Goal: Task Accomplishment & Management: Manage account settings

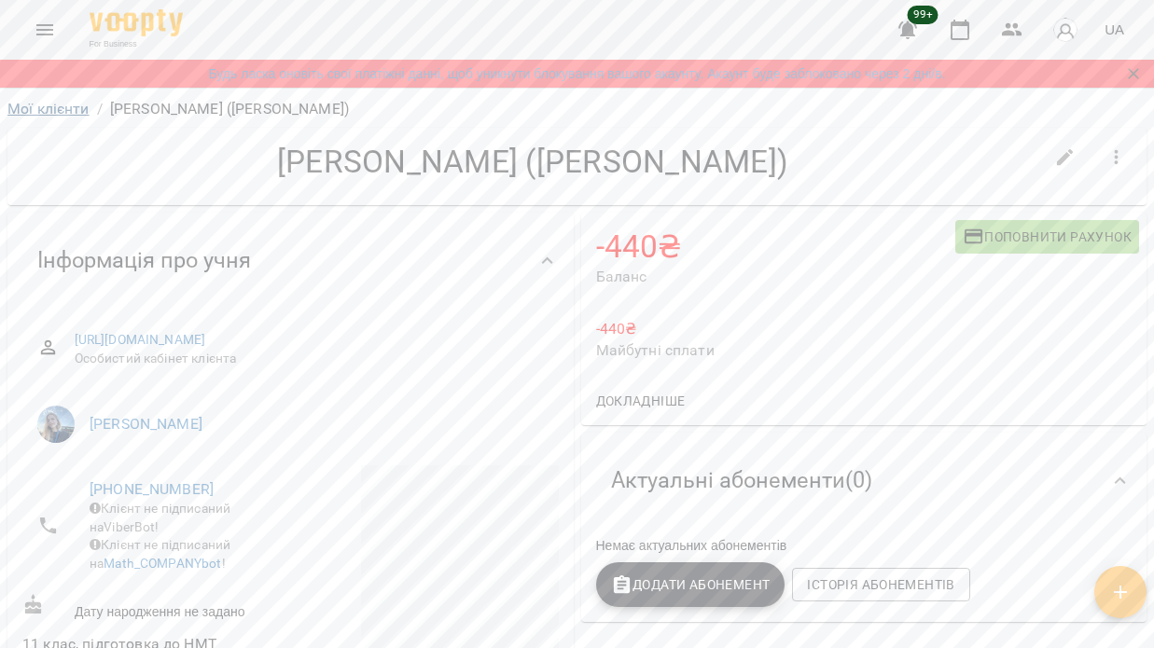
click at [26, 106] on link "Мої клієнти" at bounding box center [48, 109] width 82 height 18
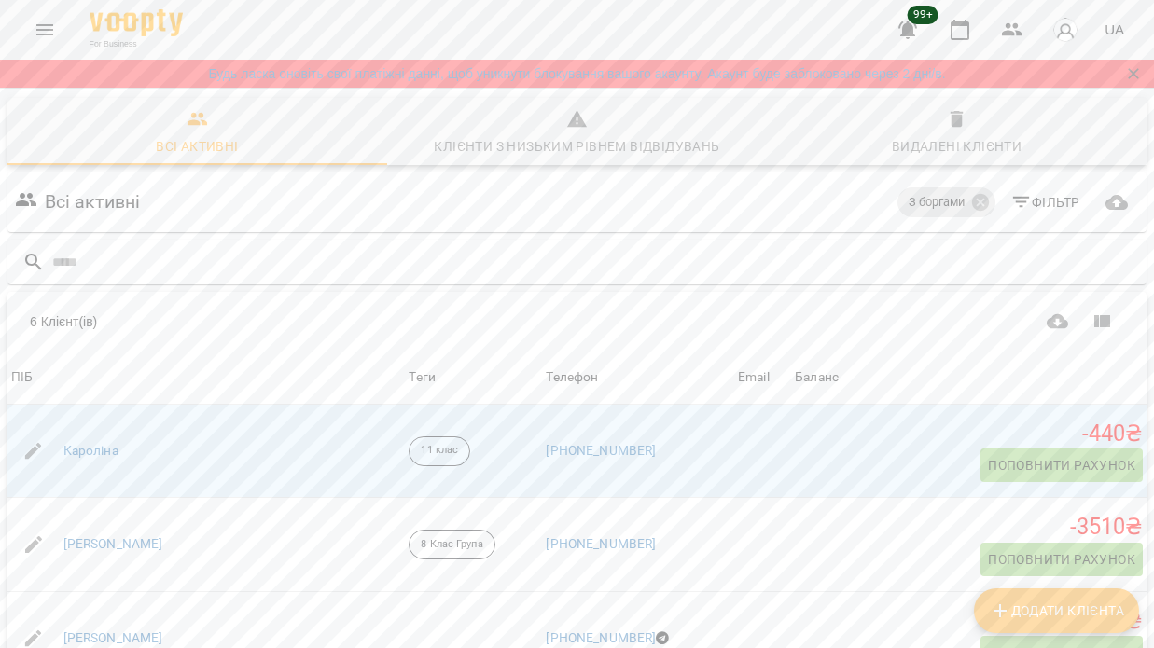
click at [34, 27] on icon "Menu" at bounding box center [45, 30] width 22 height 22
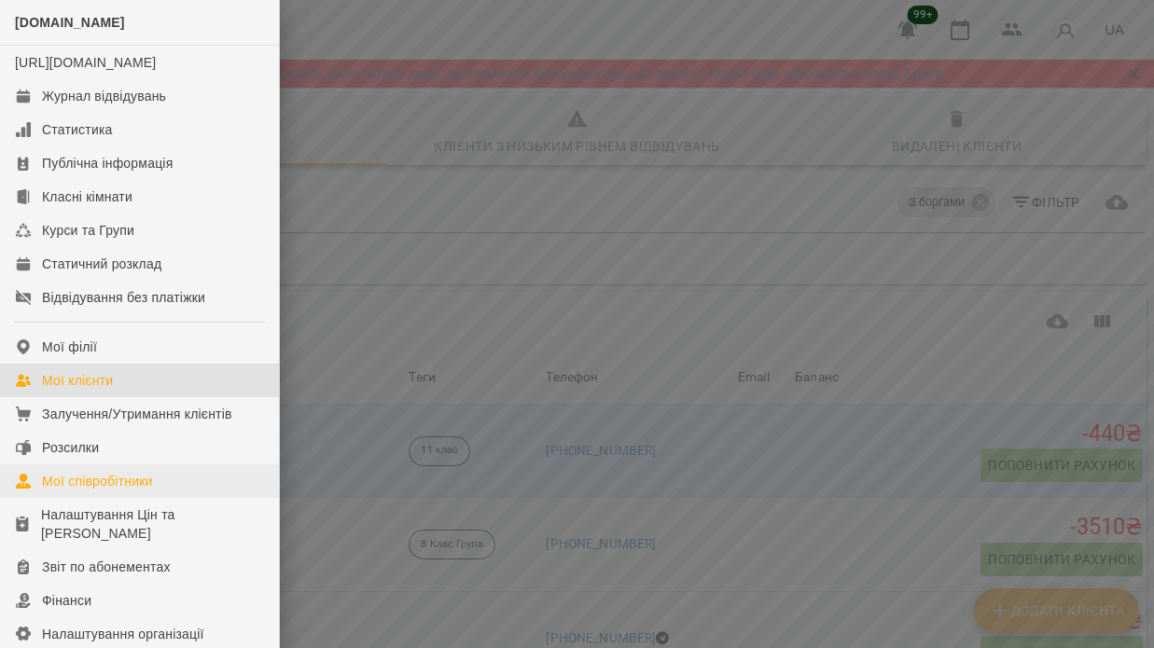
scroll to position [48, 0]
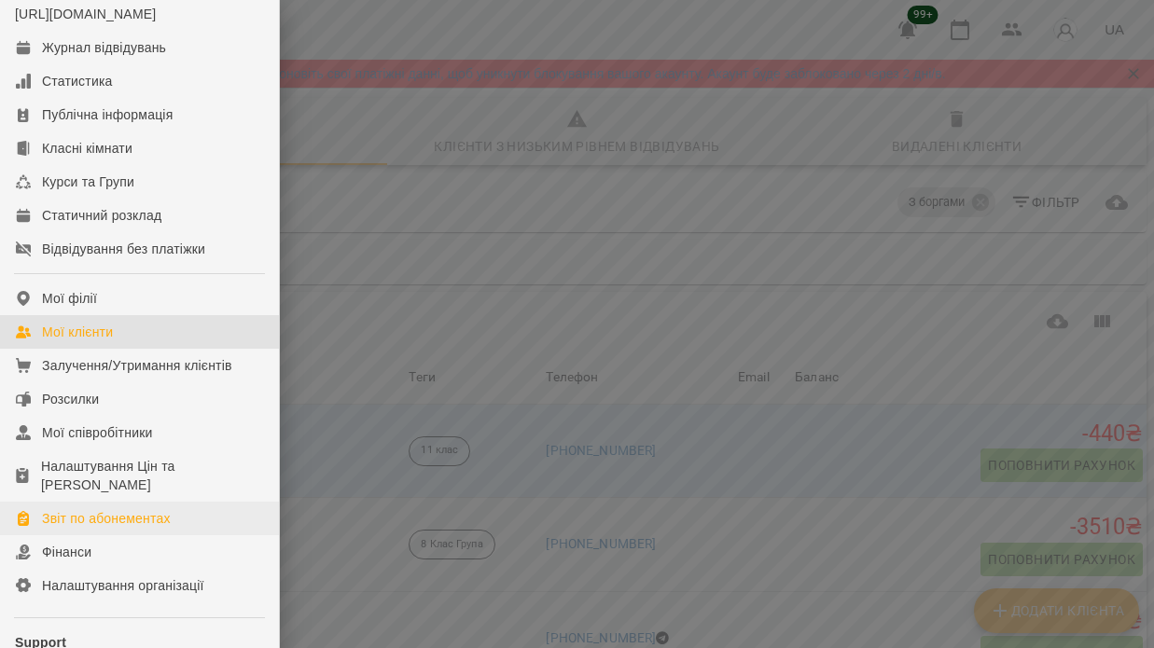
click at [123, 528] on div "Звіт по абонементах" at bounding box center [106, 518] width 129 height 19
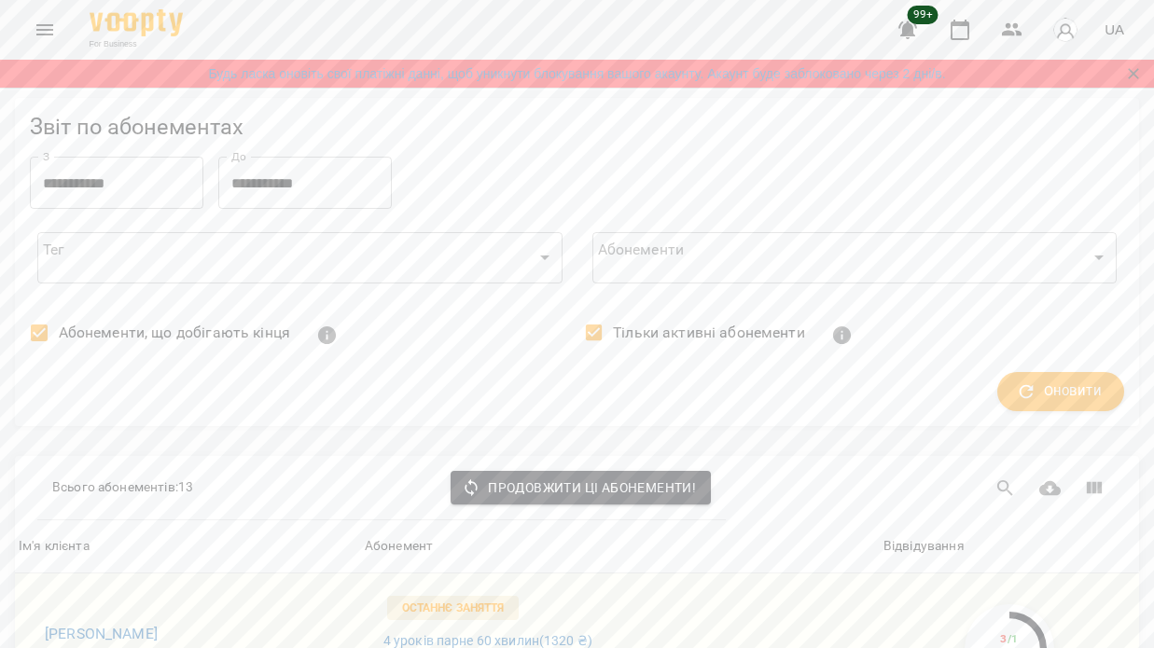
scroll to position [1979, 0]
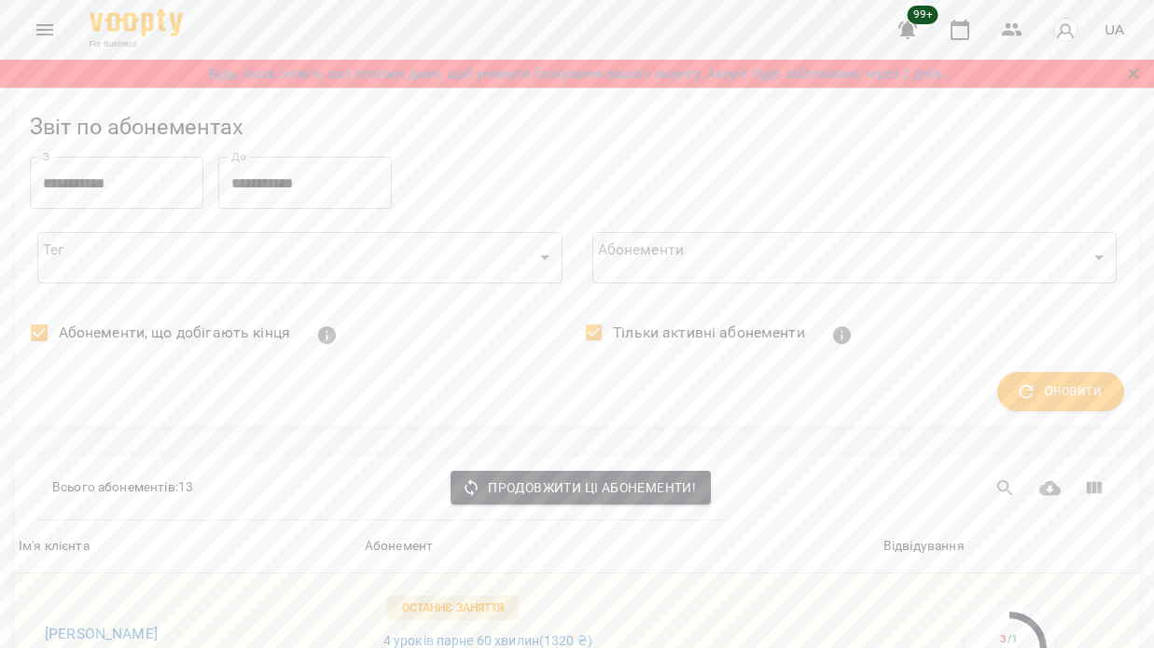
scroll to position [864, 0]
click at [113, 621] on h6 "Надія Мурай" at bounding box center [195, 634] width 301 height 26
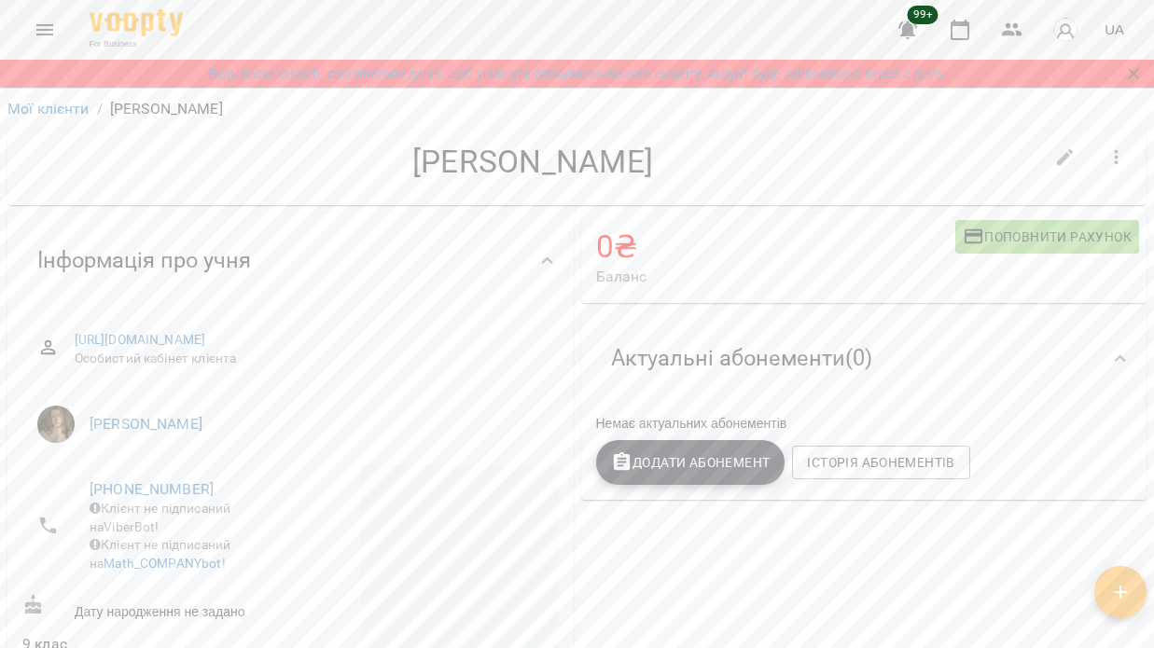
scroll to position [9, 0]
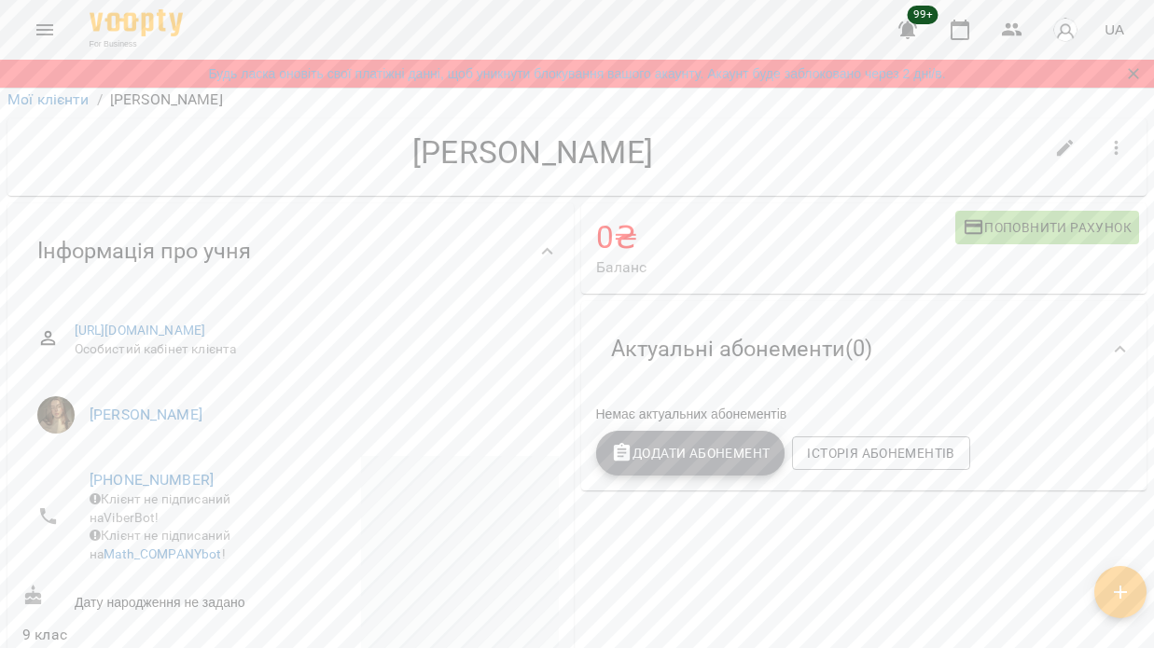
click at [683, 454] on span "Додати Абонемент" at bounding box center [690, 453] width 159 height 22
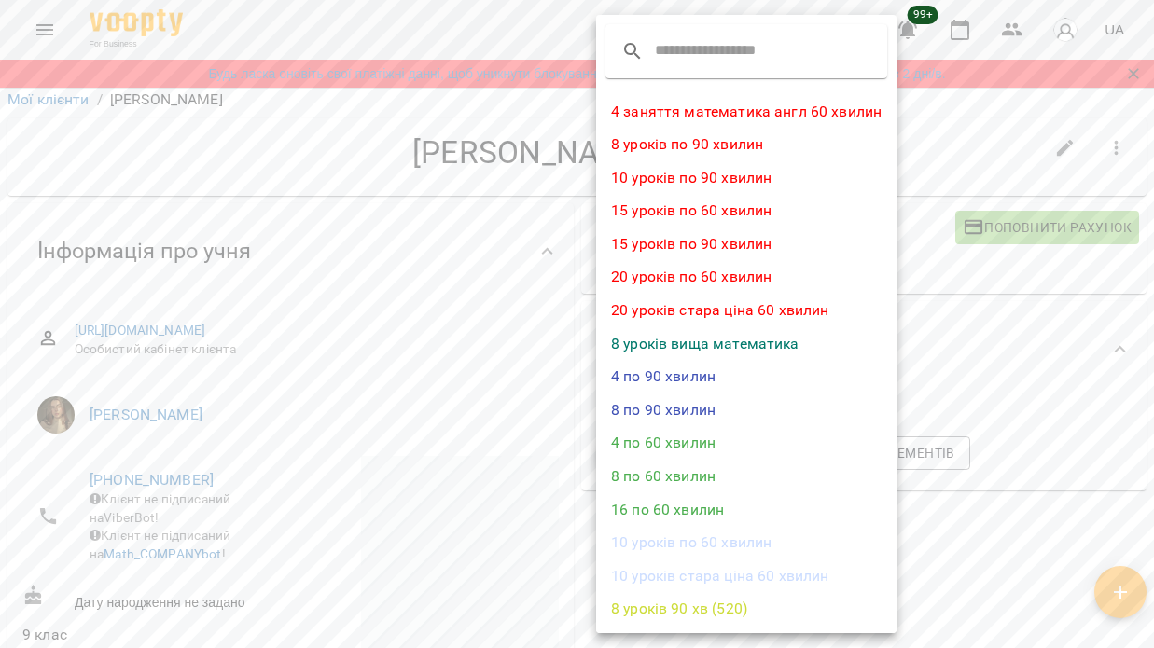
click at [663, 471] on li "8 по 60 хвилин" at bounding box center [746, 477] width 300 height 34
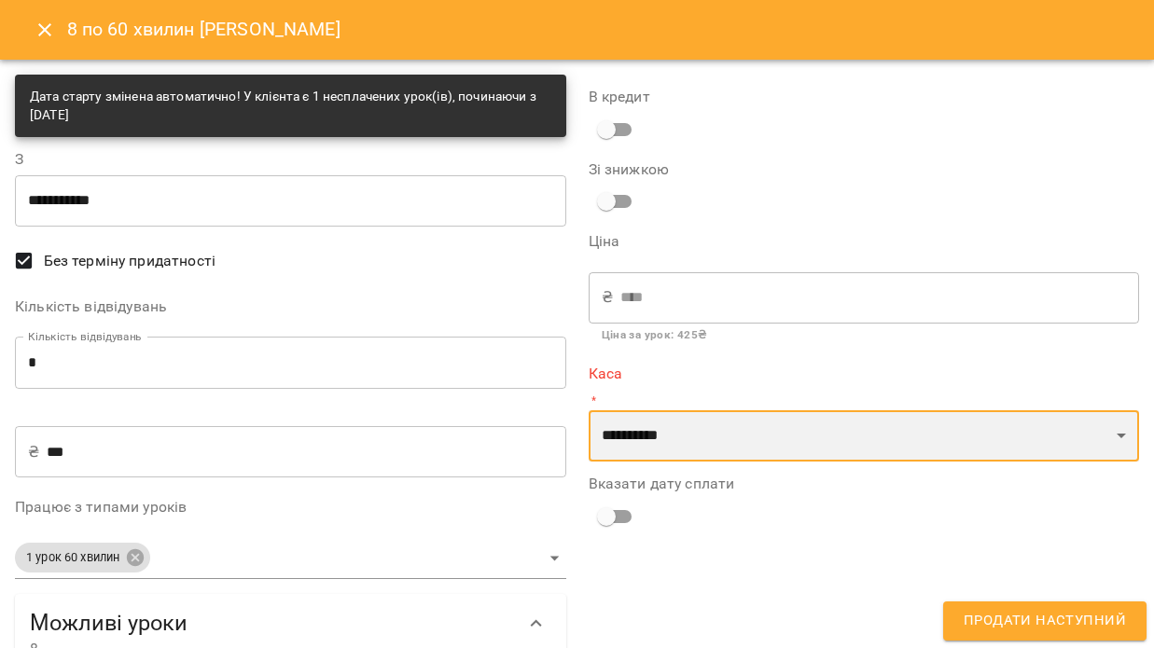
select select "****"
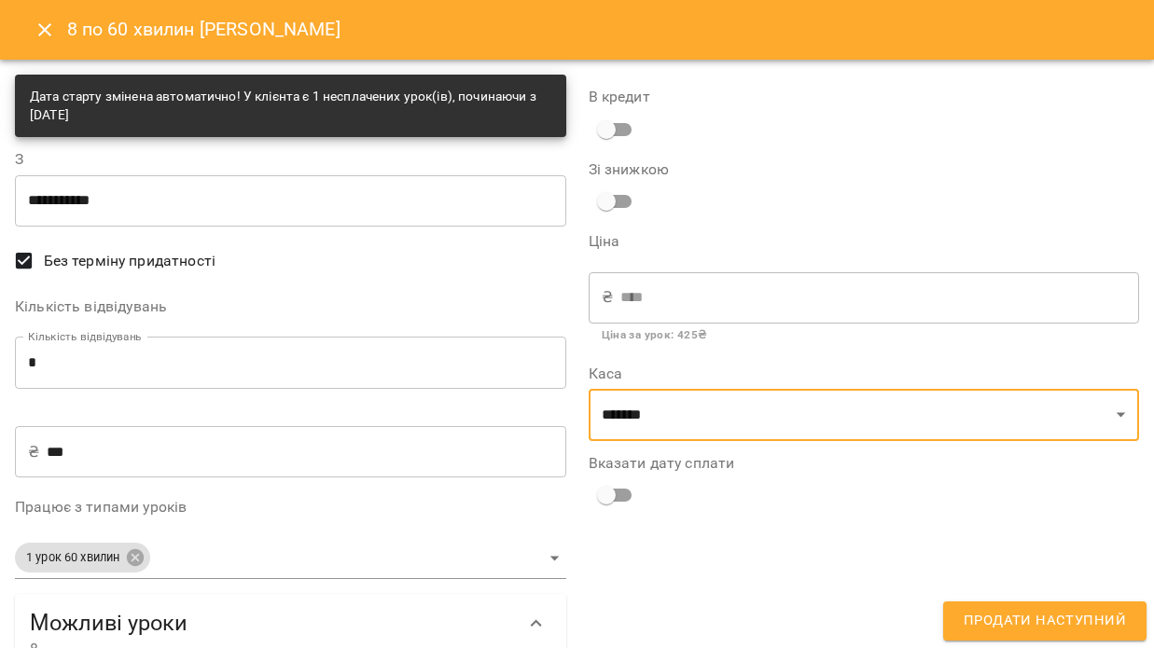
click at [1018, 616] on span "Продати наступний" at bounding box center [1044, 621] width 162 height 24
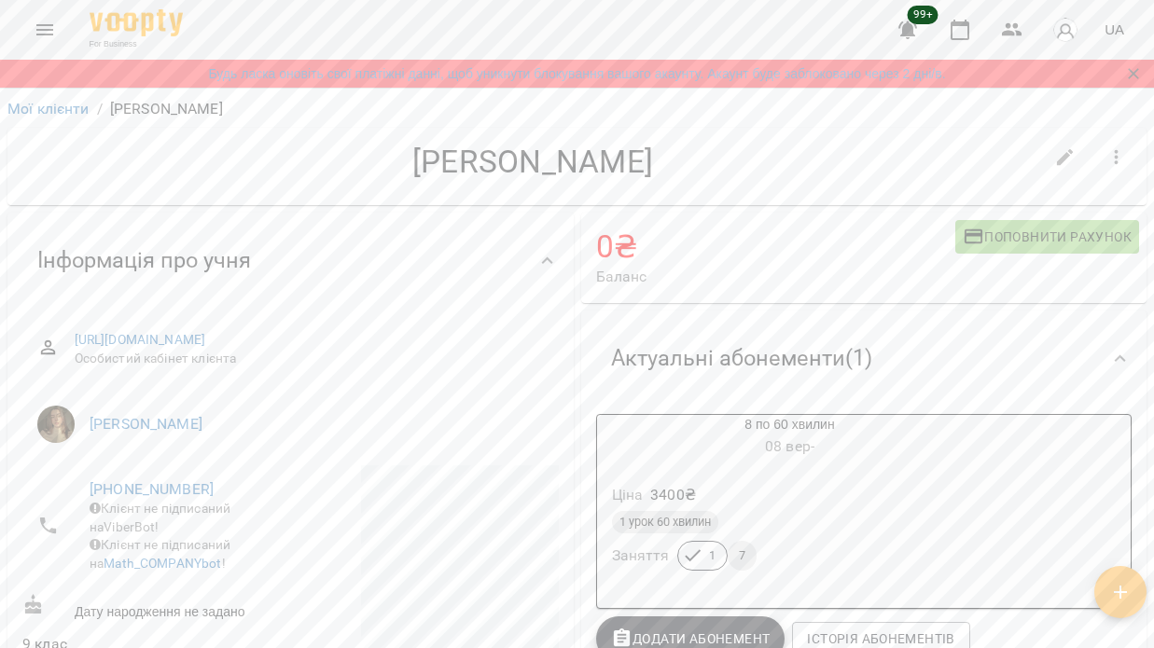
scroll to position [0, 0]
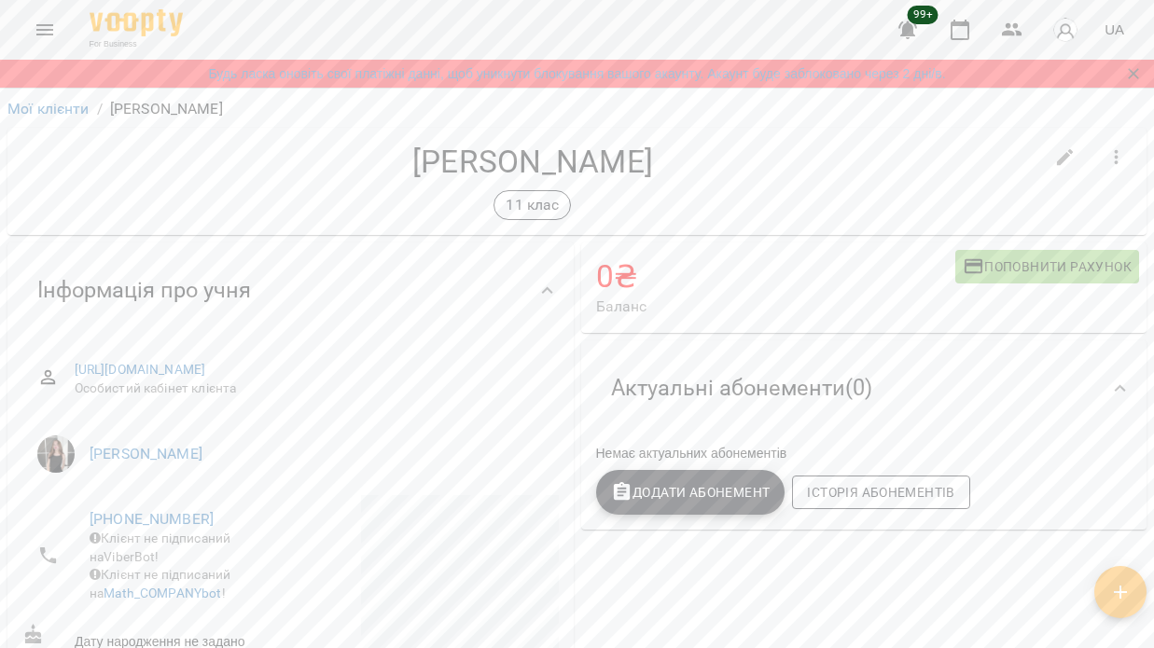
click at [887, 495] on span "Історія абонементів" at bounding box center [880, 492] width 147 height 22
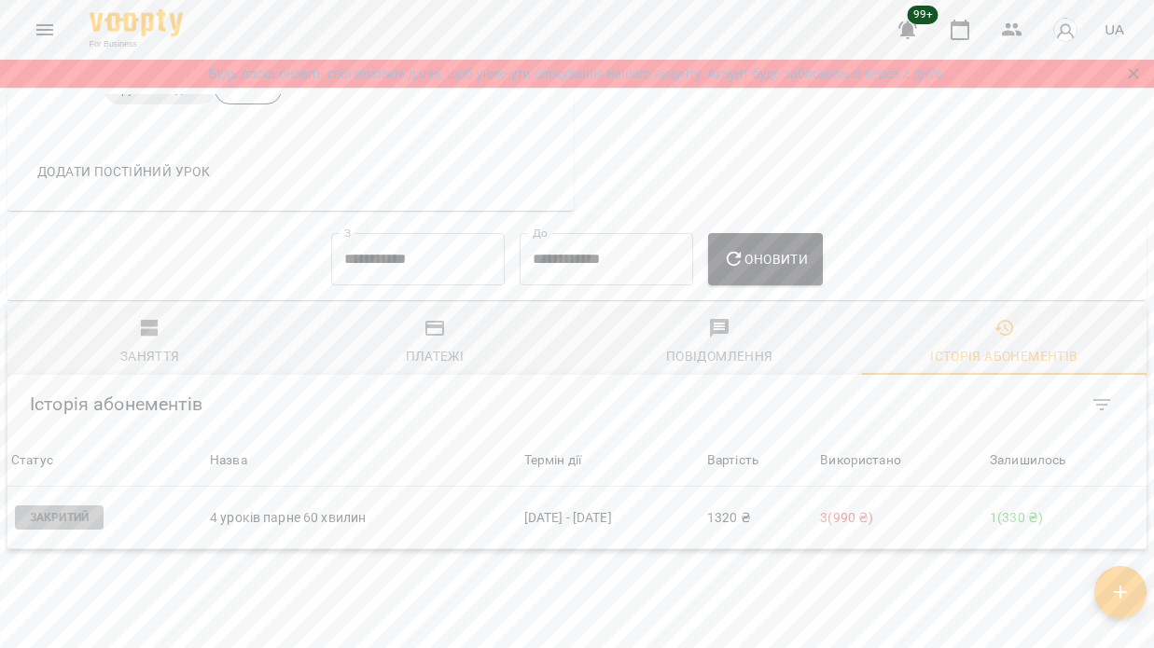
click at [40, 16] on button "Menu" at bounding box center [44, 29] width 45 height 45
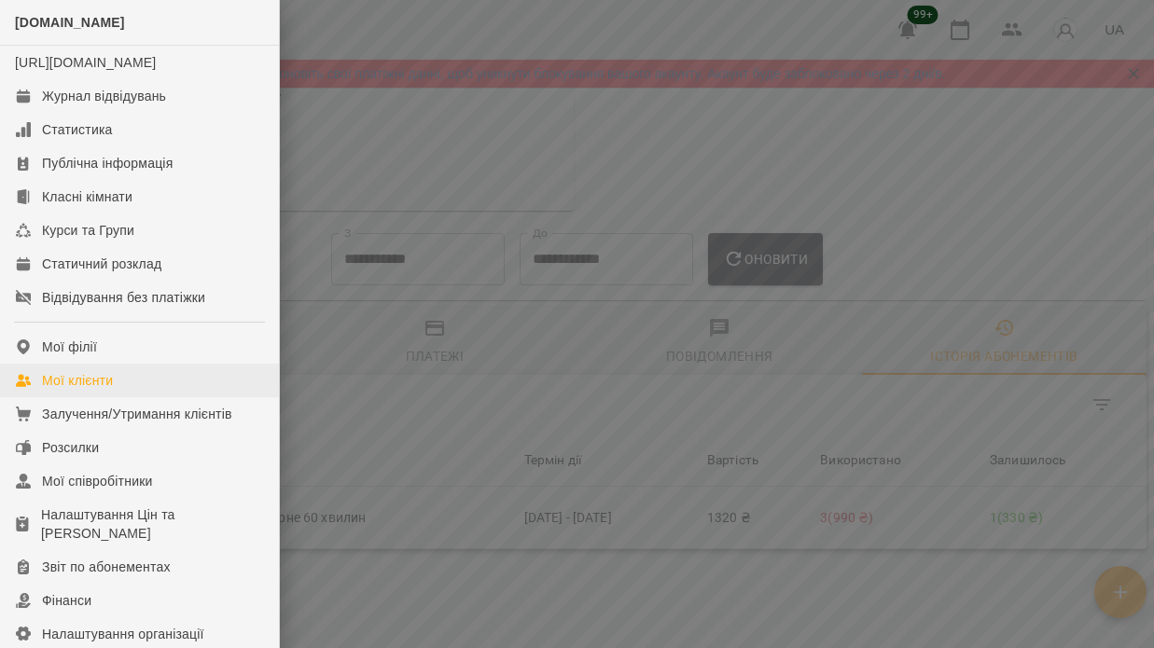
click at [102, 390] on div "Мої клієнти" at bounding box center [77, 380] width 71 height 19
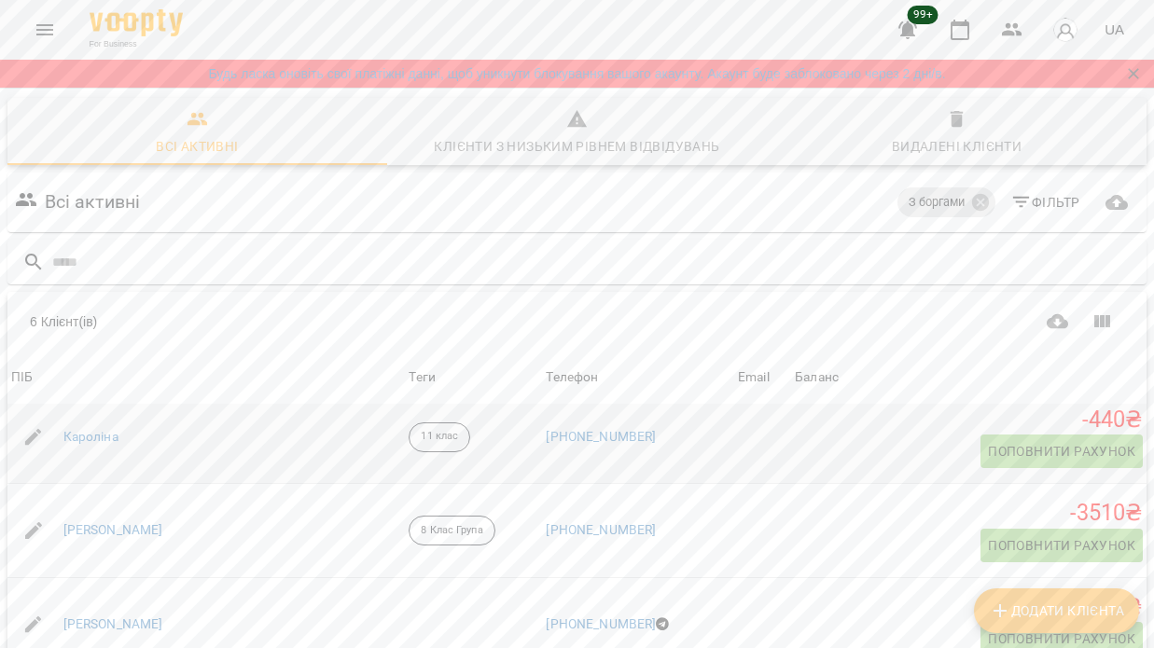
scroll to position [27, 0]
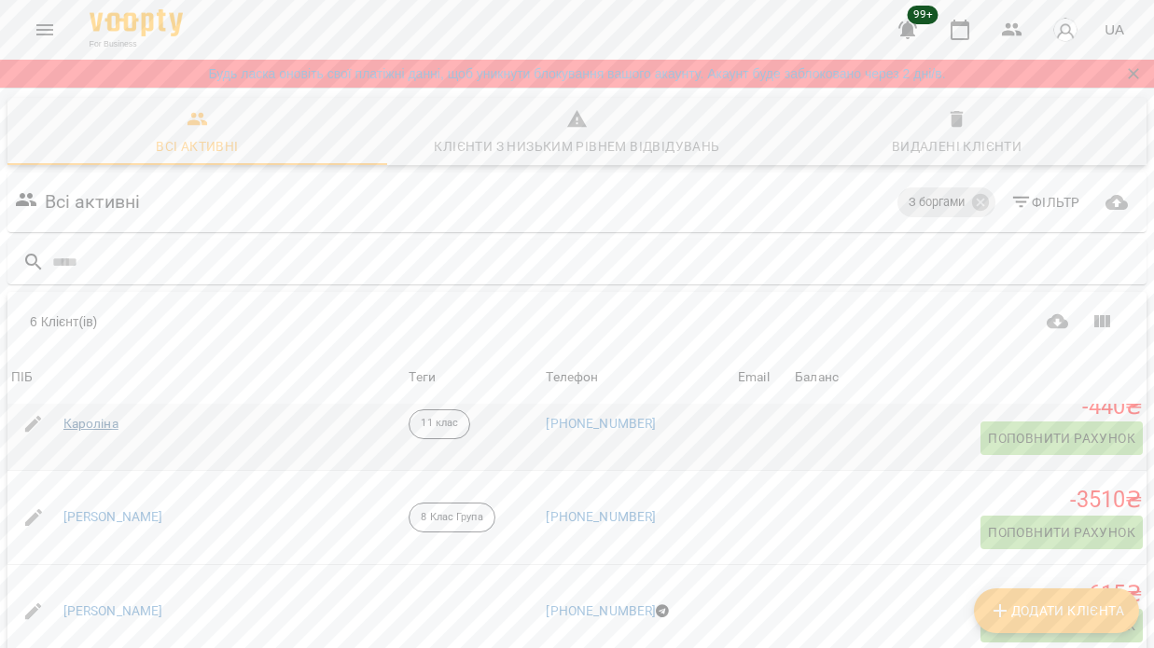
click at [102, 415] on link "Кароліна" at bounding box center [90, 424] width 55 height 19
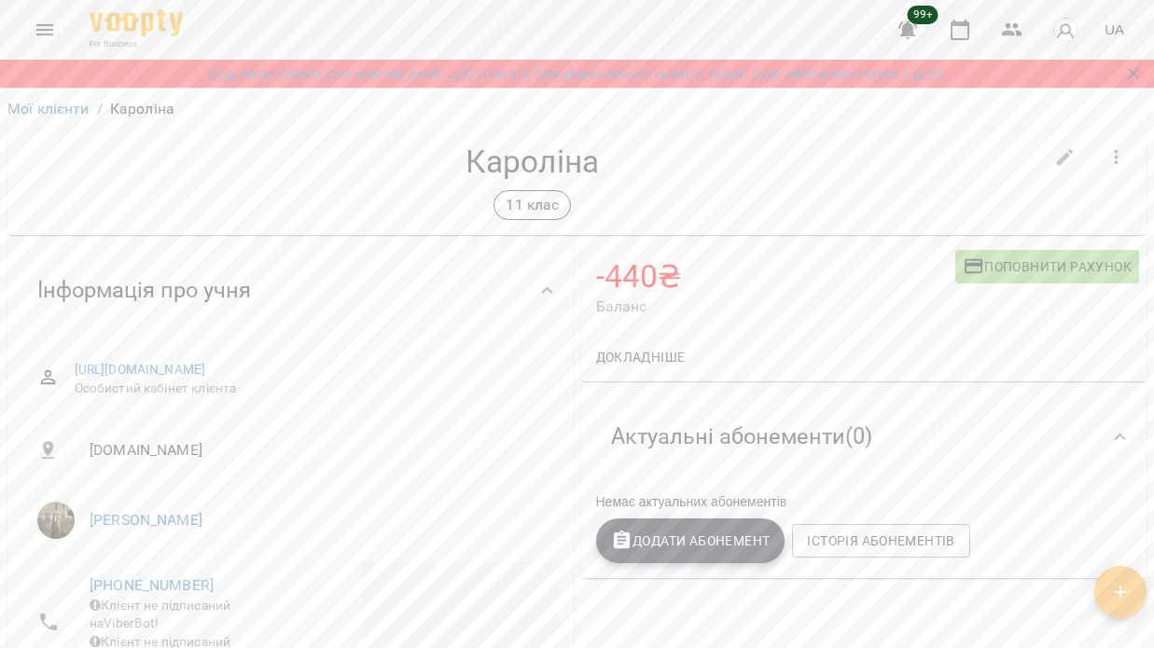
click at [1051, 155] on button "button" at bounding box center [1065, 157] width 45 height 45
select select "**"
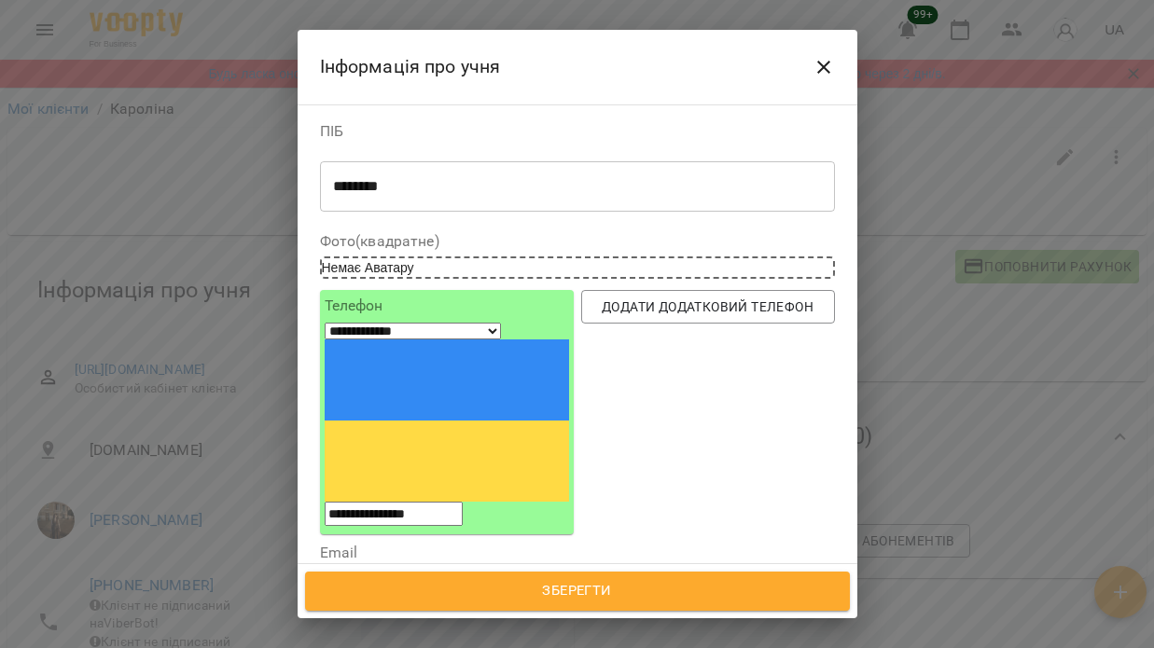
click at [506, 190] on textarea "********" at bounding box center [577, 186] width 489 height 17
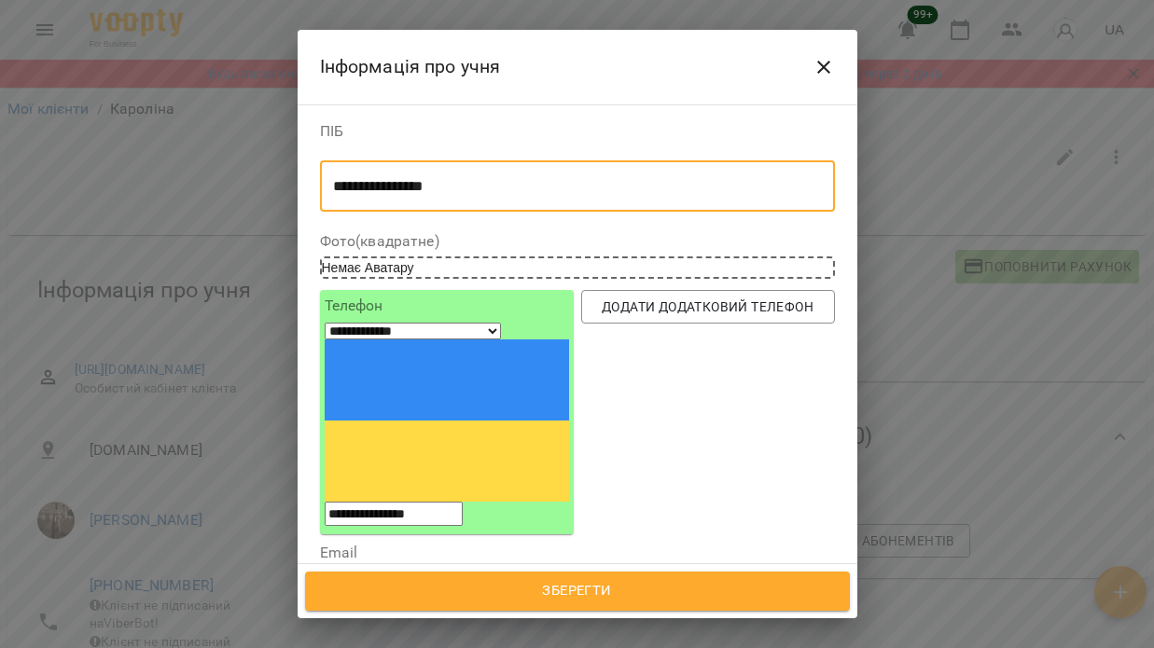
type textarea "**********"
click at [508, 586] on span "Зберегти" at bounding box center [577, 591] width 504 height 24
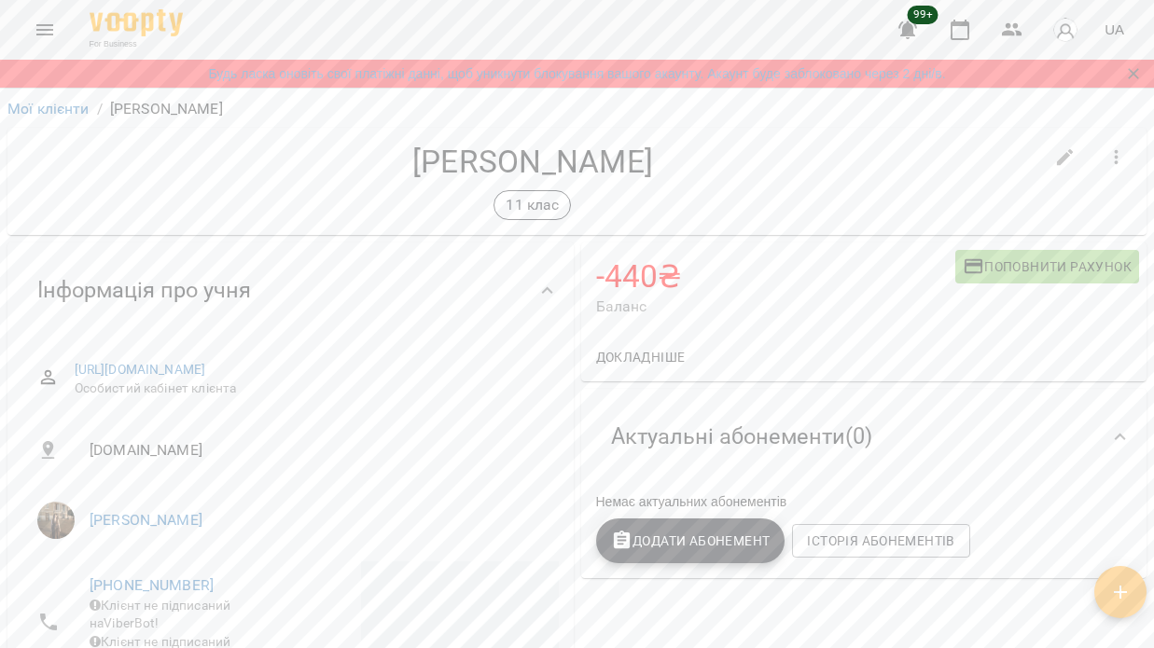
click at [667, 527] on button "Додати Абонемент" at bounding box center [690, 541] width 189 height 45
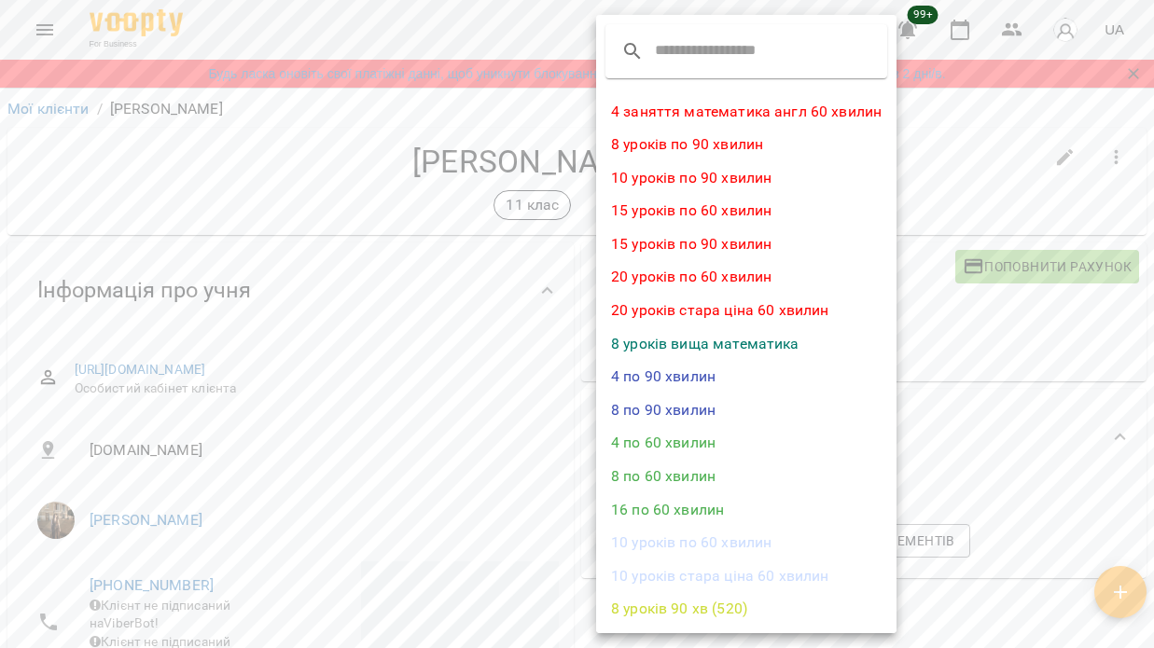
click at [916, 382] on div at bounding box center [577, 324] width 1154 height 648
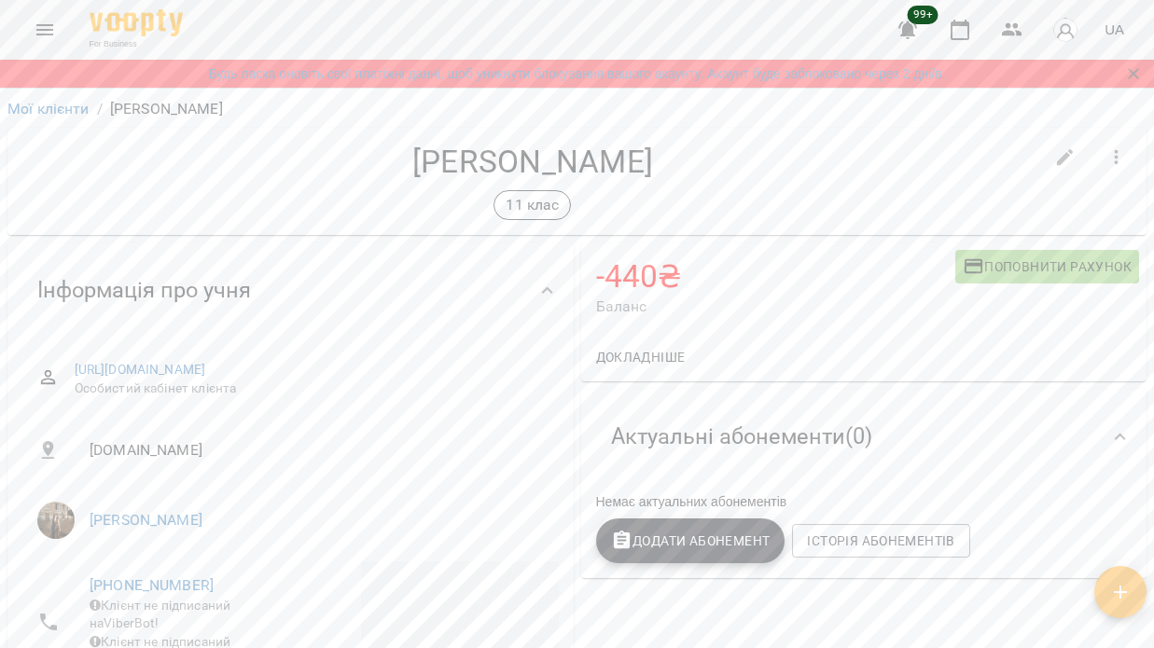
scroll to position [1592, 0]
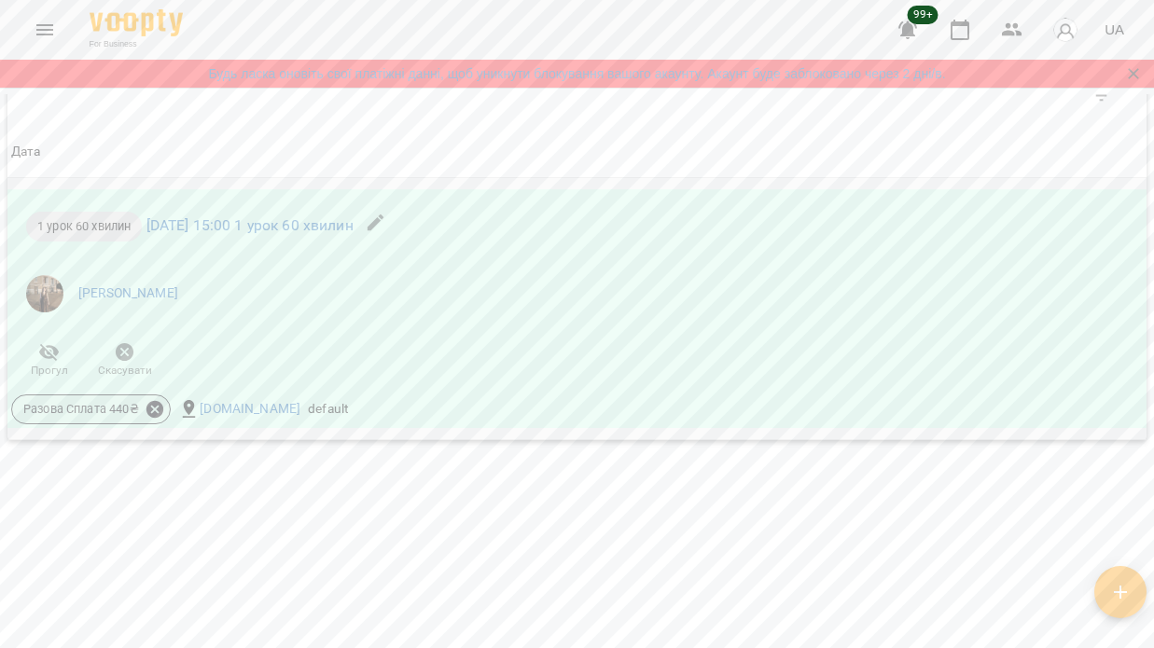
click at [156, 407] on icon at bounding box center [154, 409] width 17 height 17
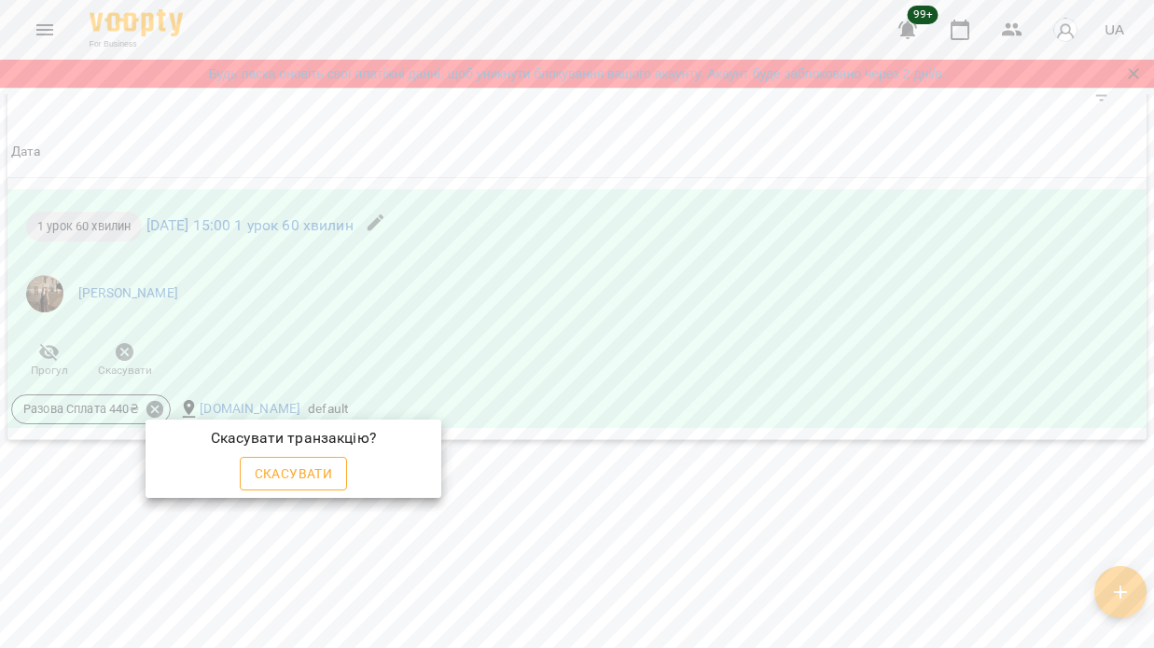
click at [308, 476] on span "Скасувати" at bounding box center [294, 474] width 78 height 22
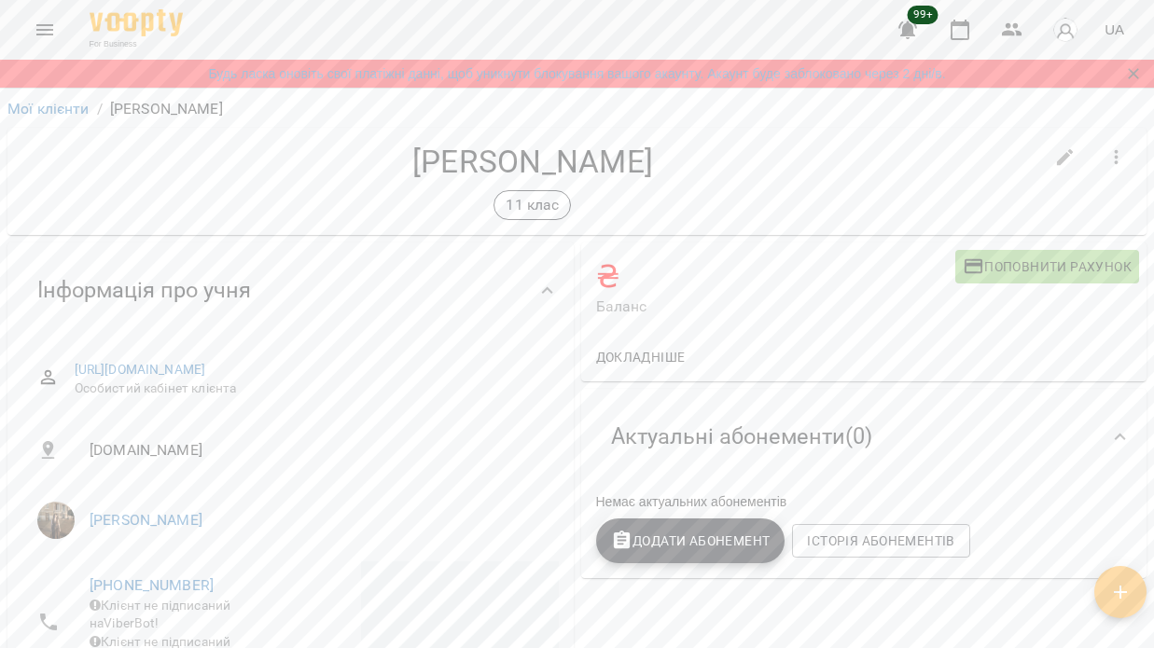
scroll to position [0, 0]
click at [680, 535] on span "Додати Абонемент" at bounding box center [690, 541] width 159 height 22
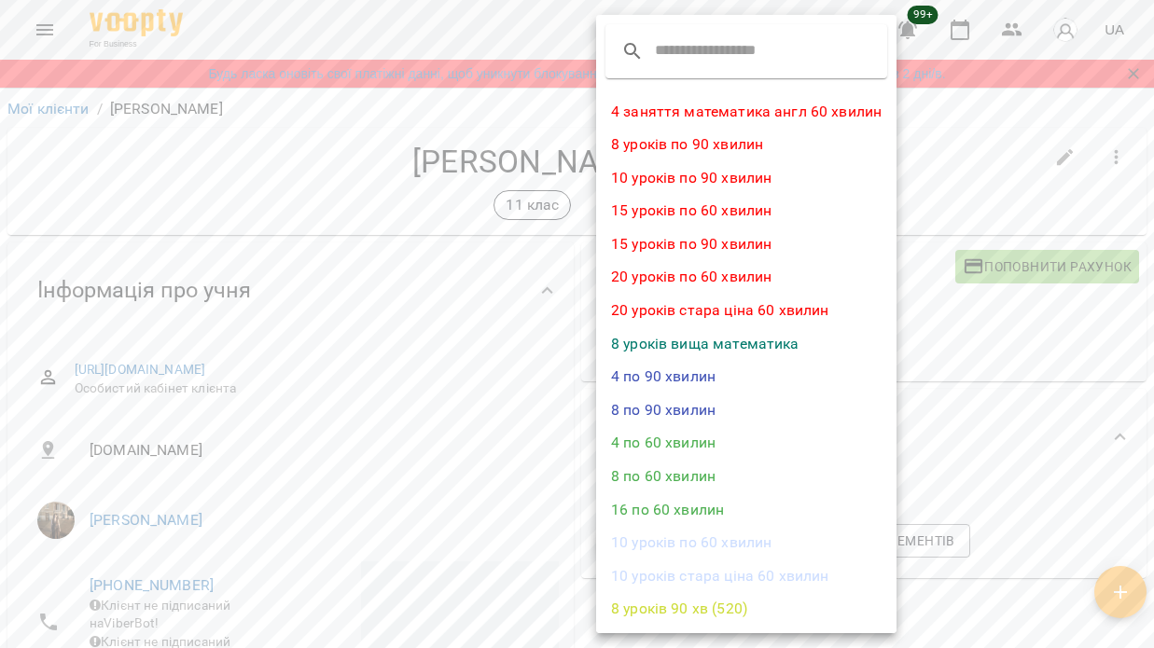
click at [671, 435] on li "4 по 60 хвилин" at bounding box center [746, 443] width 300 height 34
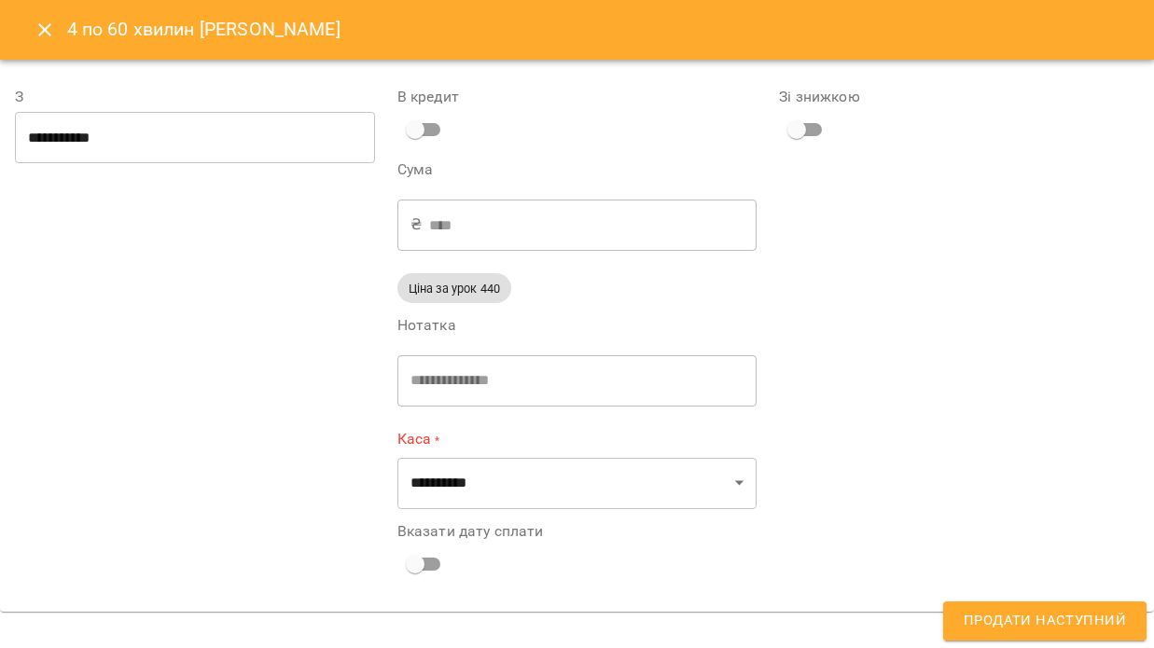
type input "**********"
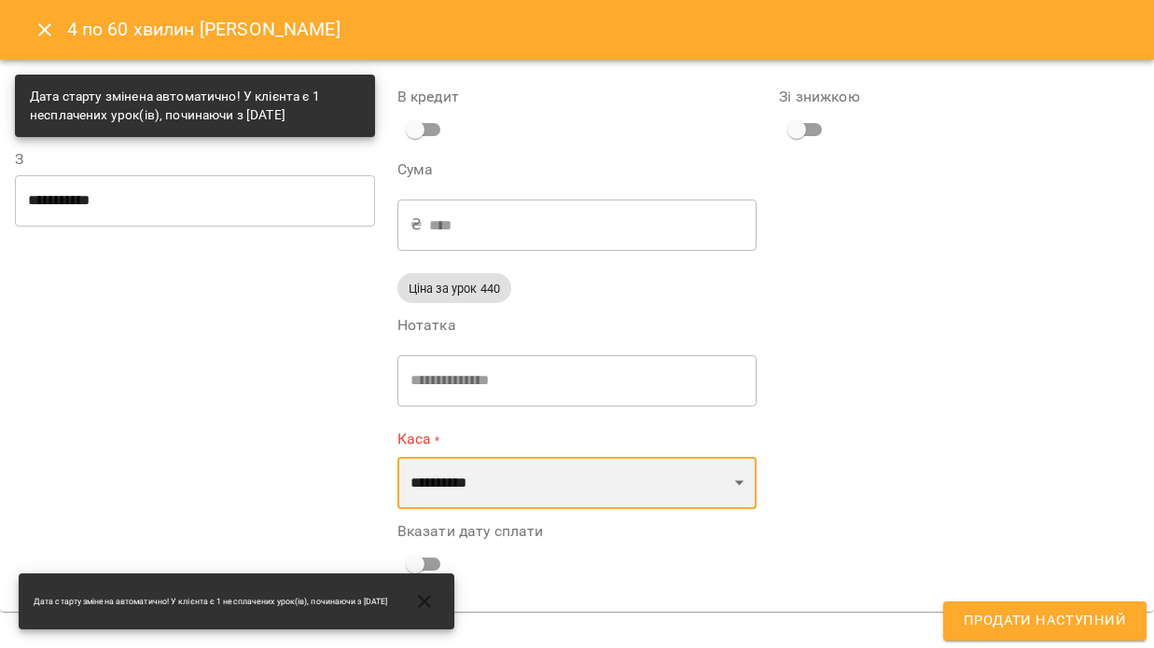
select select "****"
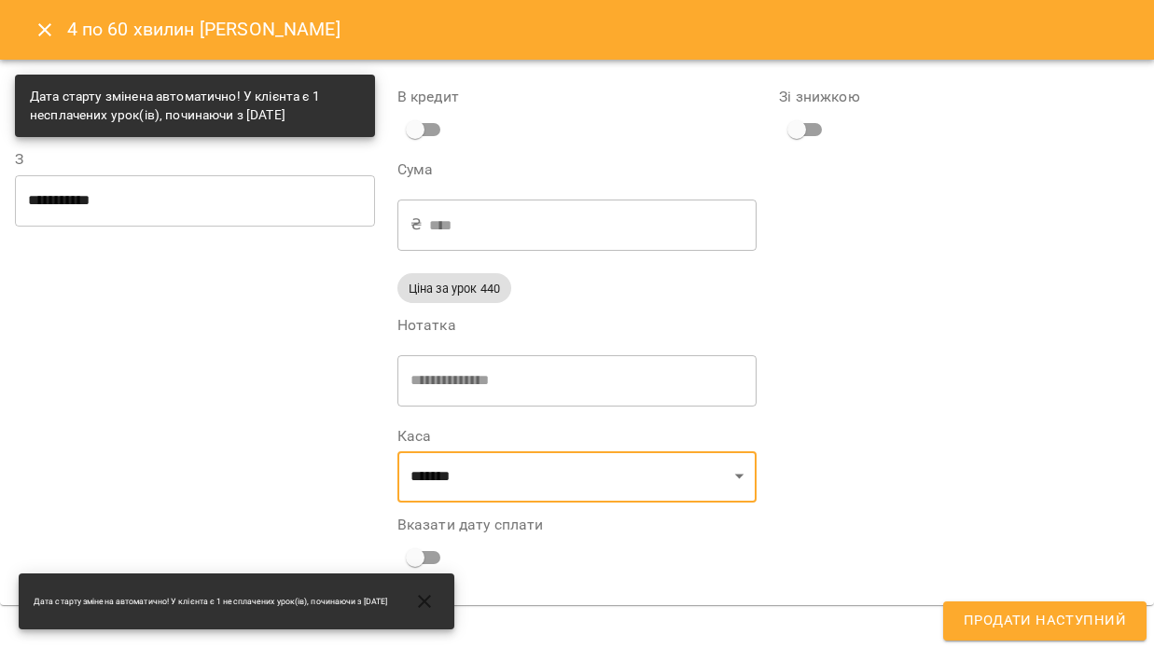
click at [998, 625] on span "Продати наступний" at bounding box center [1044, 621] width 162 height 24
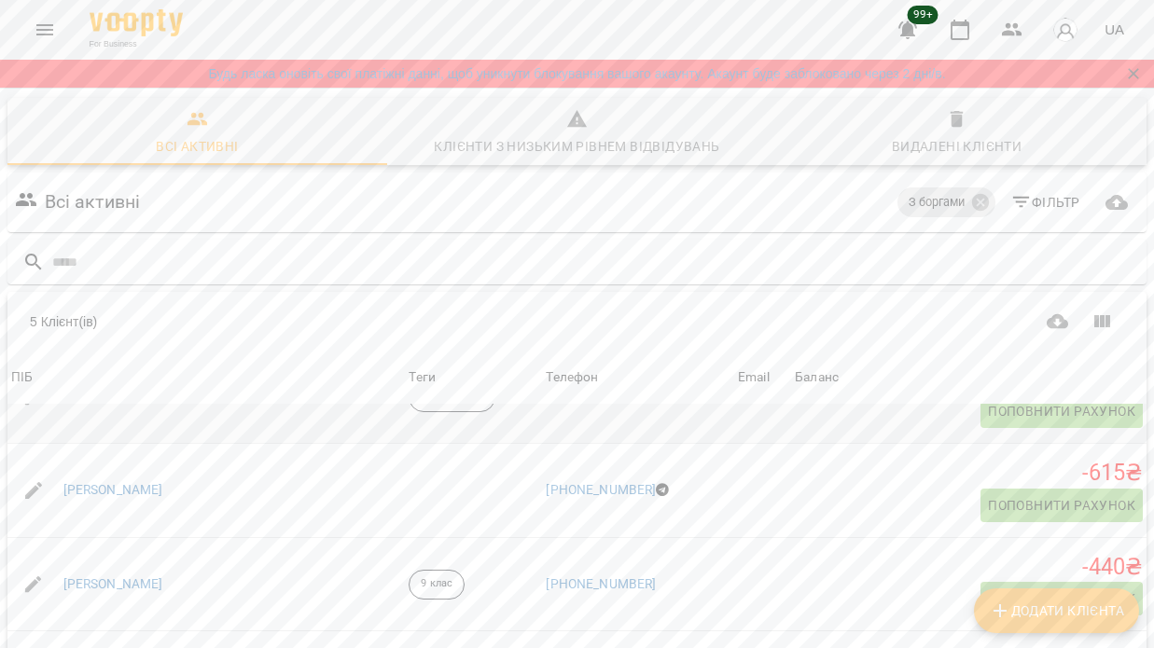
scroll to position [53, 0]
click at [122, 482] on link "[PERSON_NAME]" at bounding box center [113, 491] width 100 height 19
click at [118, 578] on link "[PERSON_NAME]" at bounding box center [113, 585] width 100 height 19
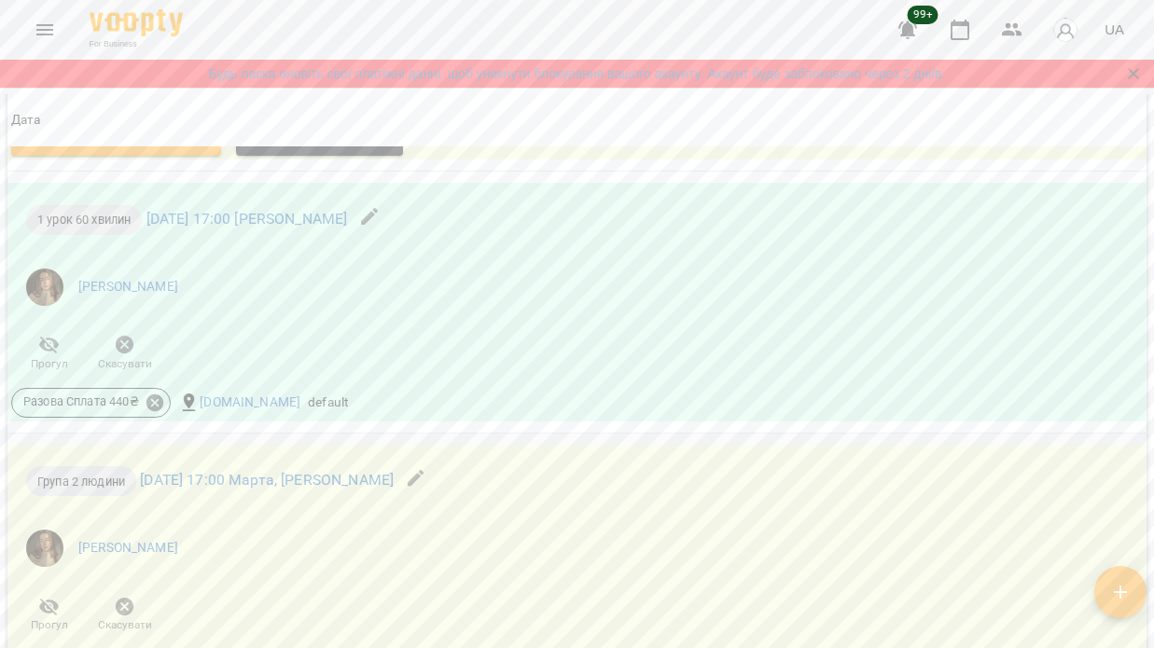
scroll to position [3082, 0]
click at [156, 411] on icon at bounding box center [154, 403] width 17 height 17
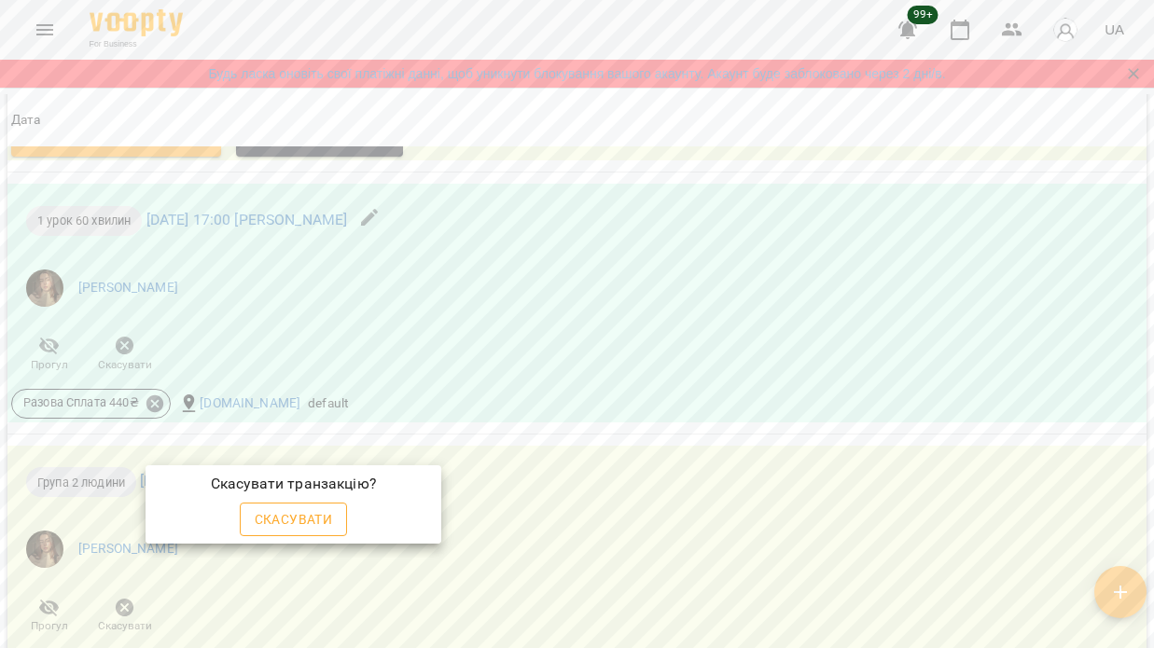
click at [289, 527] on span "Скасувати" at bounding box center [294, 519] width 78 height 22
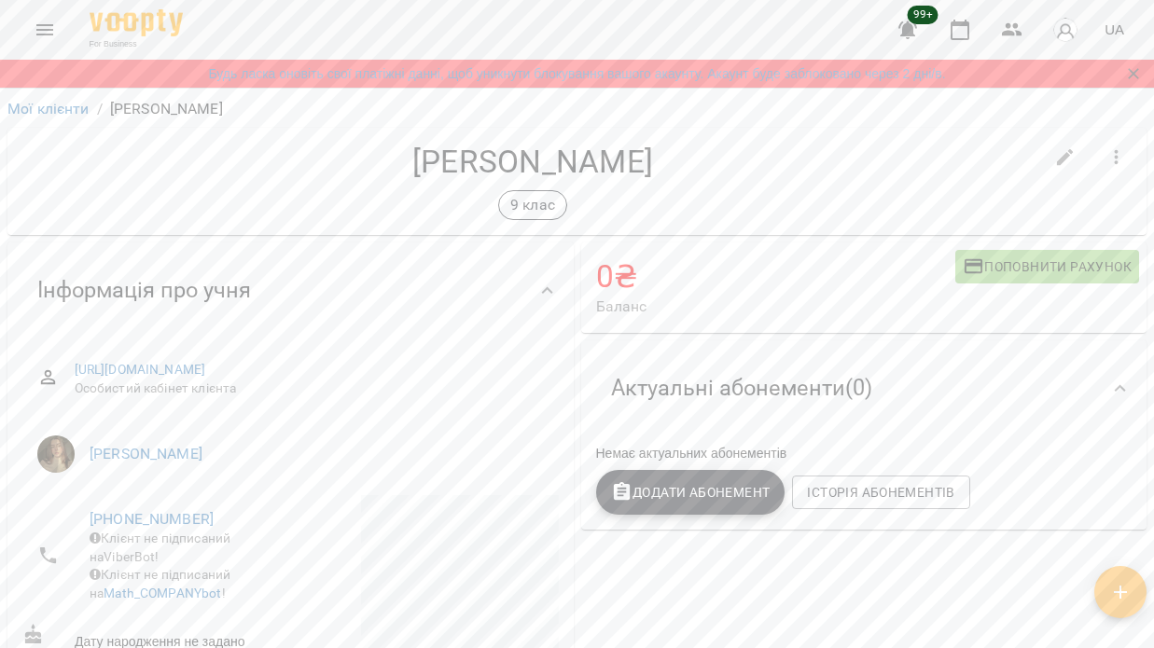
scroll to position [108, 0]
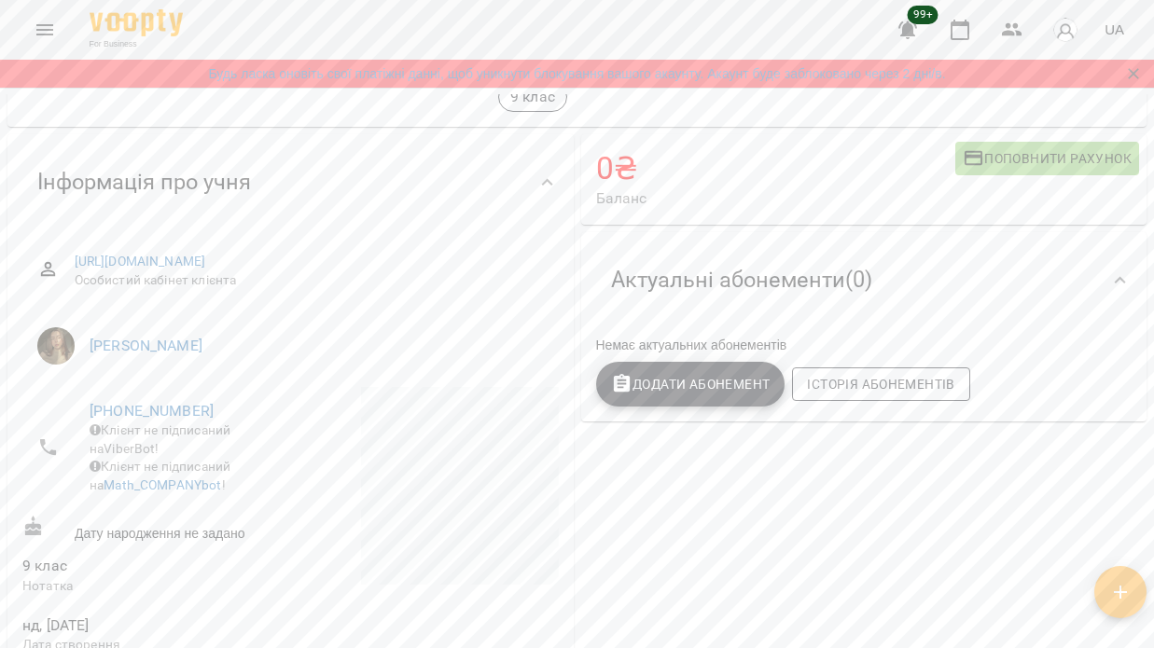
click at [928, 388] on span "Історія абонементів" at bounding box center [880, 384] width 147 height 22
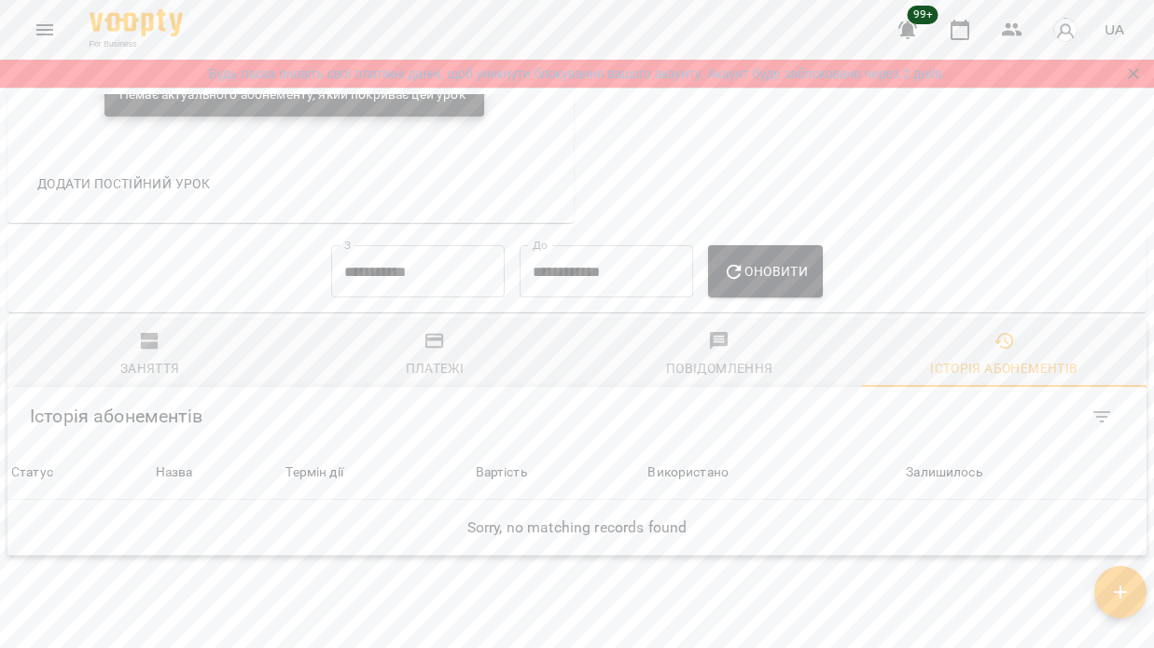
scroll to position [1472, 0]
click at [416, 247] on input "**********" at bounding box center [417, 273] width 173 height 52
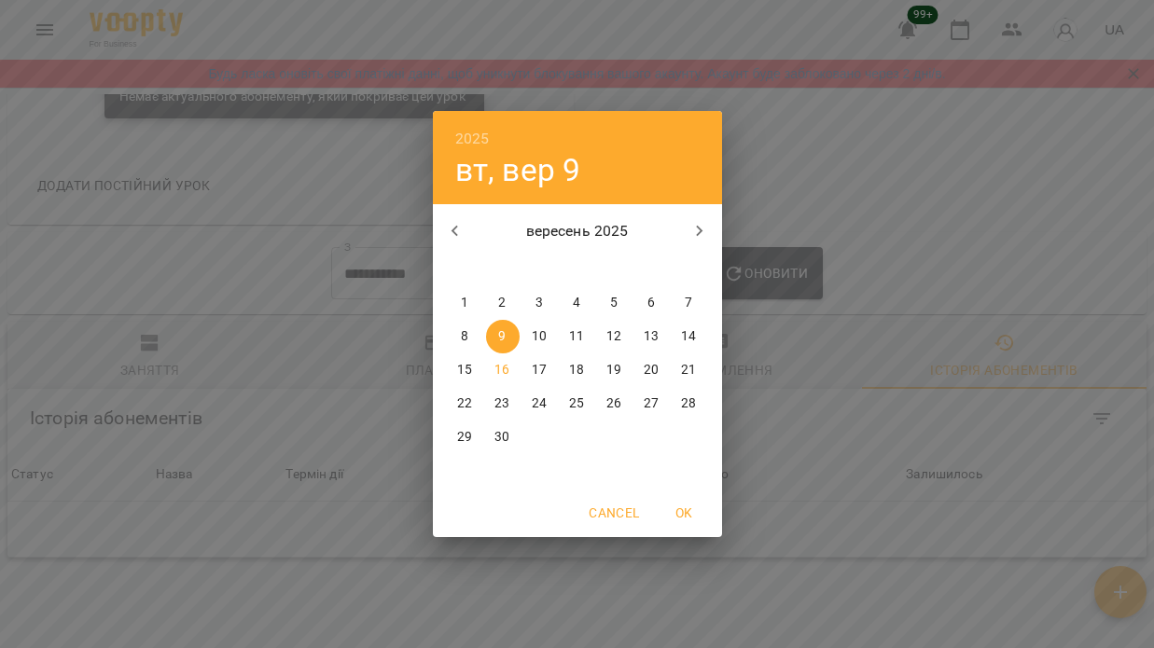
click at [464, 306] on p "1" at bounding box center [464, 303] width 7 height 19
type input "**********"
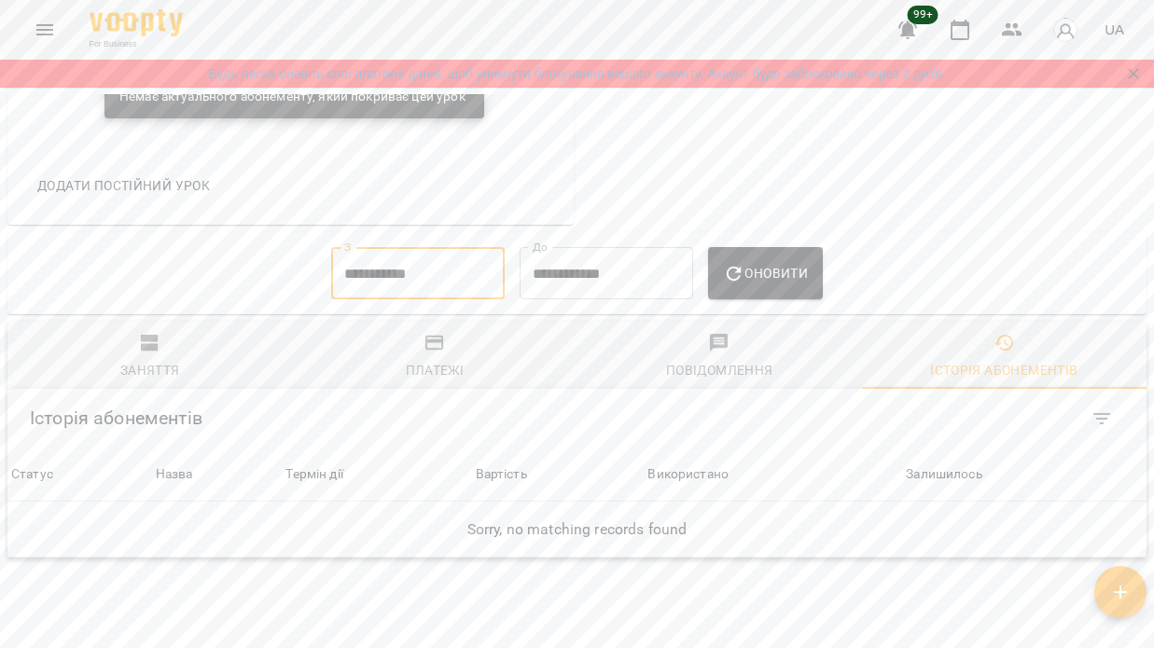
click at [779, 262] on span "Оновити" at bounding box center [765, 273] width 85 height 22
click at [159, 332] on icon "button" at bounding box center [150, 343] width 22 height 22
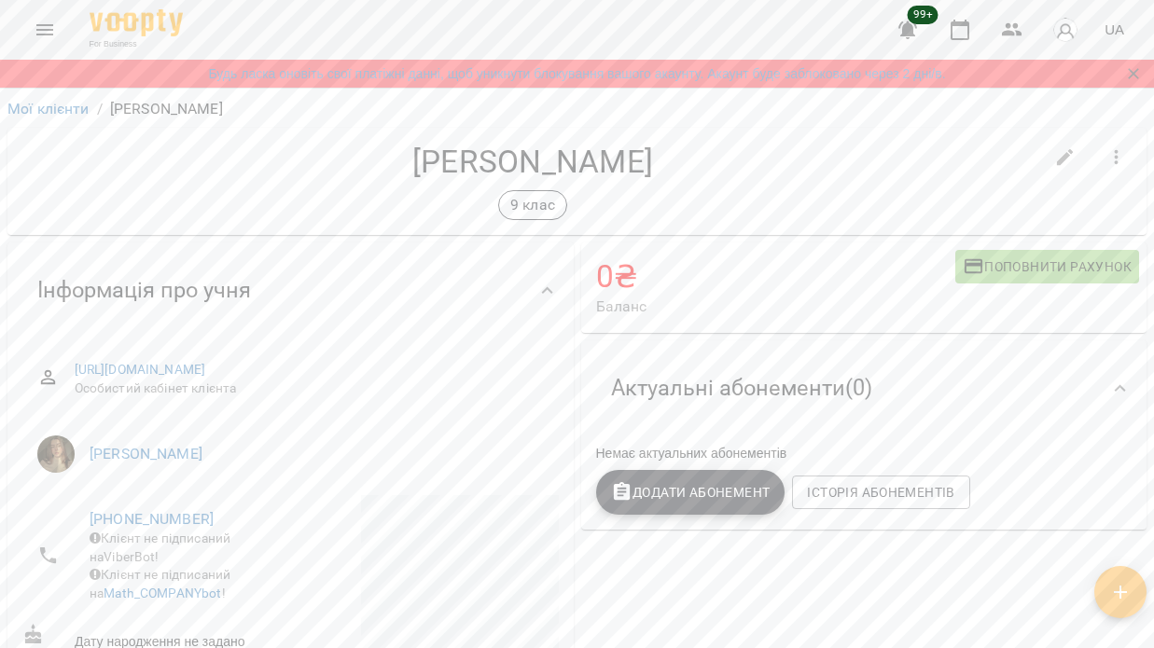
scroll to position [0, 0]
click at [708, 481] on span "Додати Абонемент" at bounding box center [690, 492] width 159 height 22
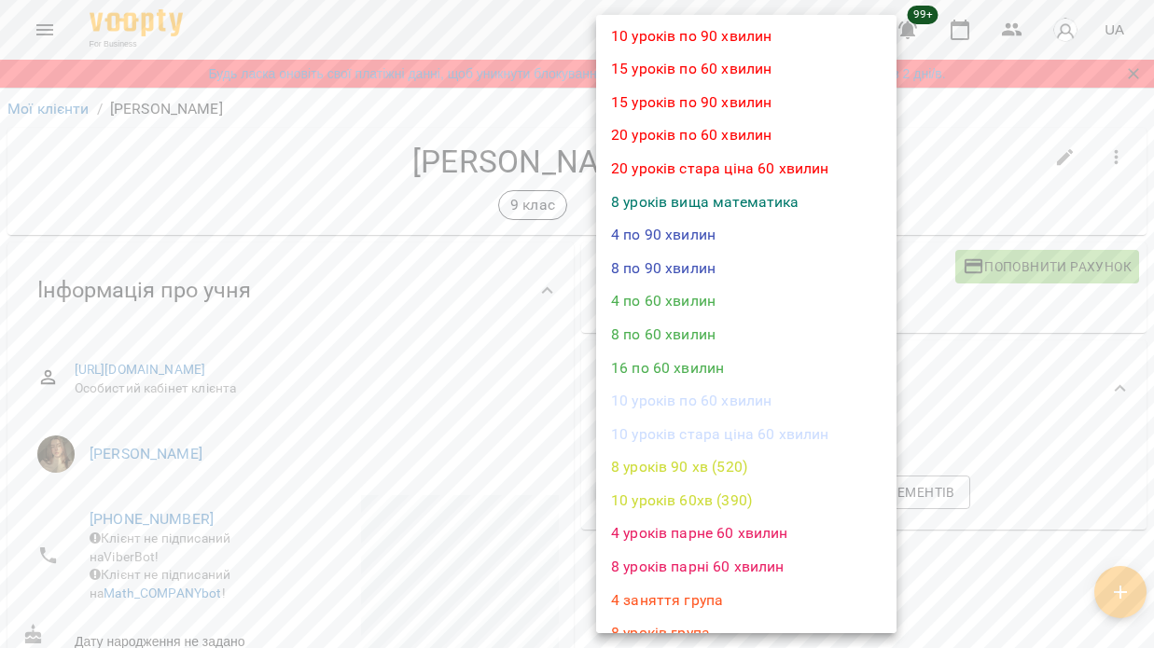
scroll to position [152, 0]
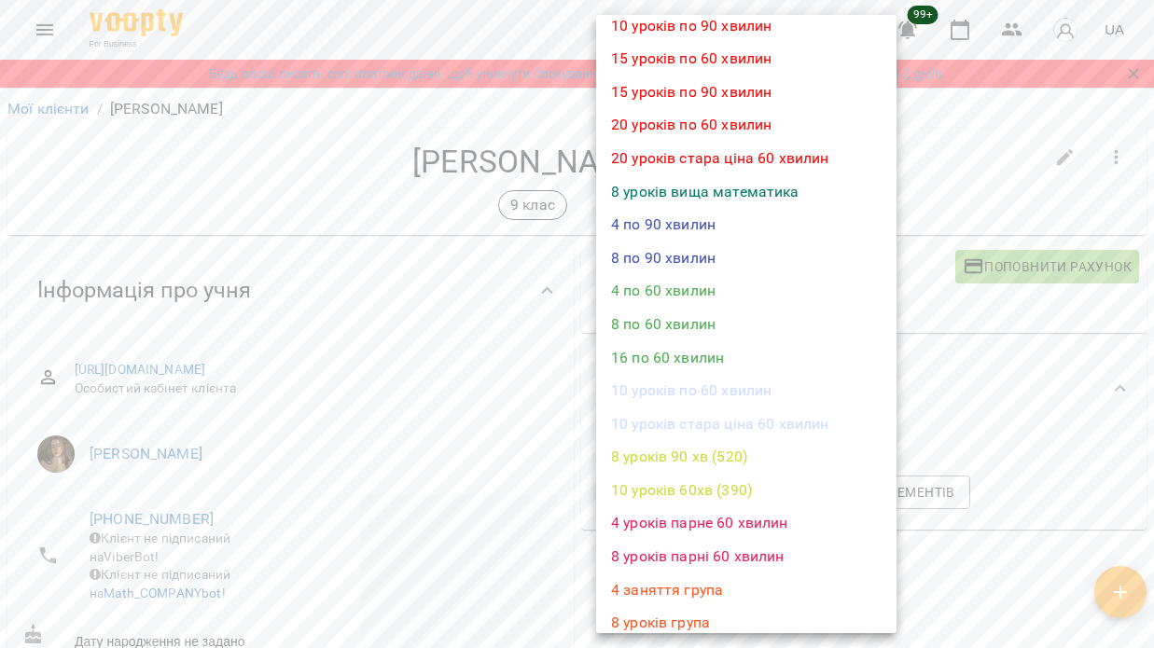
click at [699, 518] on li "4 уроків парне 60 хвилин" at bounding box center [746, 523] width 300 height 34
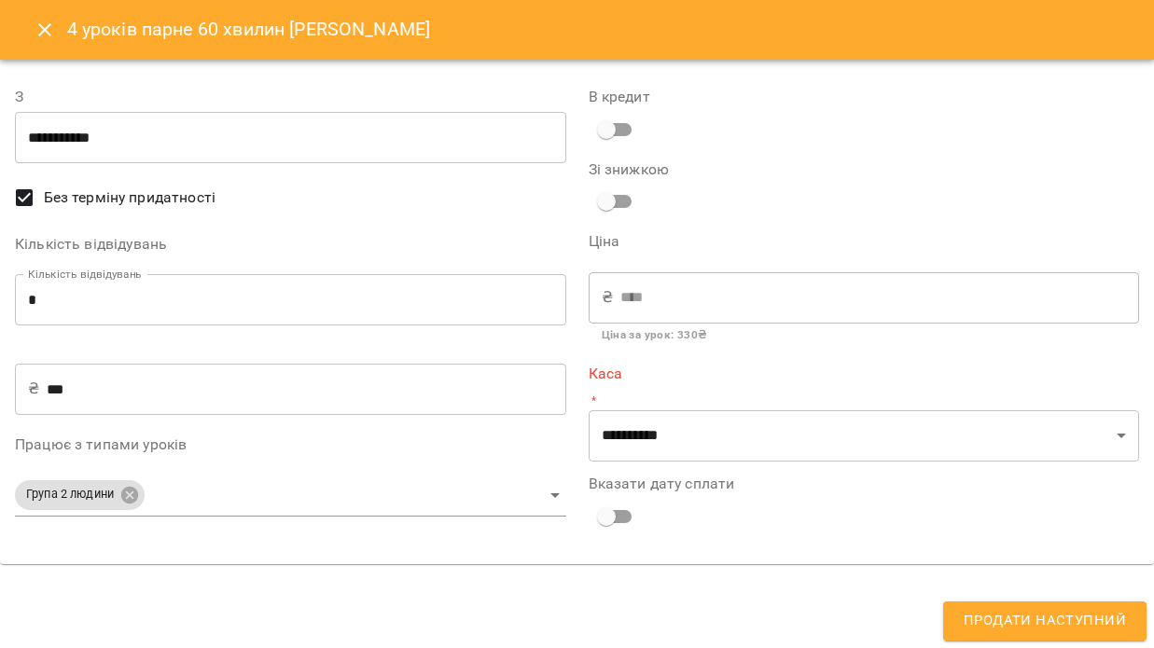
type input "**********"
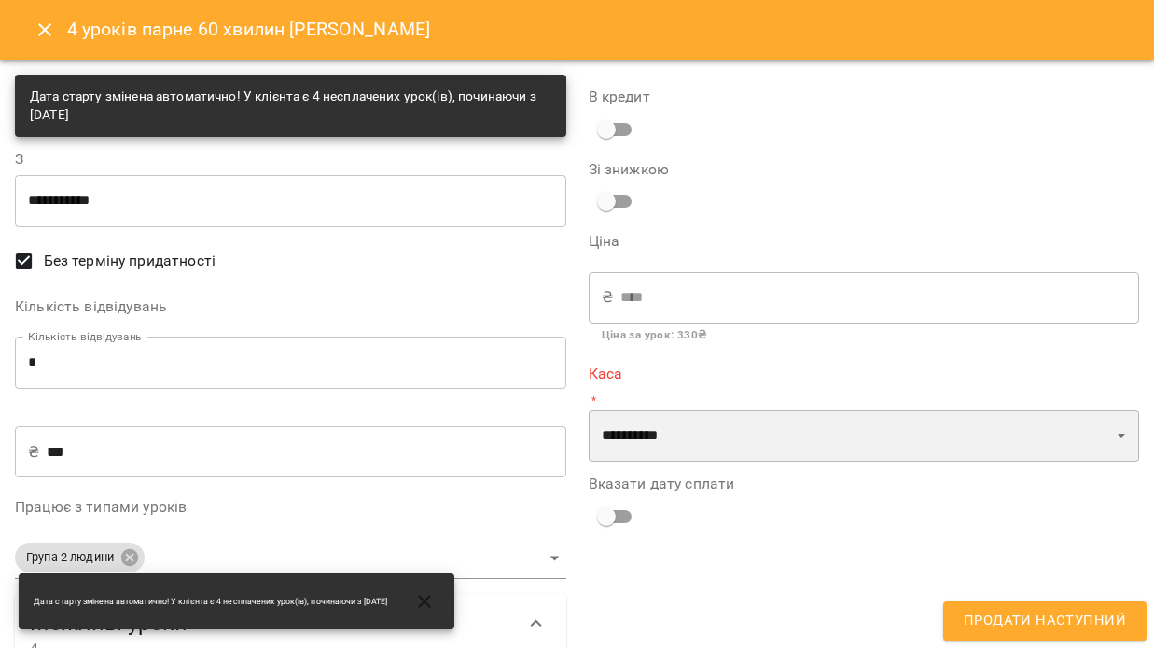
click at [649, 436] on select "**********" at bounding box center [864, 436] width 551 height 52
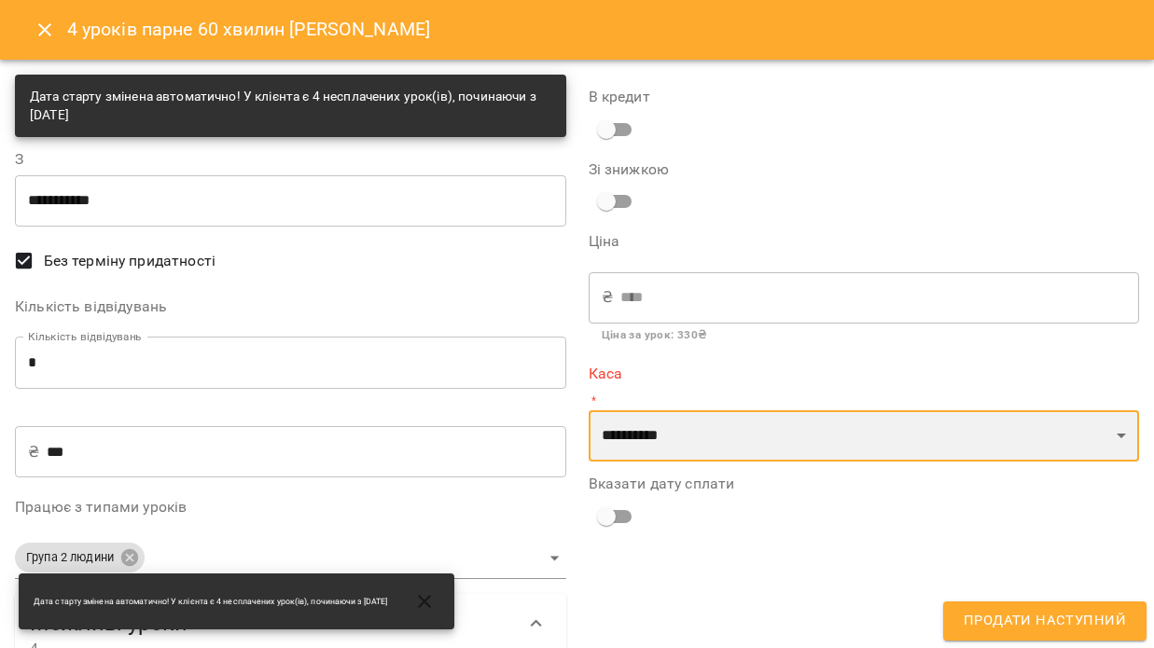
select select "****"
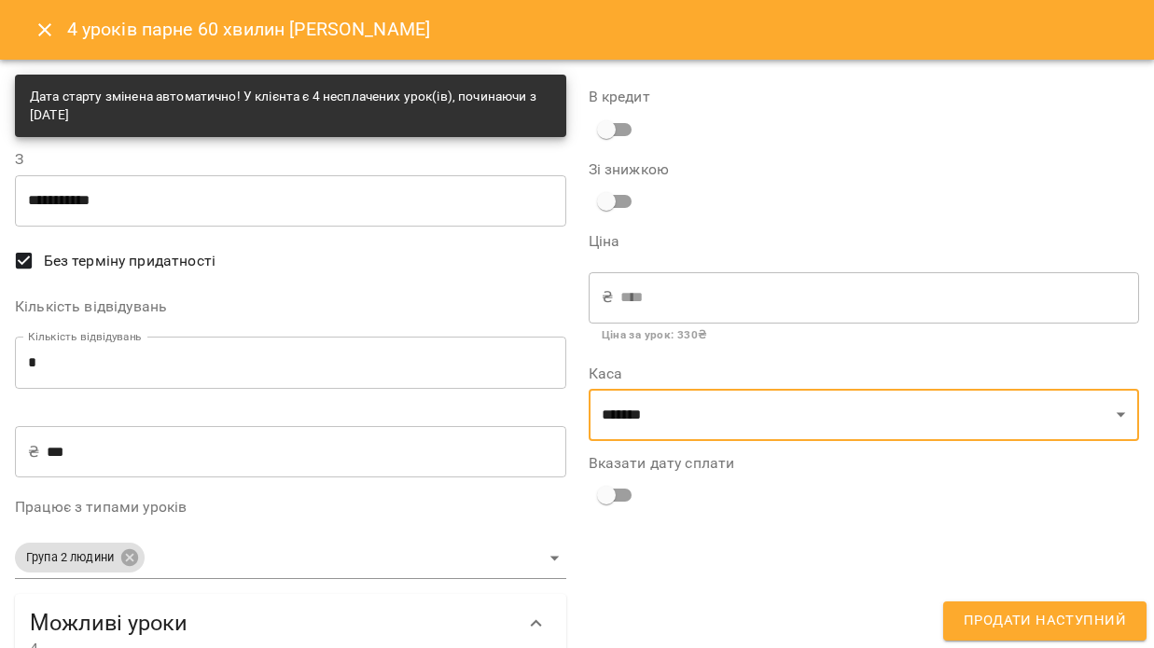
click at [1019, 630] on span "Продати наступний" at bounding box center [1044, 621] width 162 height 24
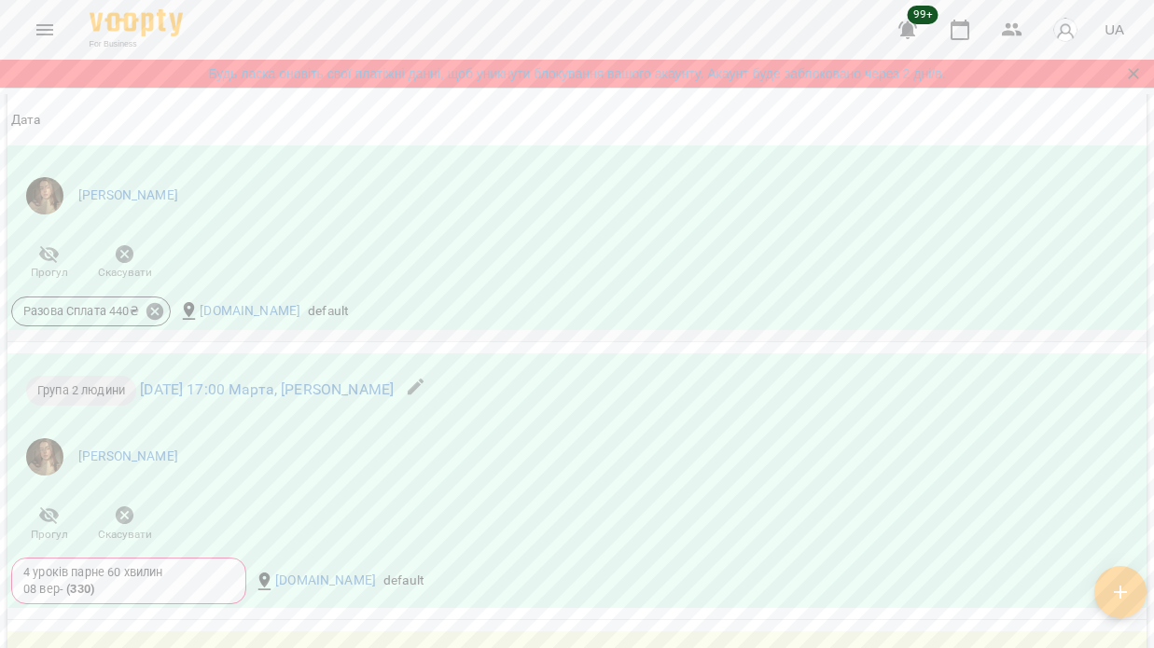
scroll to position [3975, 0]
click at [122, 509] on icon "button" at bounding box center [125, 518] width 19 height 19
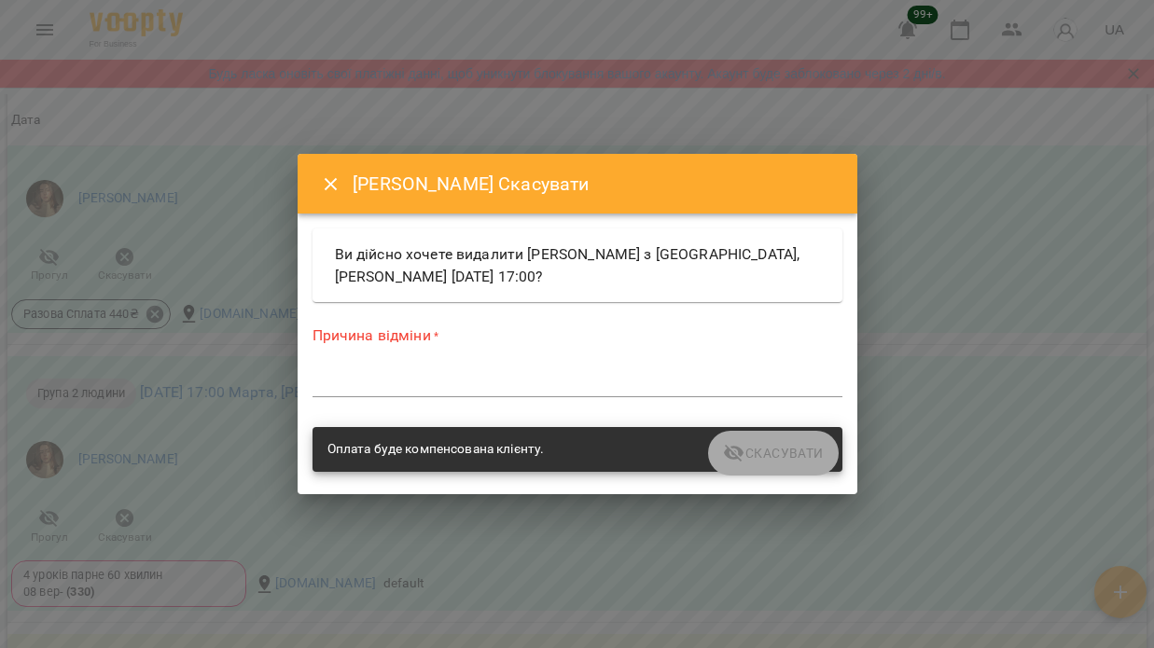
click at [427, 378] on textarea at bounding box center [577, 382] width 530 height 17
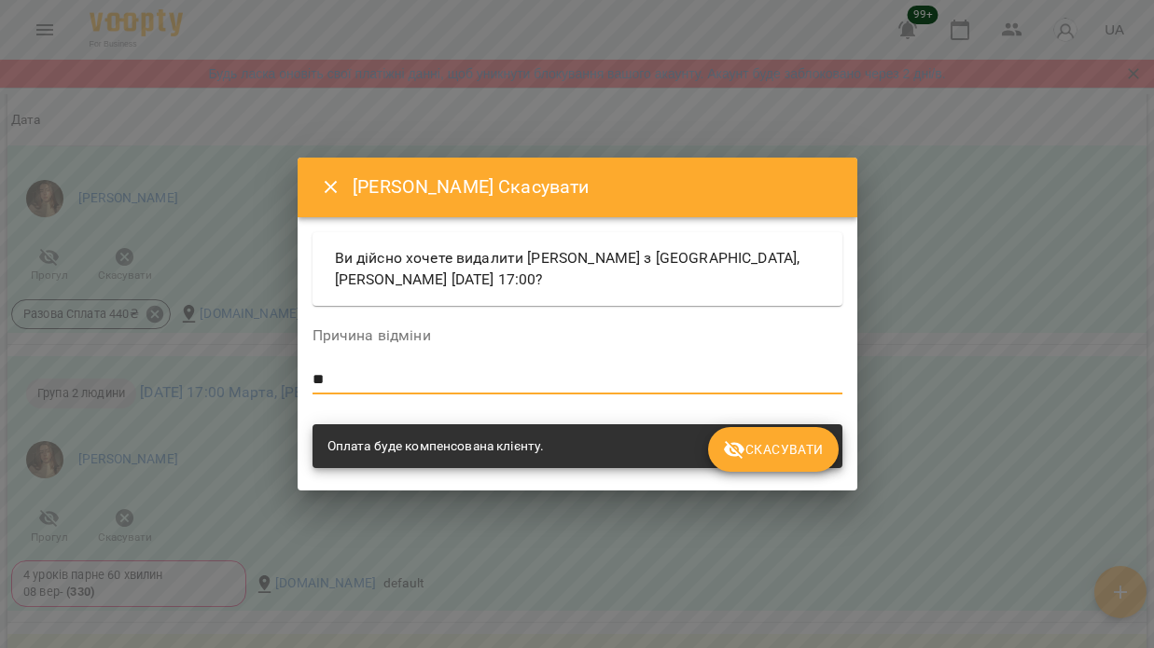
type textarea "*"
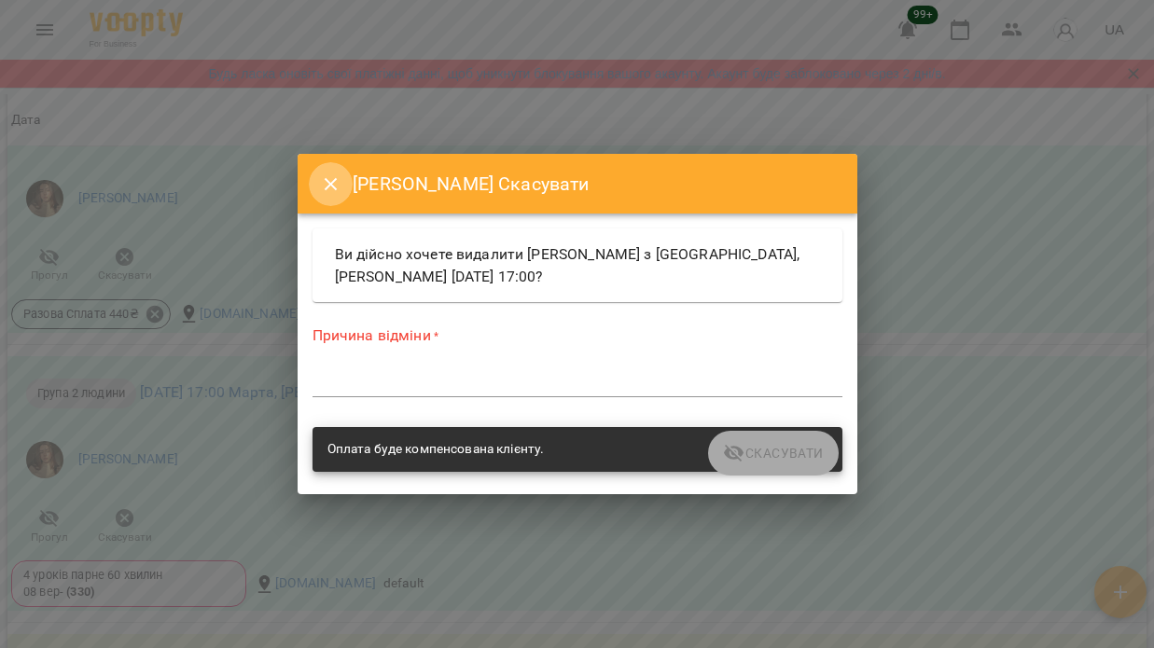
click at [325, 188] on icon "Close" at bounding box center [331, 184] width 22 height 22
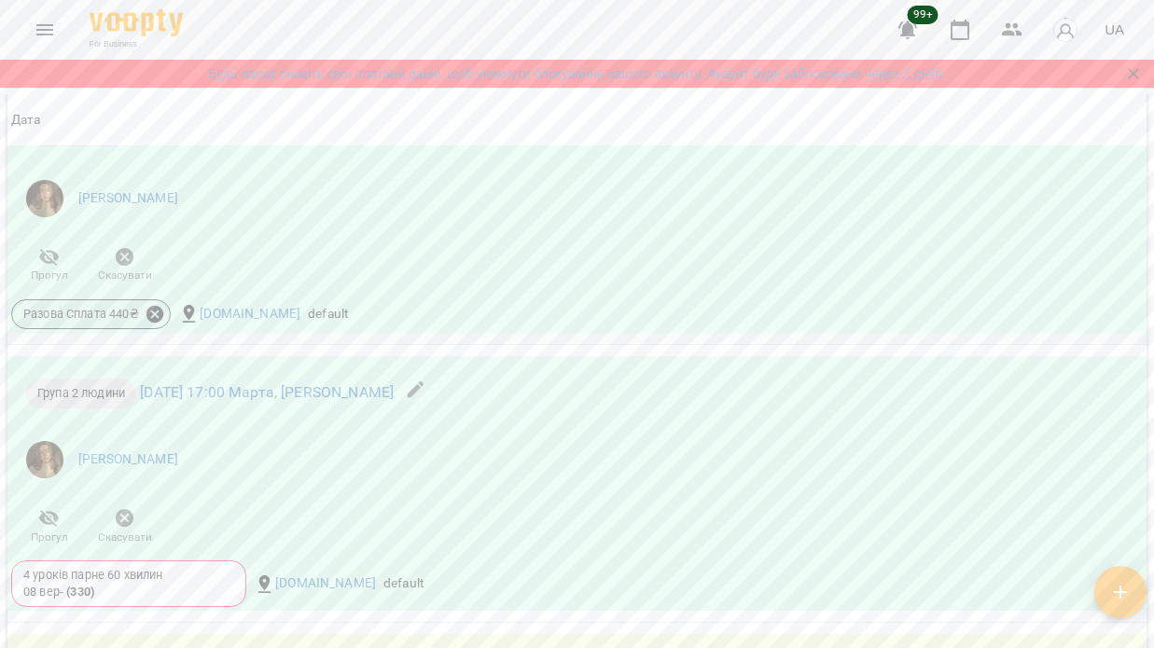
click at [155, 306] on icon at bounding box center [154, 314] width 17 height 17
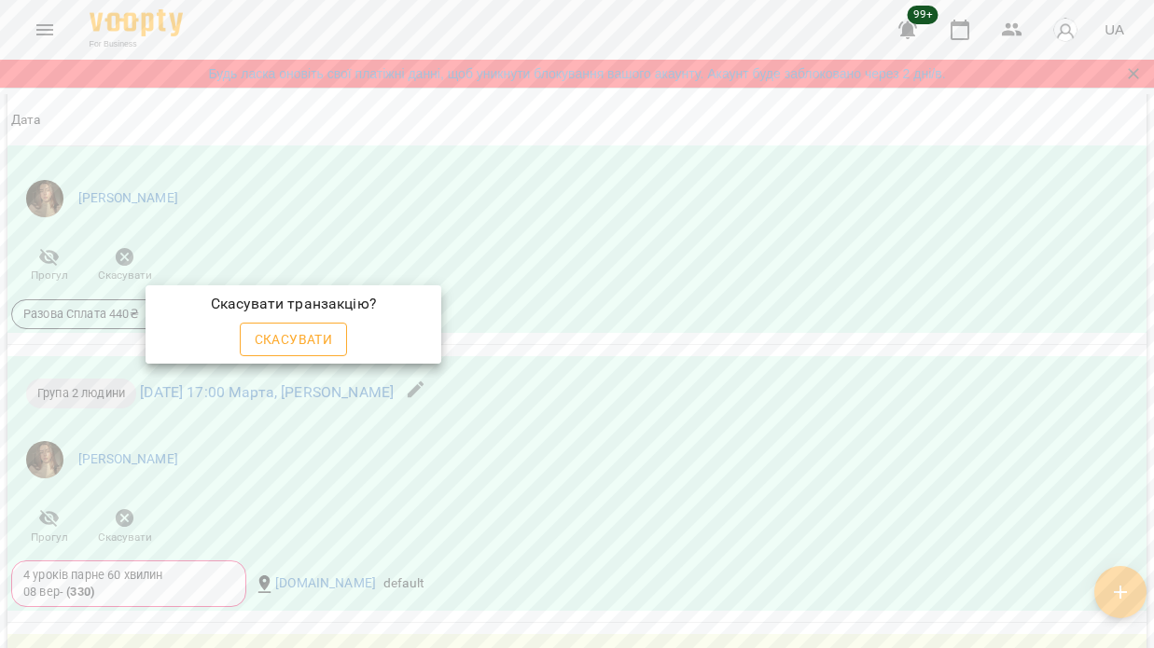
click at [310, 326] on button "Скасувати" at bounding box center [294, 340] width 108 height 34
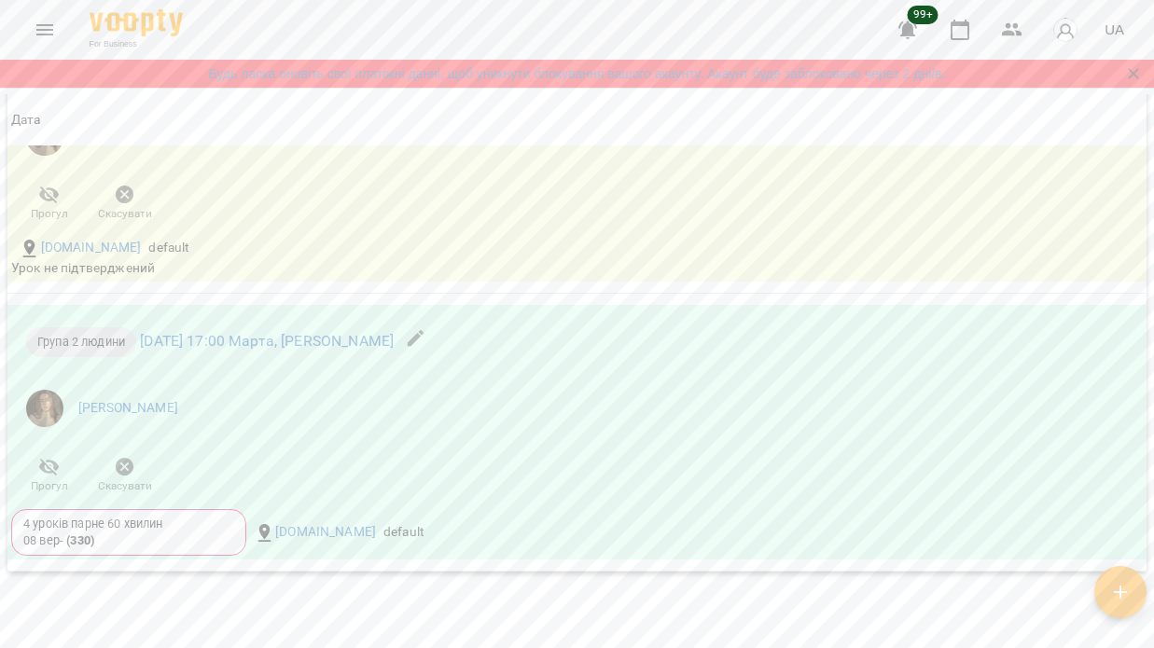
scroll to position [4603, 0]
click at [129, 462] on icon "button" at bounding box center [125, 471] width 19 height 19
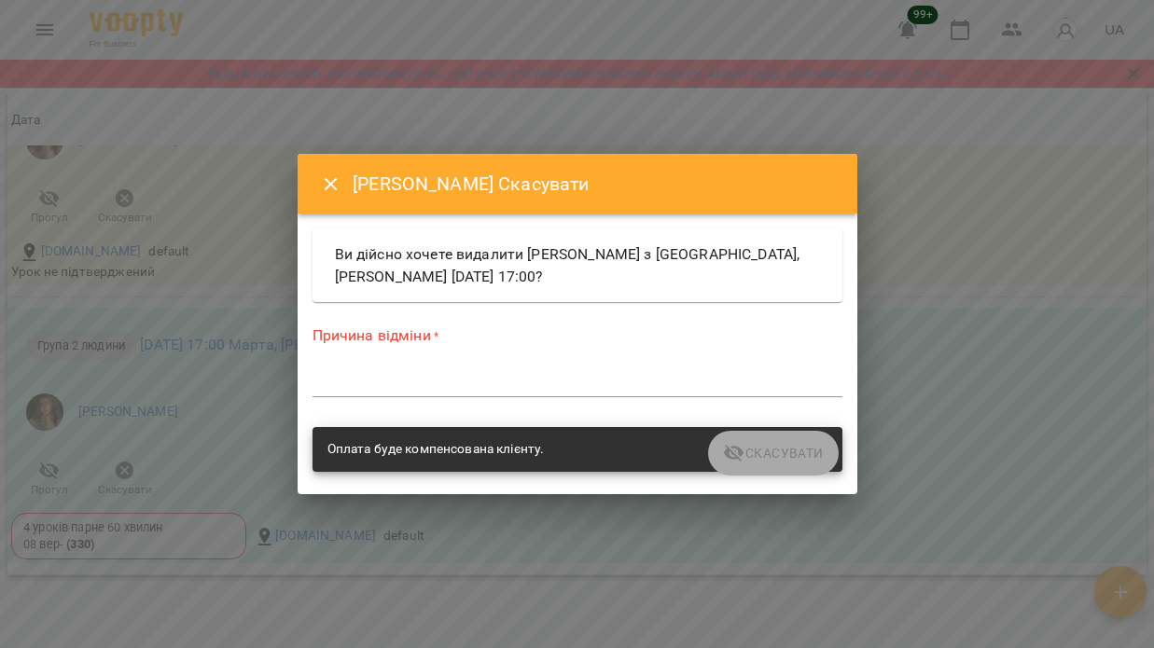
click at [398, 381] on textarea at bounding box center [577, 382] width 530 height 17
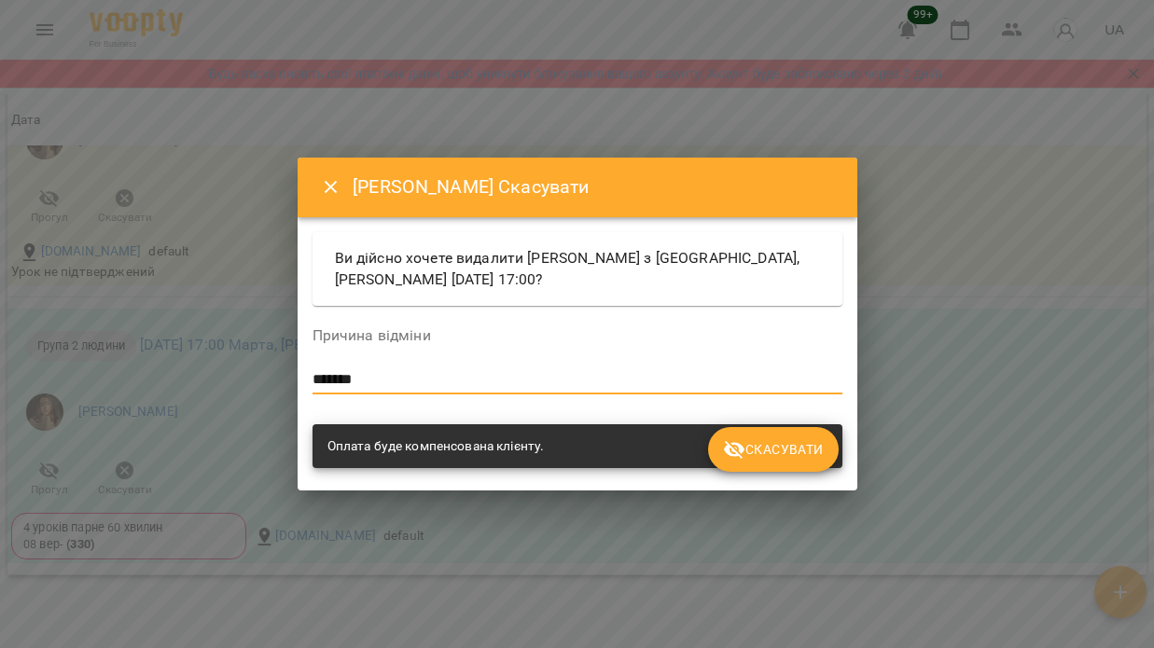
type textarea "*******"
click at [790, 449] on span "Скасувати" at bounding box center [773, 449] width 100 height 22
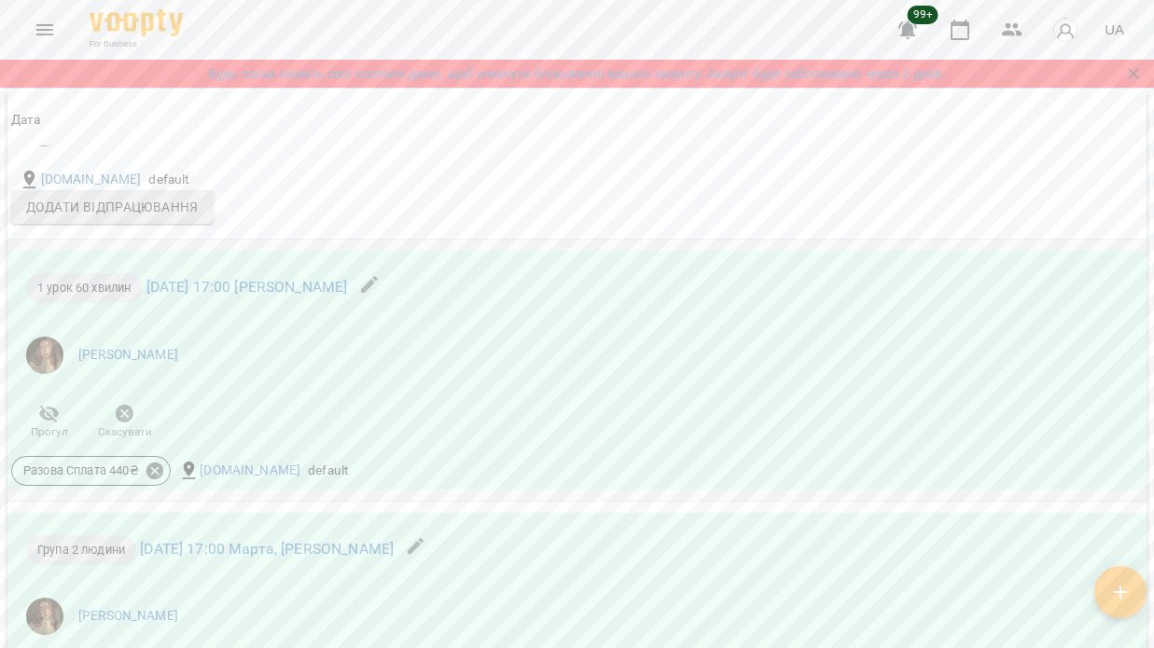
scroll to position [3821, 0]
click at [158, 458] on icon at bounding box center [155, 468] width 21 height 21
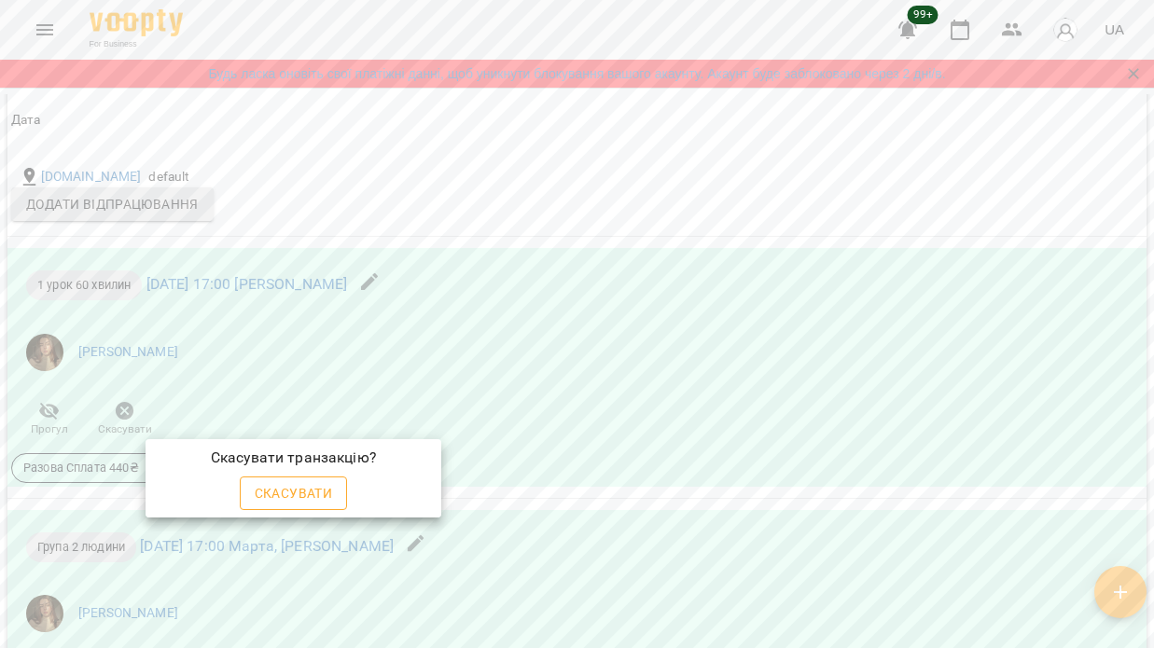
click at [315, 496] on span "Скасувати" at bounding box center [294, 493] width 78 height 22
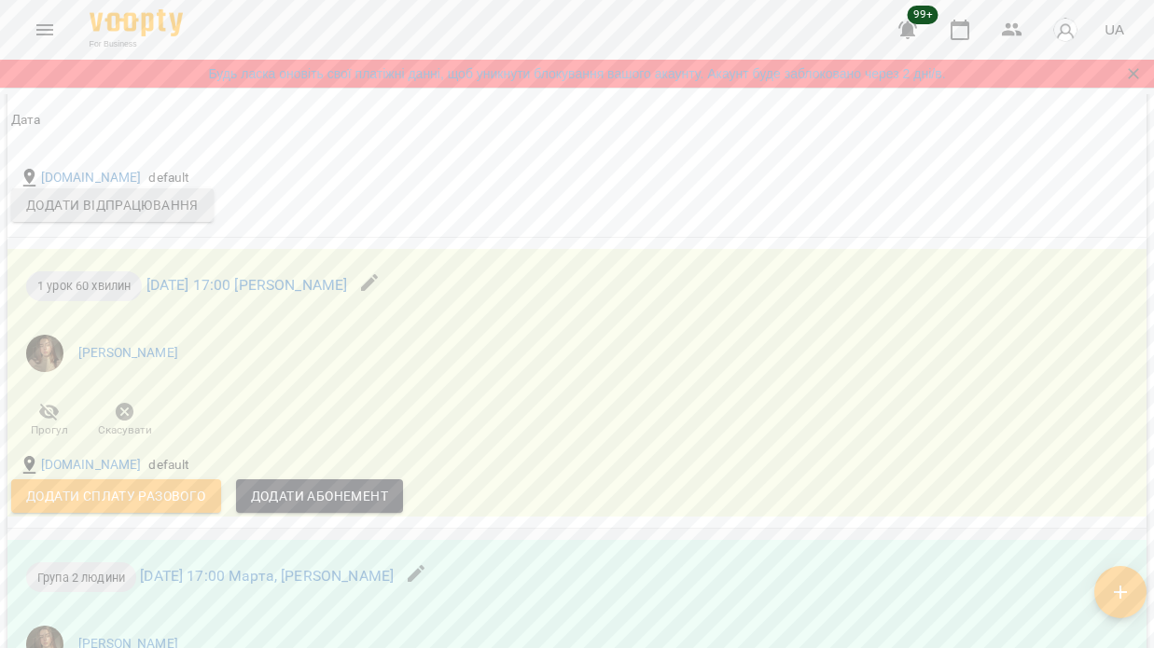
scroll to position [3825, 0]
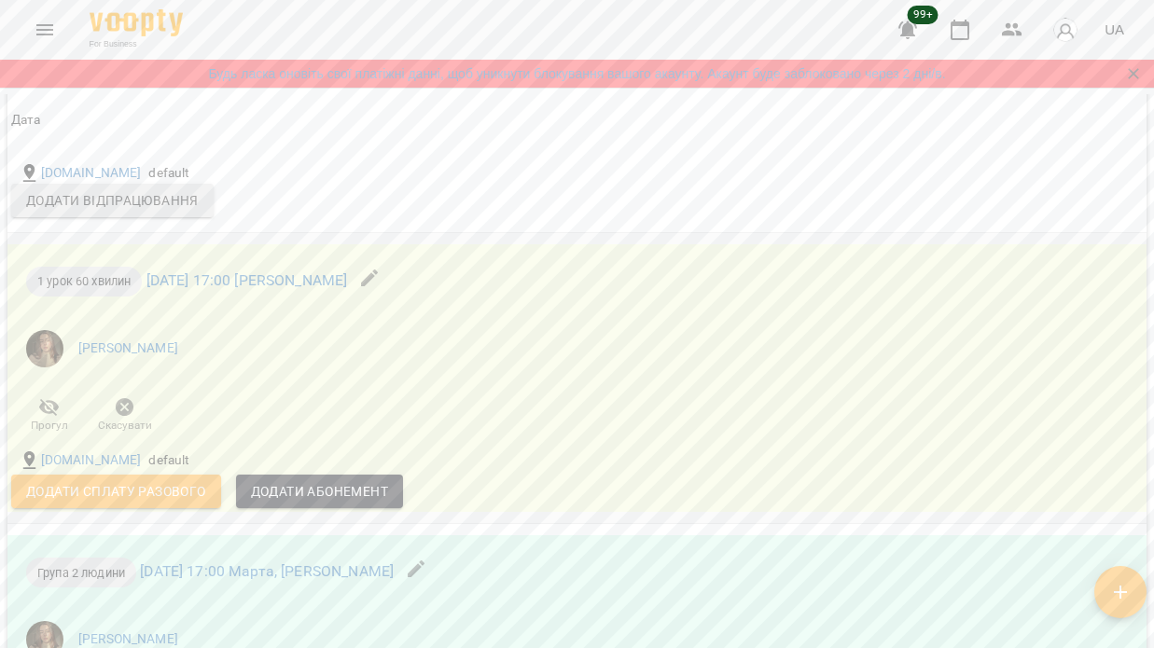
click at [121, 398] on icon "button" at bounding box center [125, 407] width 19 height 19
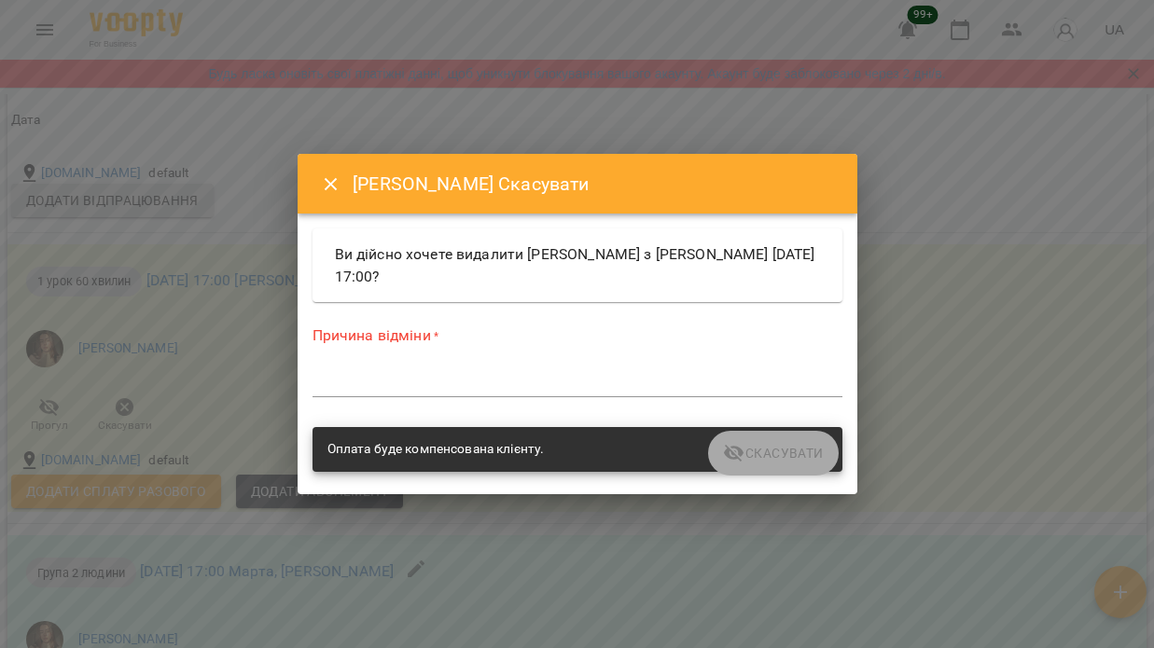
click at [479, 378] on textarea at bounding box center [577, 382] width 530 height 17
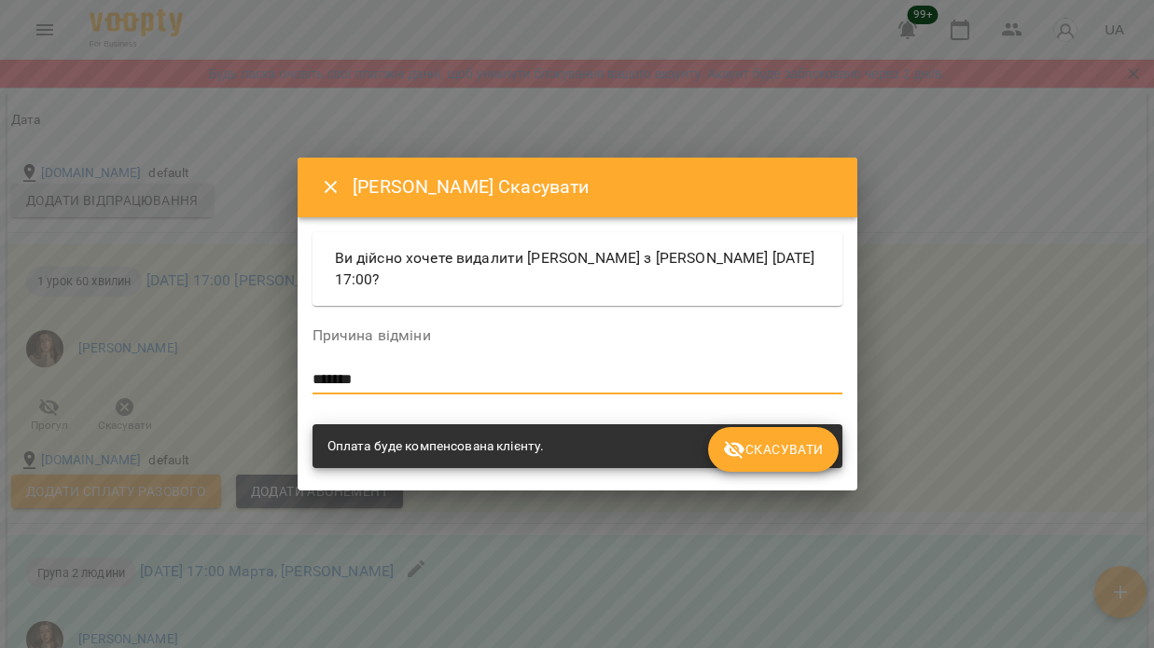
type textarea "*******"
click at [803, 454] on span "Скасувати" at bounding box center [773, 449] width 100 height 22
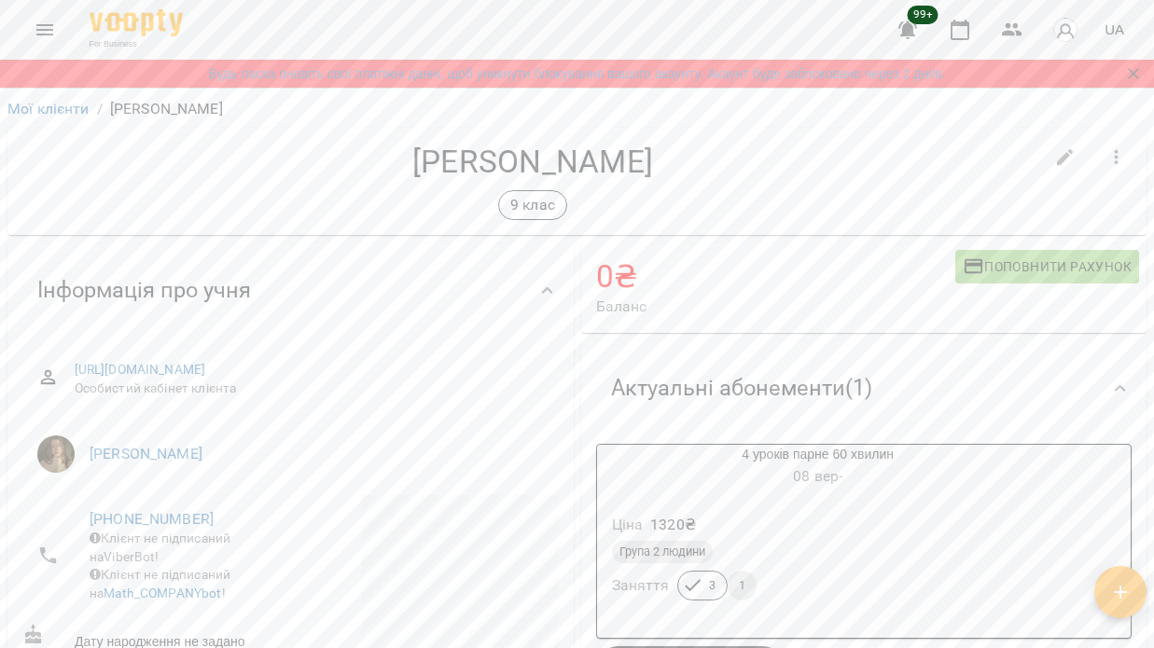
scroll to position [0, 0]
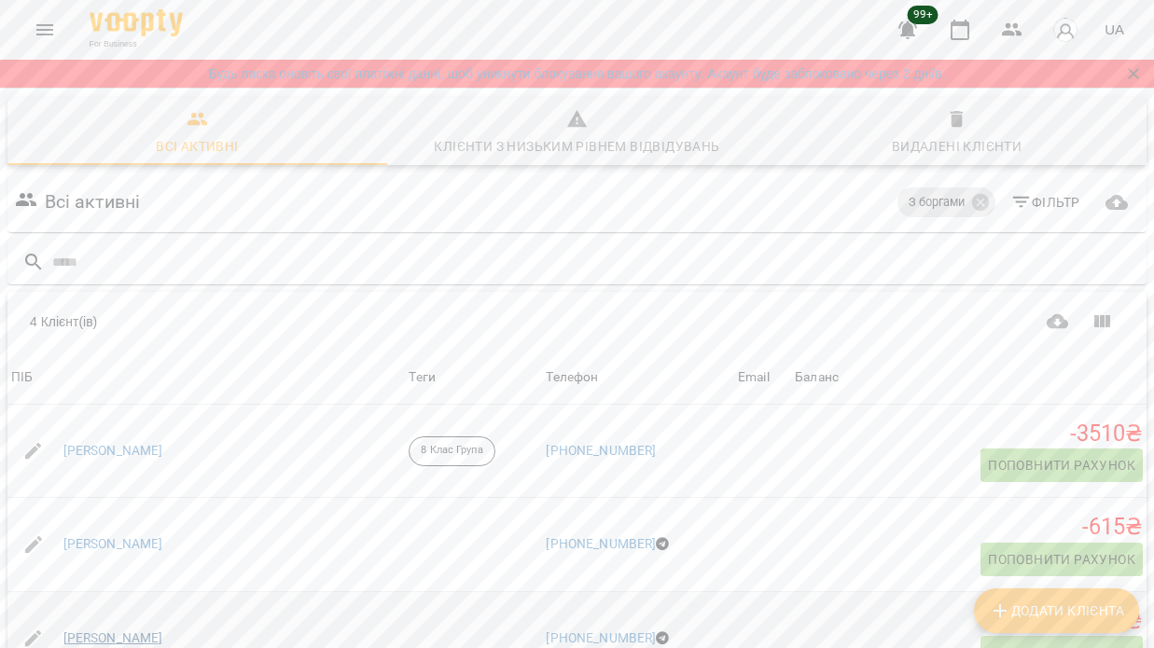
scroll to position [171, 0]
click at [130, 630] on link "[PERSON_NAME]" at bounding box center [113, 639] width 100 height 19
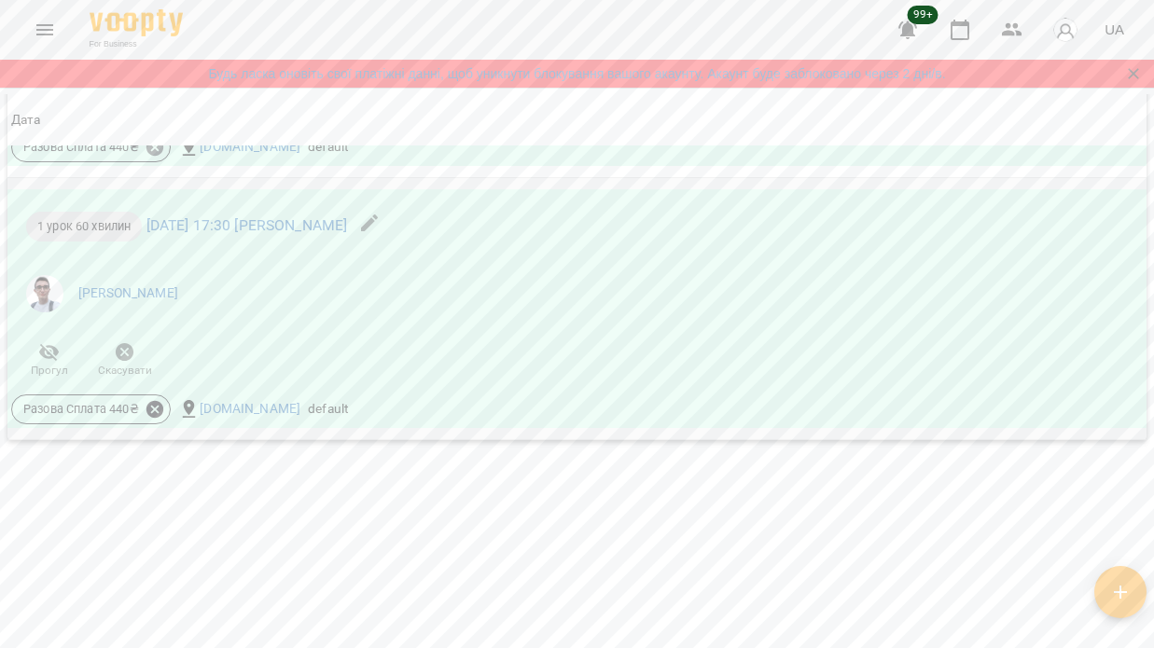
scroll to position [2868, 0]
click at [121, 349] on icon "button" at bounding box center [125, 352] width 22 height 22
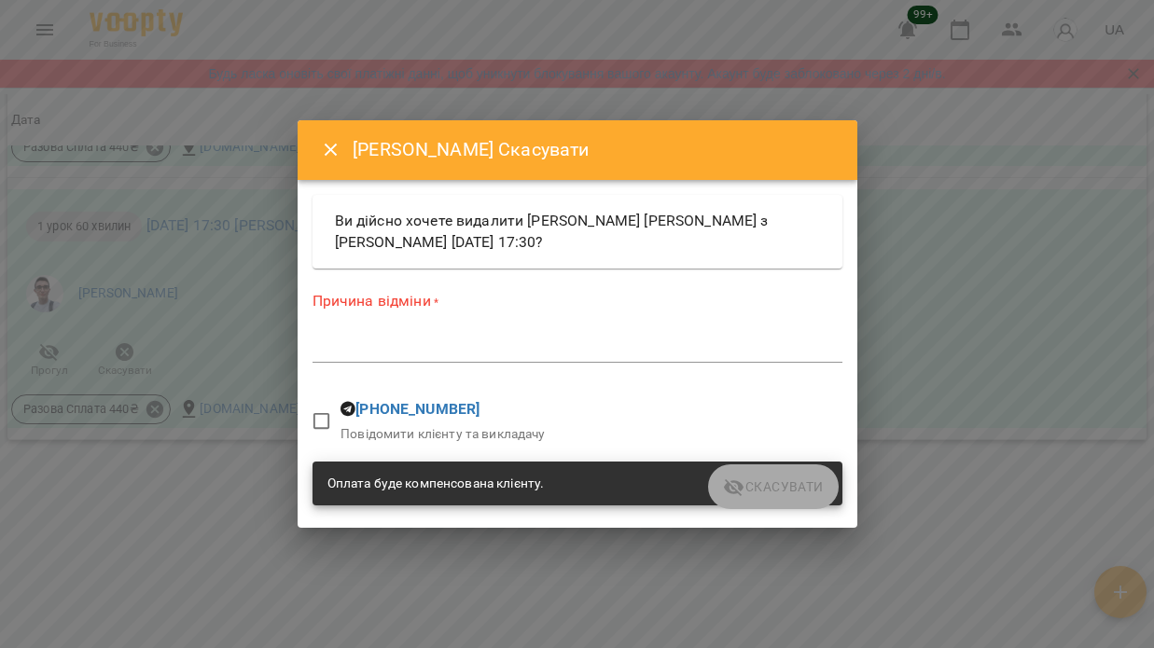
click at [407, 337] on div "*" at bounding box center [577, 348] width 530 height 29
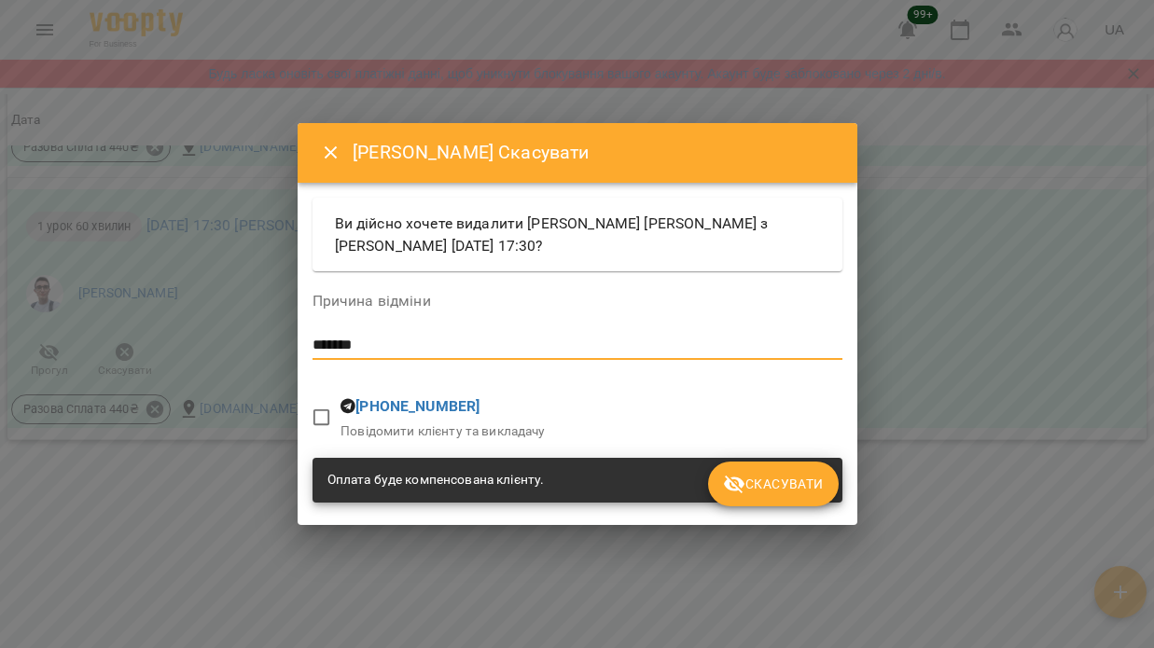
type textarea "*******"
click at [759, 489] on span "Скасувати" at bounding box center [773, 484] width 100 height 22
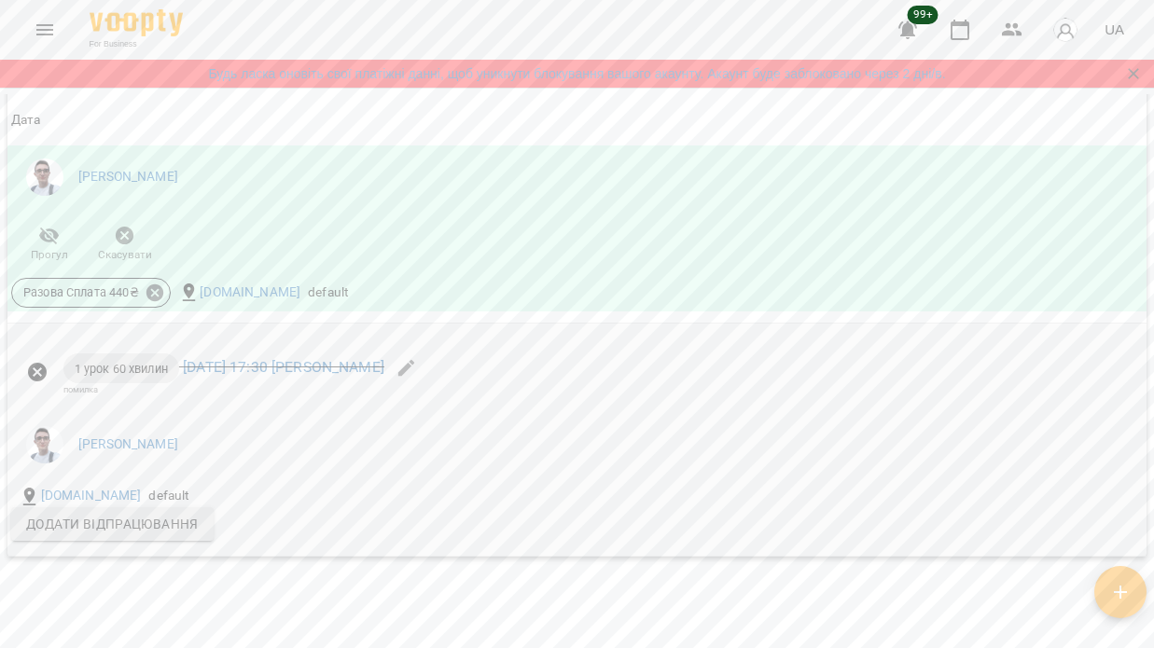
scroll to position [2626, 0]
click at [155, 300] on icon at bounding box center [154, 292] width 17 height 17
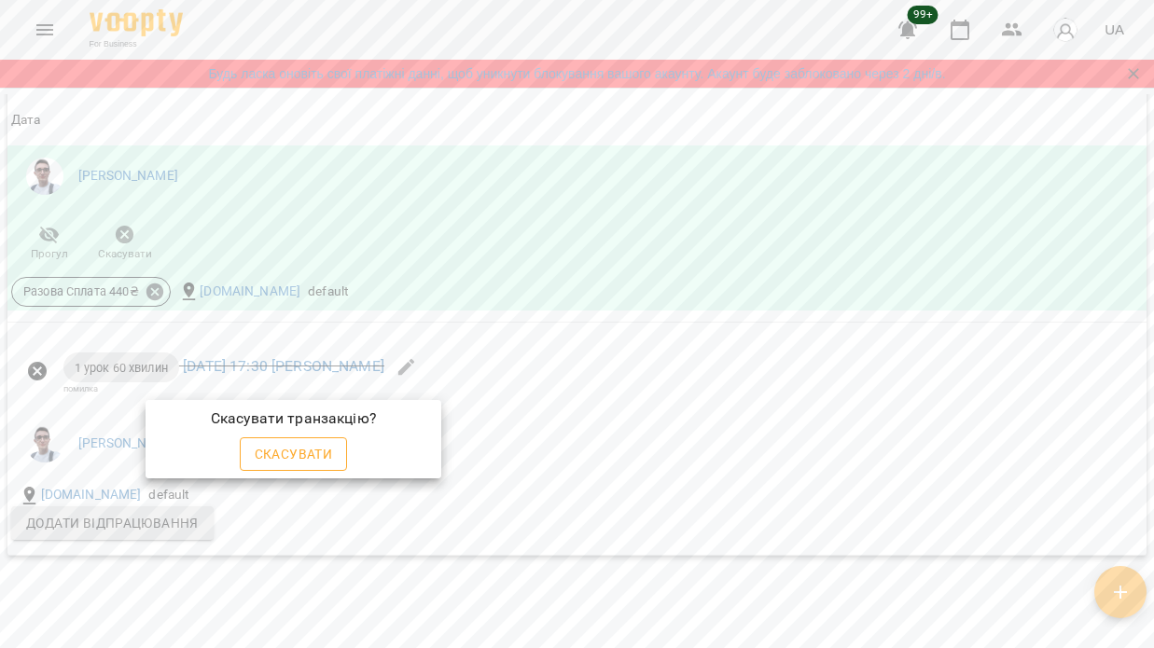
click at [301, 459] on span "Скасувати" at bounding box center [294, 454] width 78 height 22
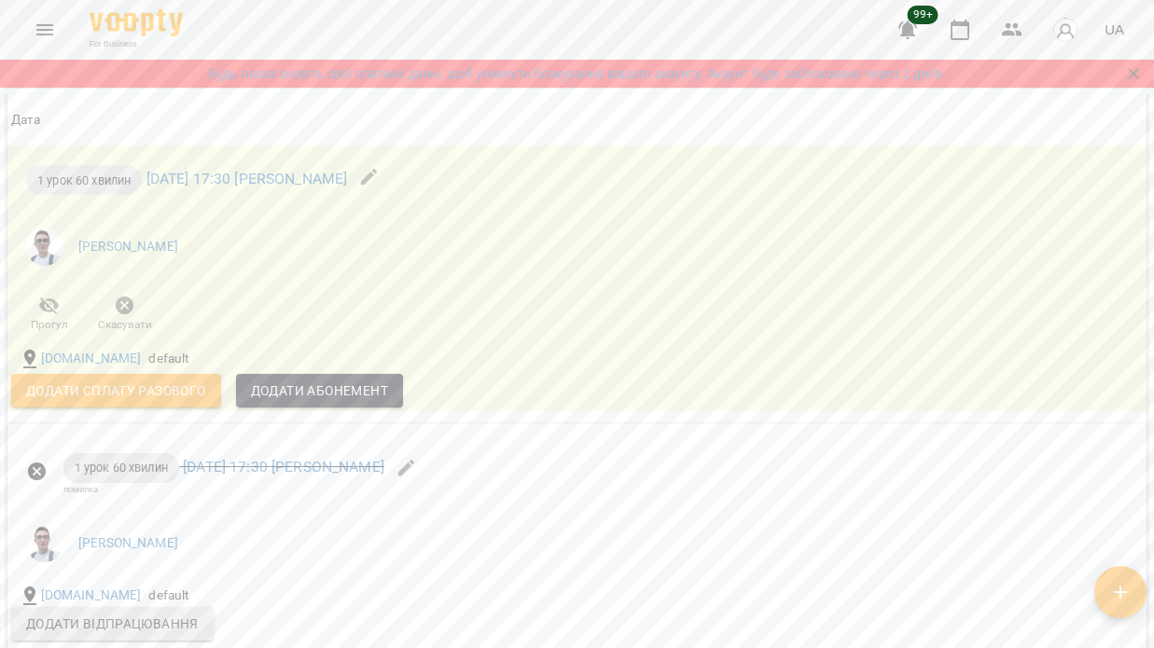
scroll to position [2560, 0]
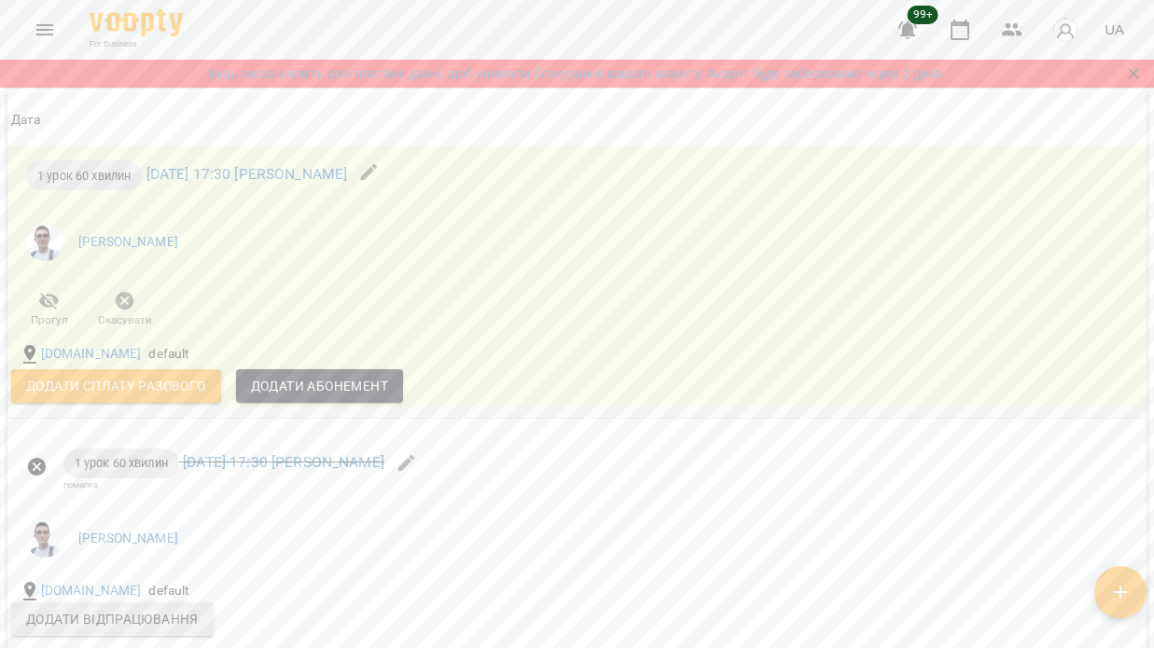
click at [114, 312] on icon "button" at bounding box center [125, 301] width 22 height 22
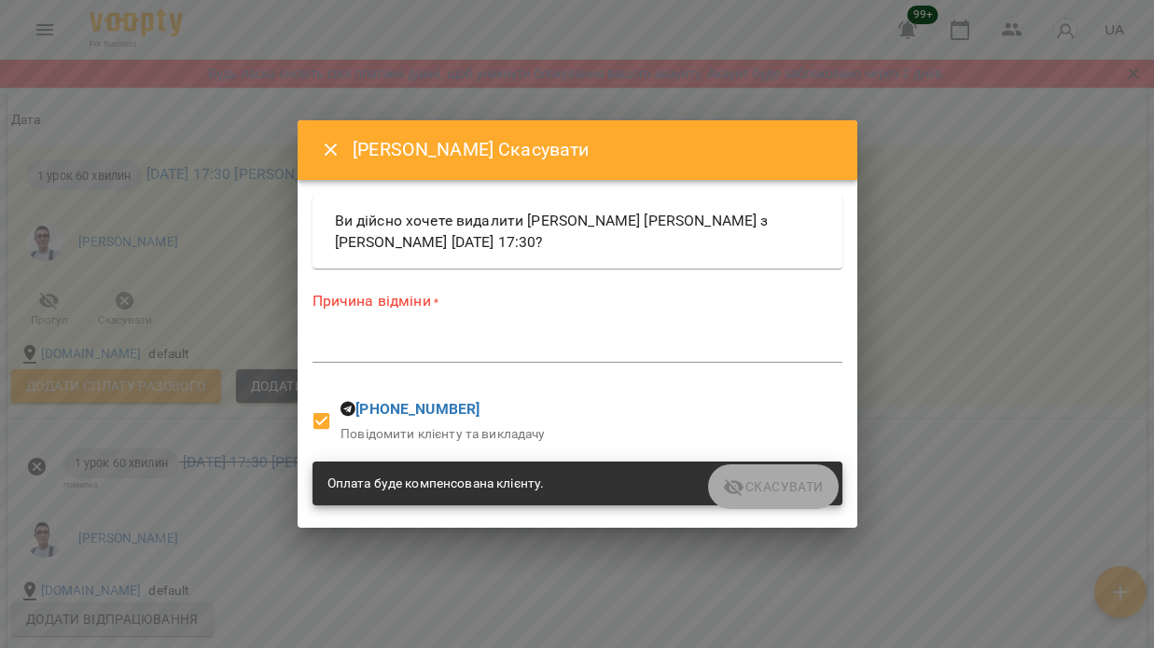
click at [438, 353] on textarea at bounding box center [577, 347] width 530 height 17
click at [383, 334] on div "*" at bounding box center [577, 348] width 530 height 29
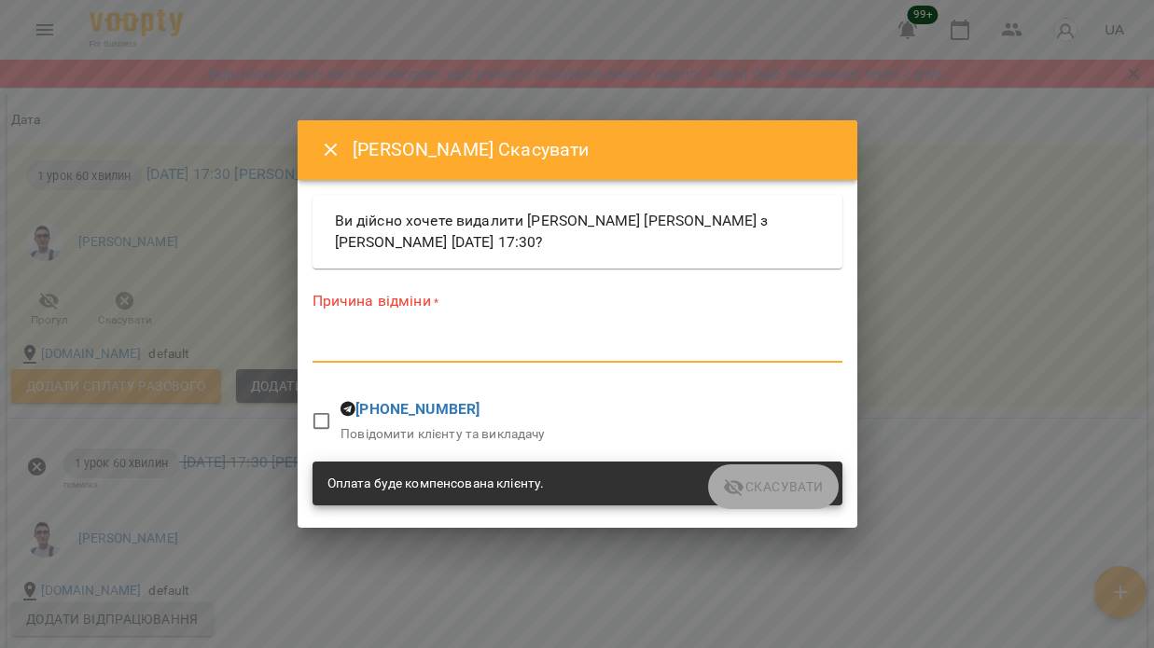
paste textarea "*******"
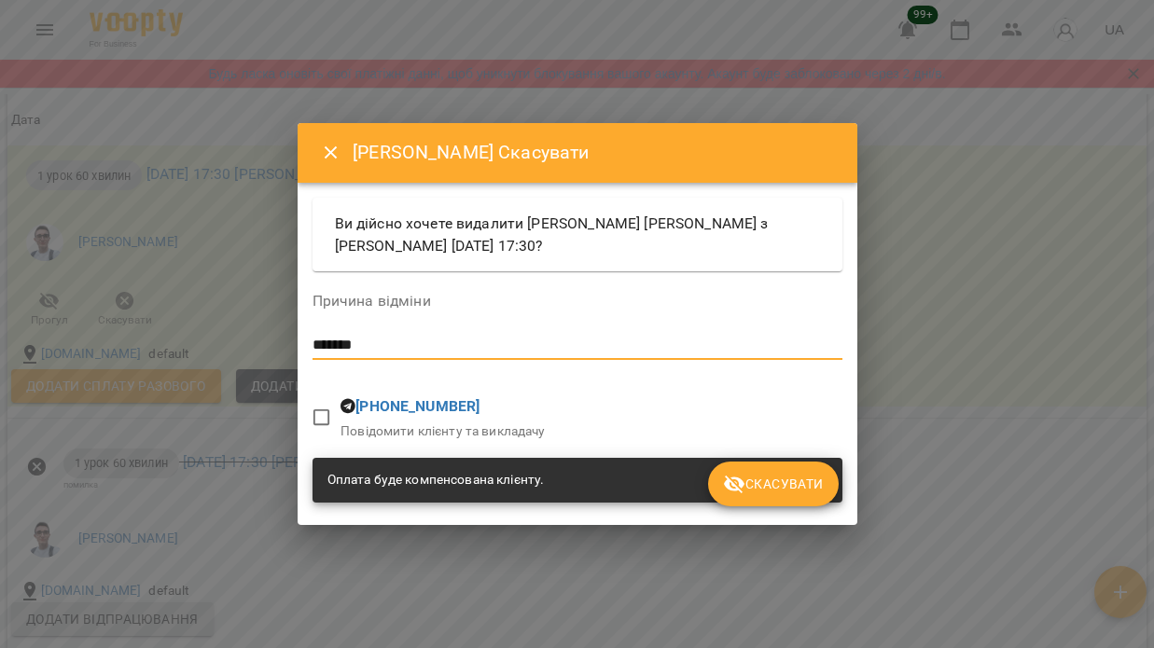
type textarea "*******"
click at [761, 478] on span "Скасувати" at bounding box center [773, 484] width 100 height 22
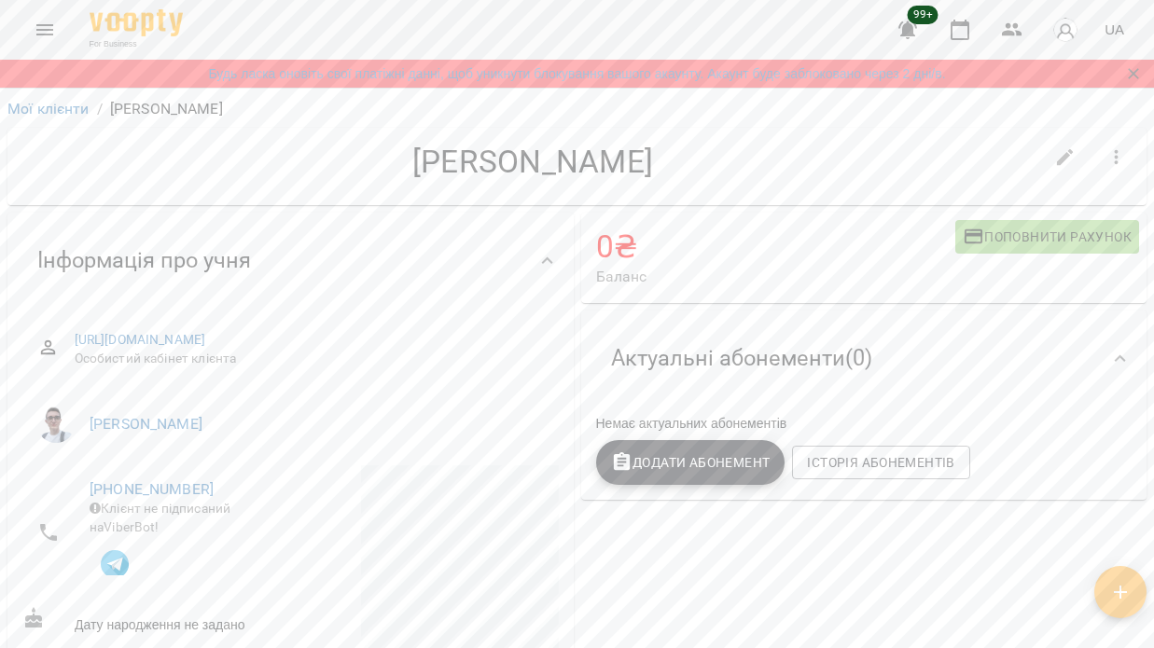
scroll to position [0, 0]
click at [910, 466] on span "Історія абонементів" at bounding box center [880, 462] width 147 height 22
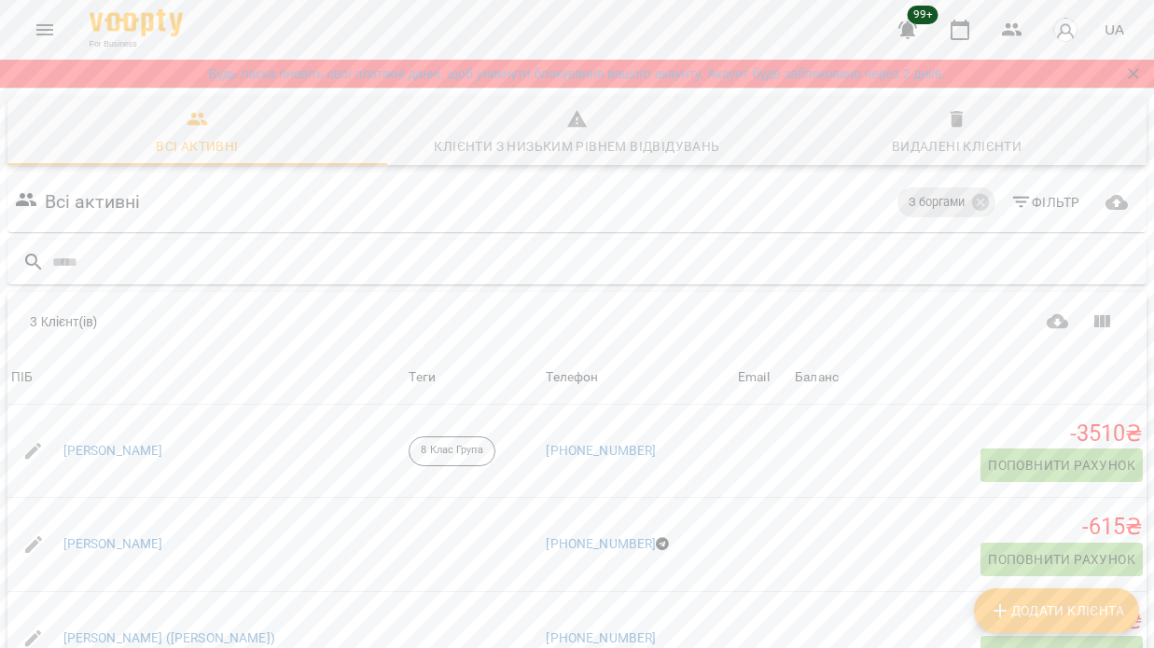
scroll to position [82, 0]
click at [158, 630] on link "[PERSON_NAME] ([PERSON_NAME])" at bounding box center [169, 639] width 212 height 19
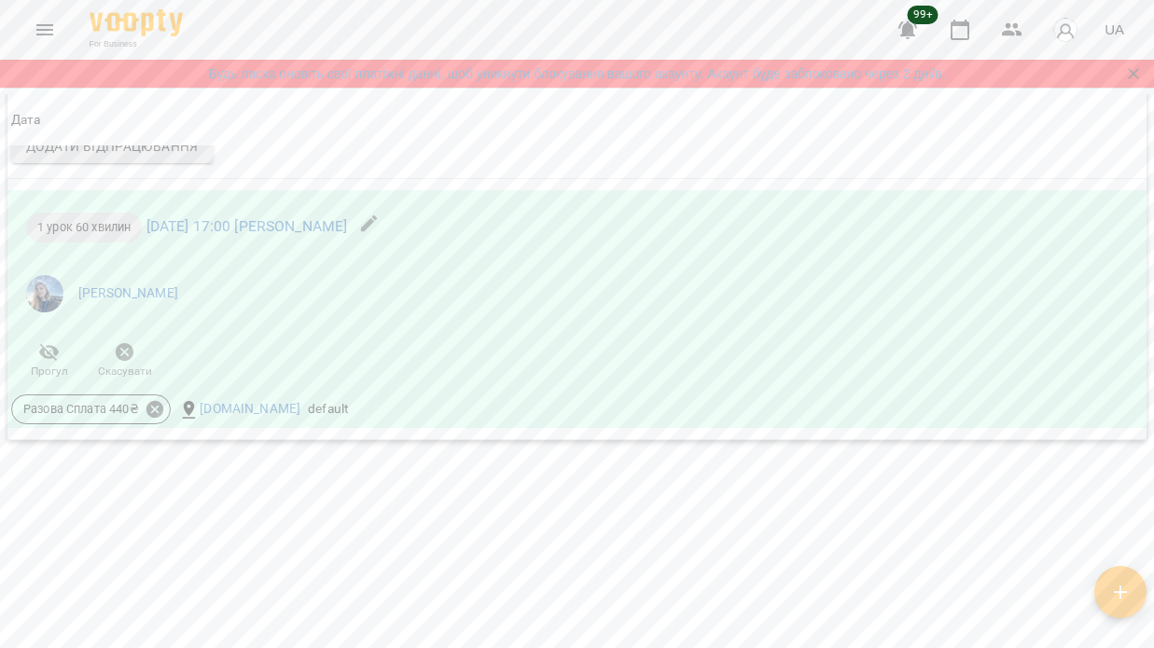
scroll to position [2108, 0]
click at [124, 355] on icon "button" at bounding box center [125, 352] width 19 height 19
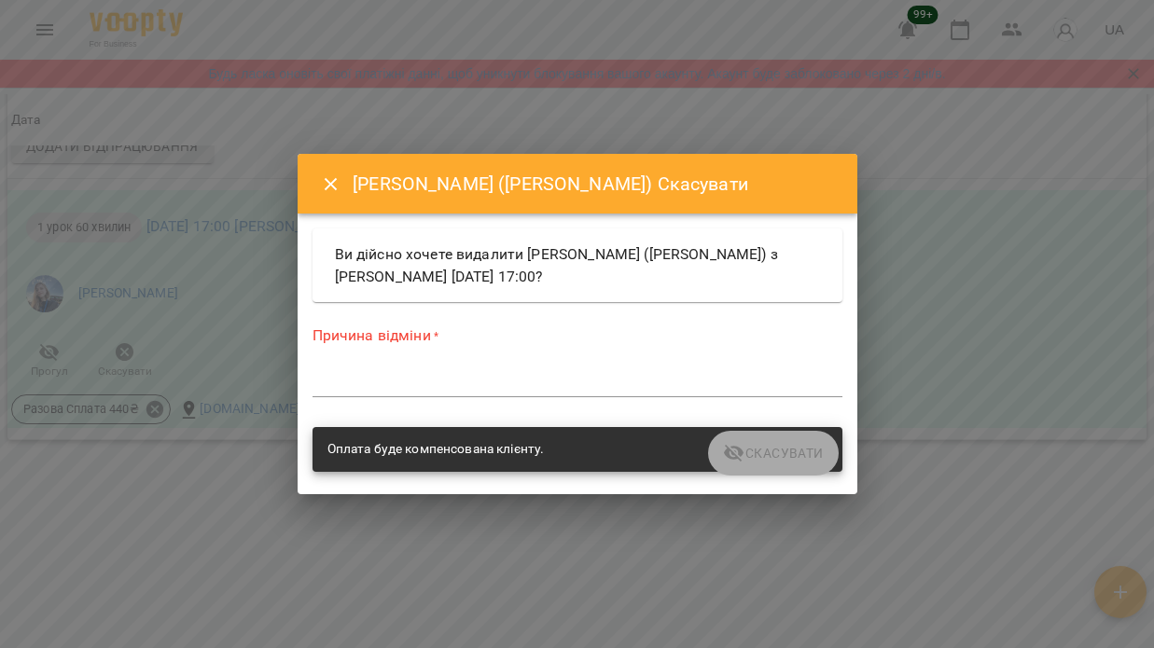
click at [386, 379] on textarea at bounding box center [577, 382] width 530 height 17
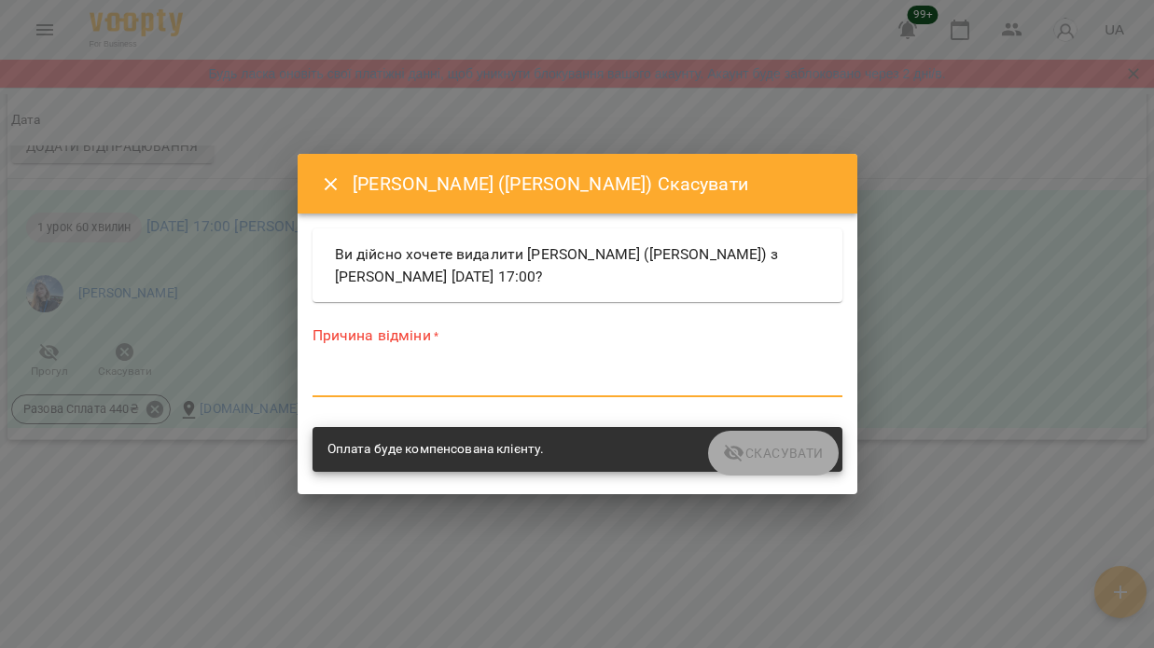
paste textarea "*******"
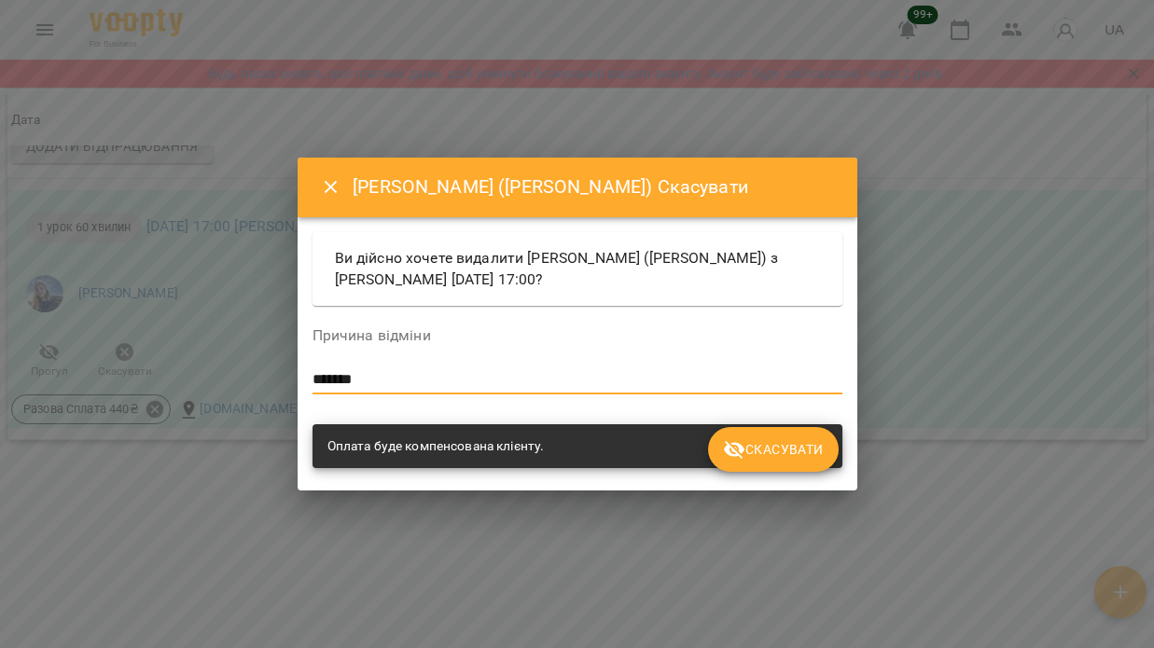
type textarea "*******"
click at [785, 445] on span "Скасувати" at bounding box center [773, 449] width 100 height 22
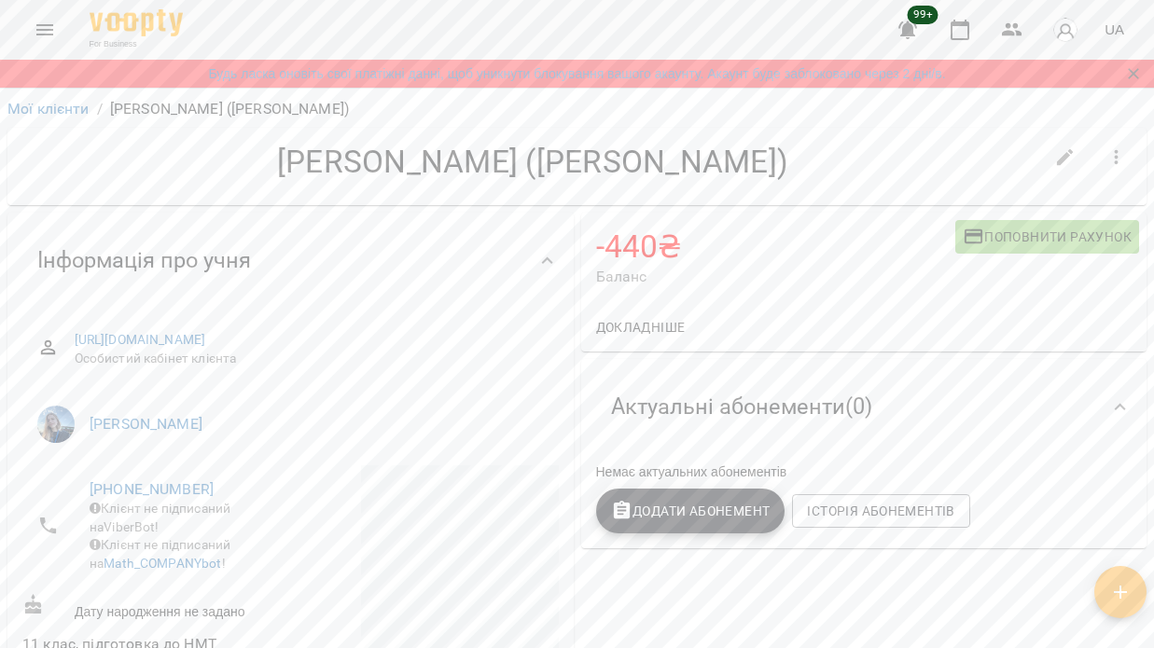
scroll to position [0, 0]
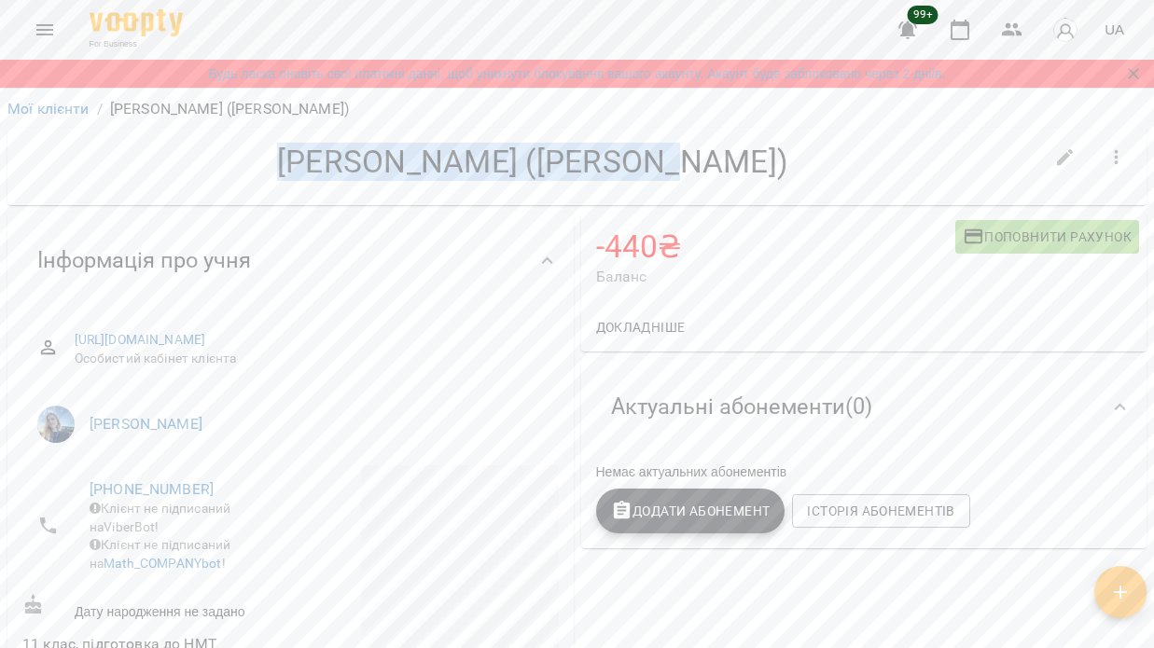
drag, startPoint x: 364, startPoint y: 168, endPoint x: 730, endPoint y: 166, distance: 366.5
click at [730, 166] on h4 "[PERSON_NAME] ([PERSON_NAME])" at bounding box center [532, 162] width 1020 height 38
copy h4 "[PERSON_NAME] ([PERSON_NAME])"
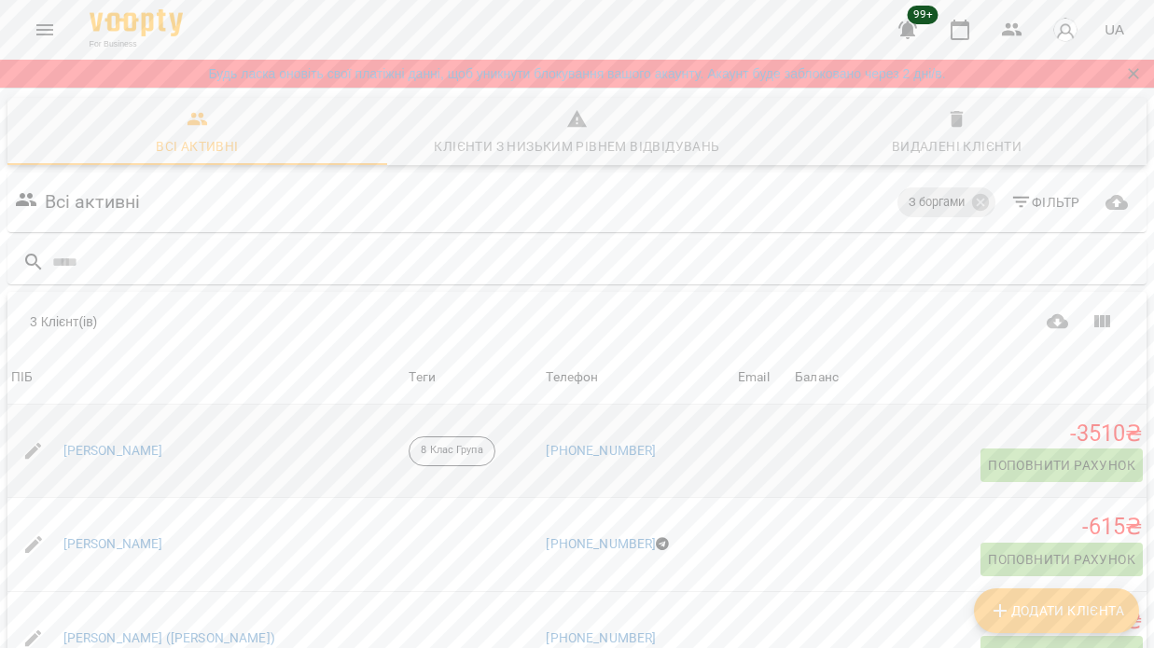
scroll to position [82, 0]
click at [123, 535] on link "[PERSON_NAME]" at bounding box center [113, 544] width 100 height 19
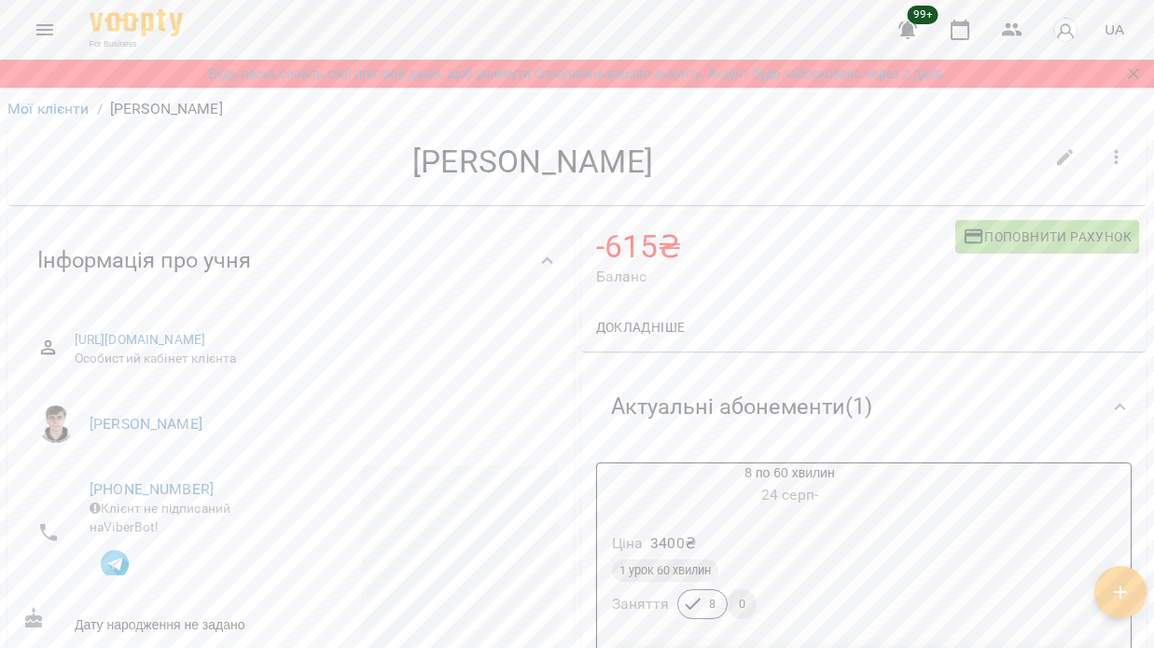
drag, startPoint x: 413, startPoint y: 162, endPoint x: 717, endPoint y: 165, distance: 304.1
click at [717, 165] on h4 "[PERSON_NAME]" at bounding box center [532, 162] width 1020 height 38
copy h4 "[PERSON_NAME]"
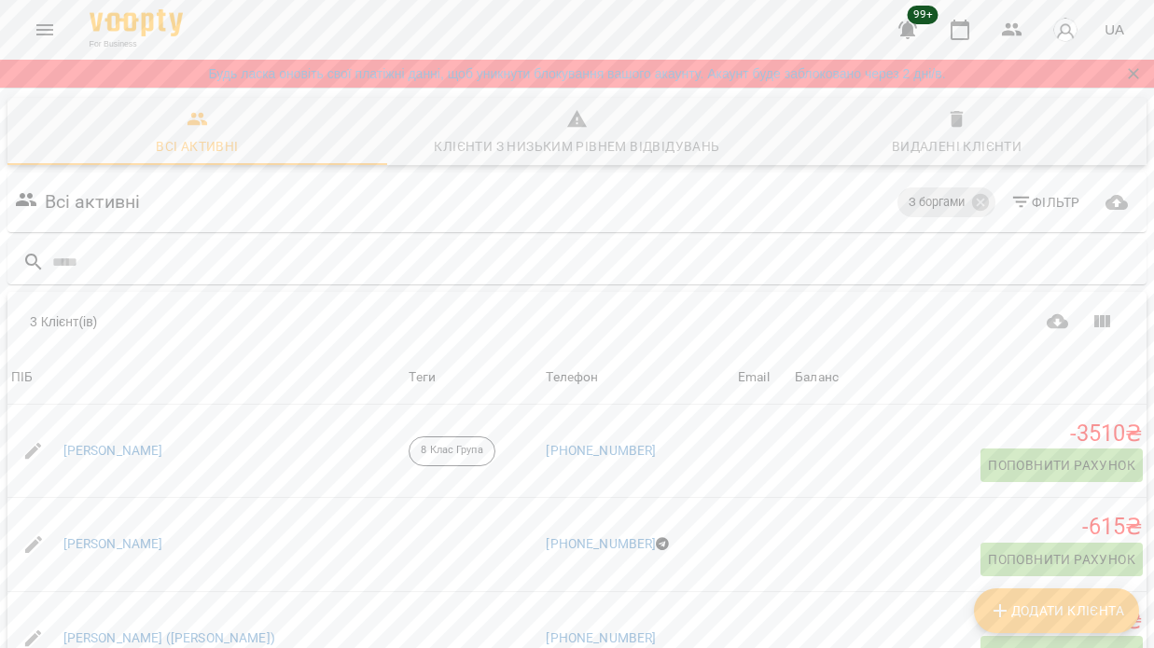
click at [40, 31] on icon "Menu" at bounding box center [45, 30] width 22 height 22
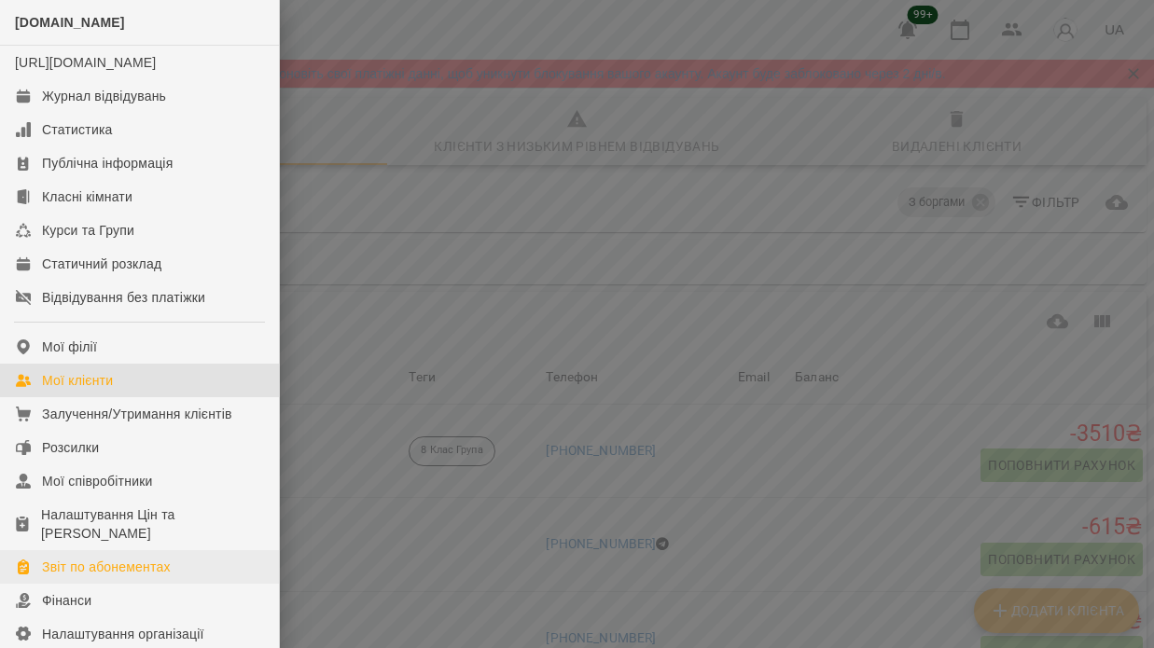
click at [112, 576] on div "Звіт по абонементах" at bounding box center [106, 567] width 129 height 19
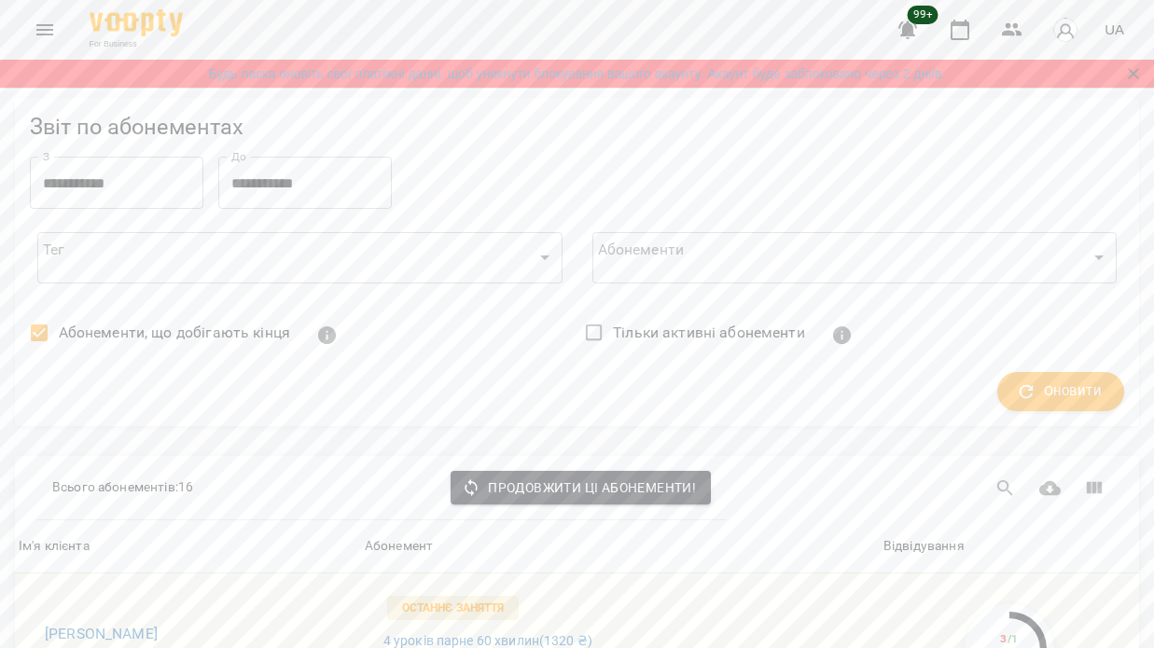
scroll to position [1228, 0]
click at [47, 34] on icon "Menu" at bounding box center [44, 29] width 17 height 11
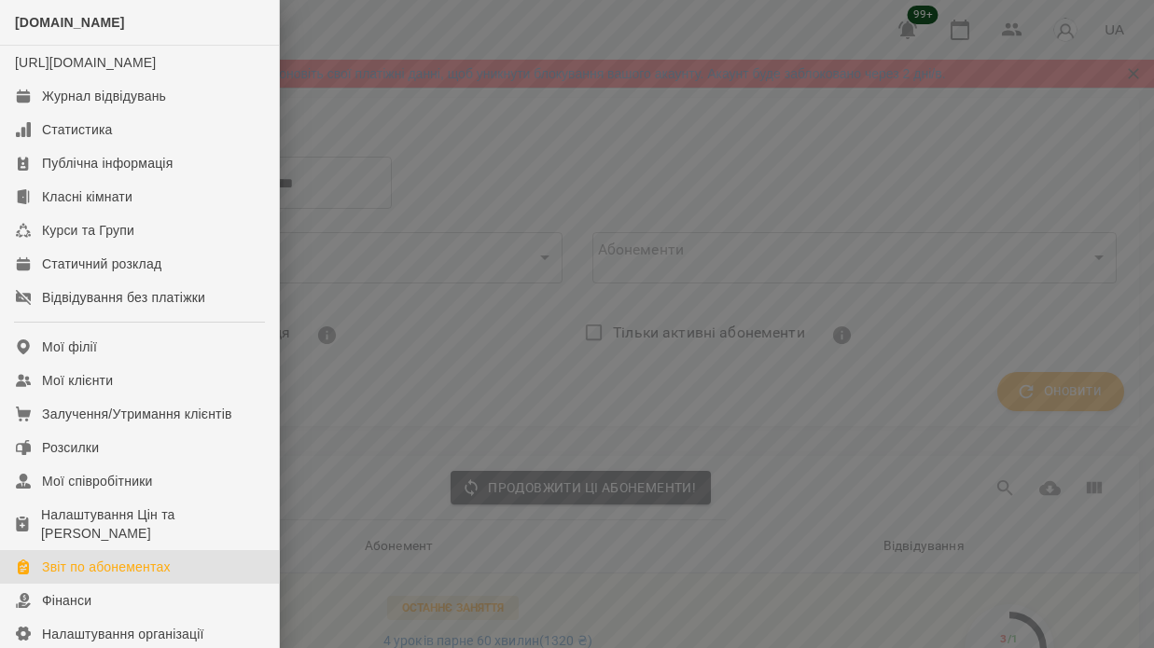
click at [488, 341] on div at bounding box center [577, 324] width 1154 height 648
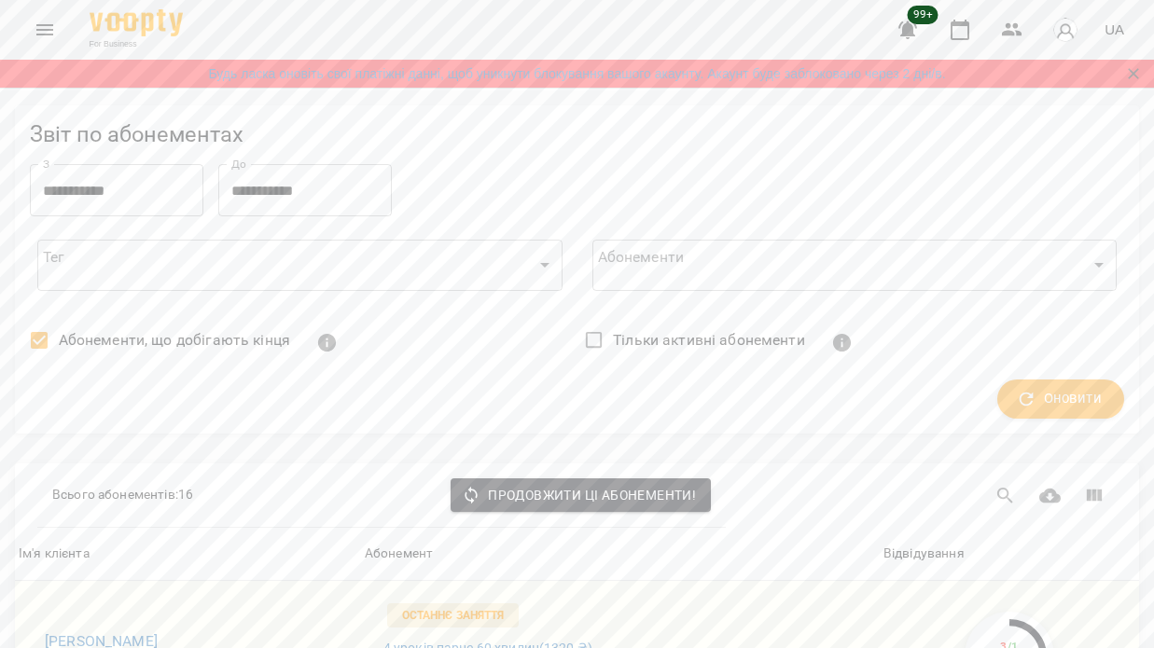
scroll to position [0, 0]
click at [1057, 387] on span "Оновити" at bounding box center [1060, 399] width 82 height 24
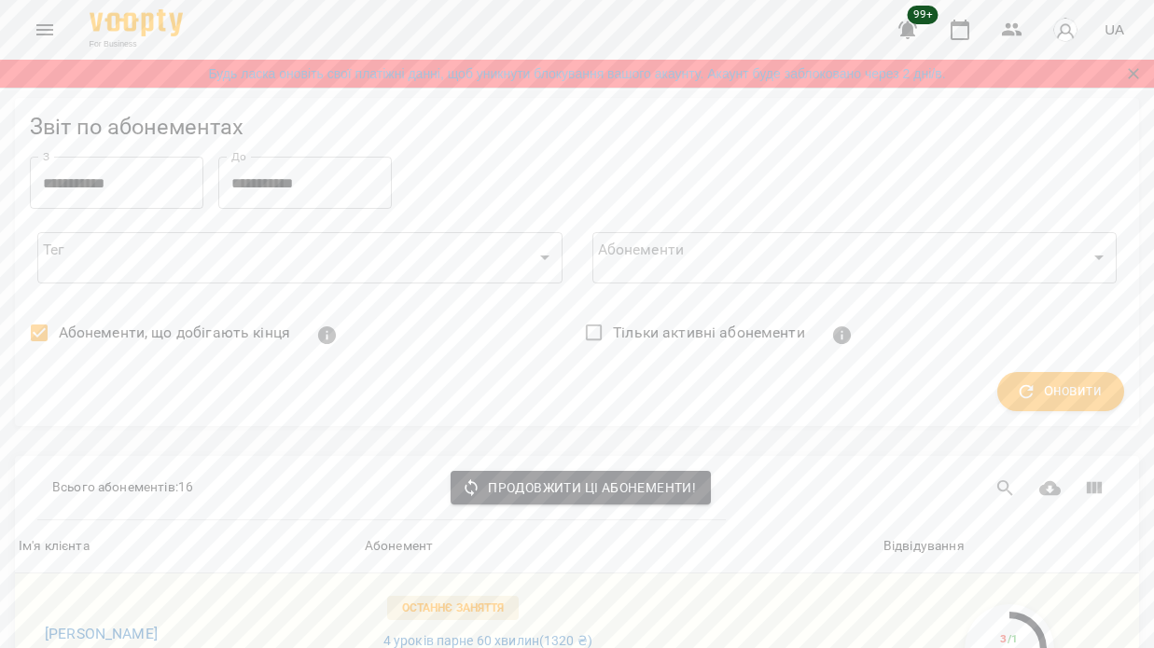
scroll to position [118, 0]
click at [1086, 380] on span "Оновити" at bounding box center [1060, 392] width 82 height 24
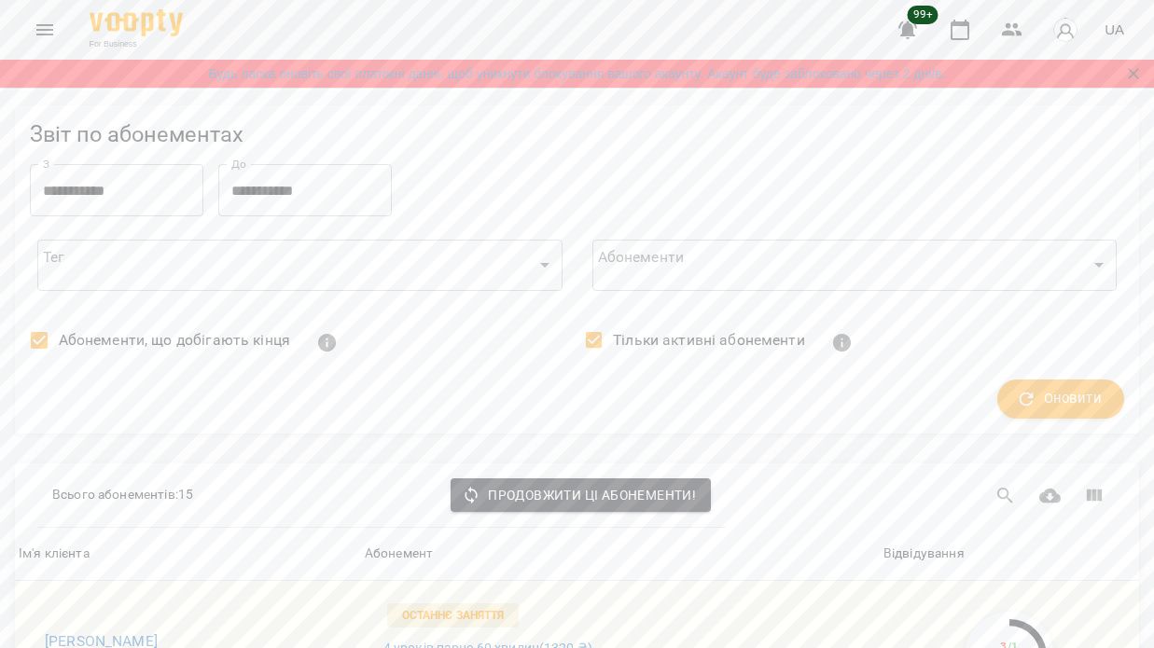
scroll to position [157, 0]
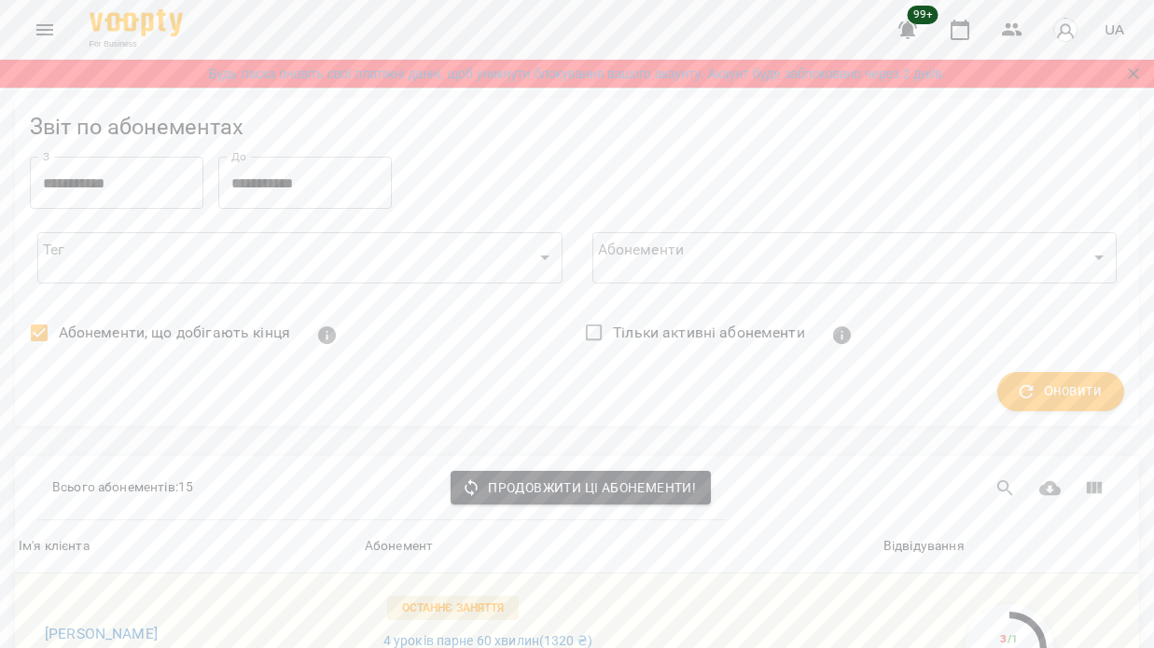
click at [47, 33] on icon "Menu" at bounding box center [45, 30] width 22 height 22
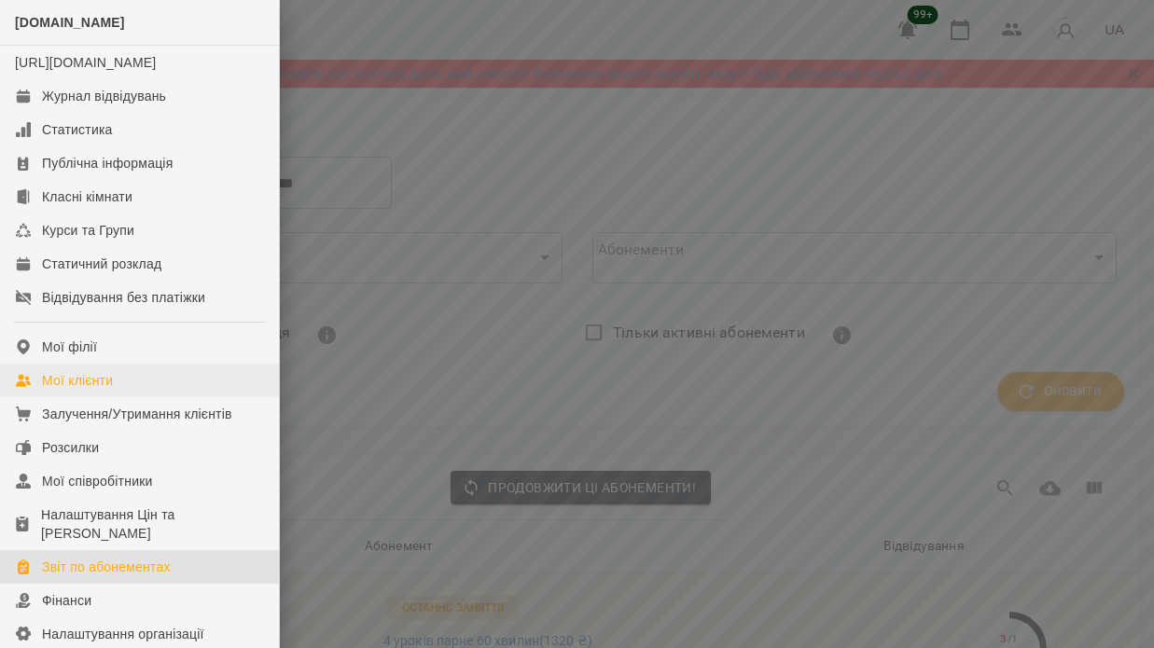
click at [154, 396] on link "Мої клієнти" at bounding box center [139, 381] width 279 height 34
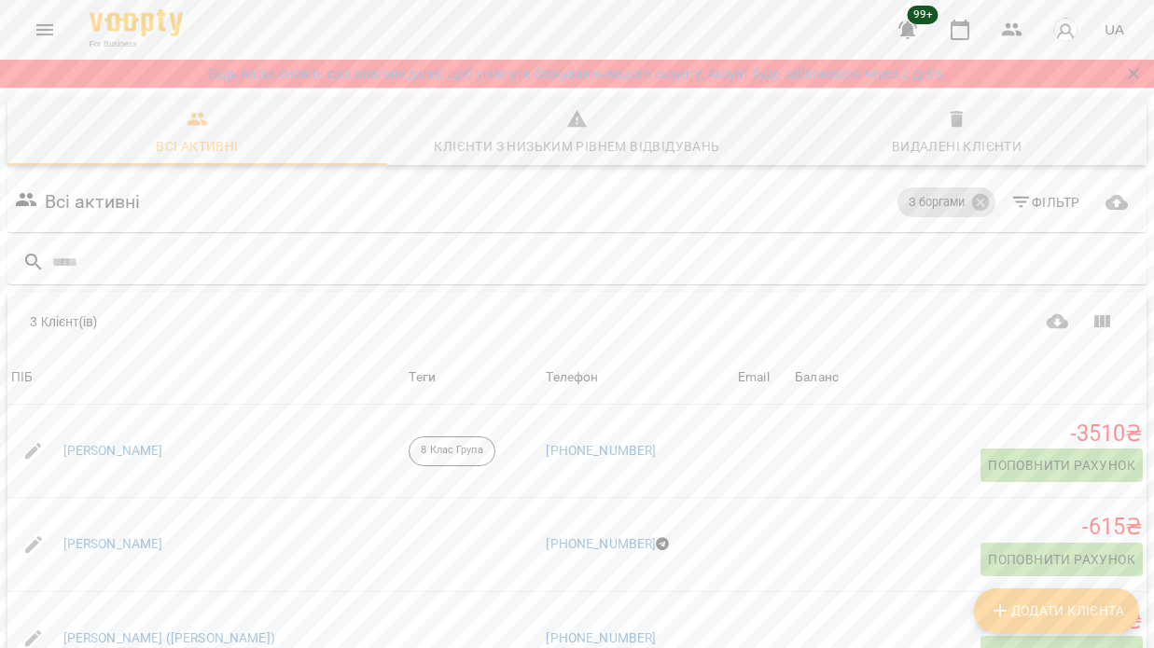
click at [972, 209] on icon at bounding box center [980, 202] width 21 height 21
click at [547, 267] on input "text" at bounding box center [595, 262] width 1087 height 31
type input "***"
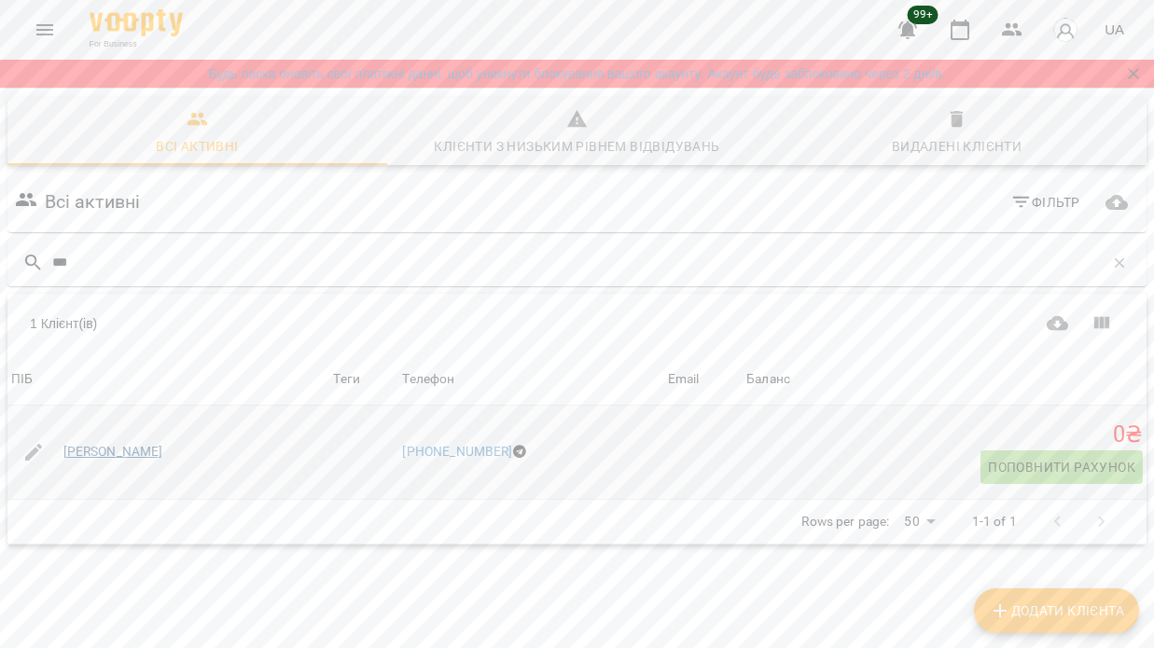
click at [117, 448] on link "[PERSON_NAME]" at bounding box center [113, 452] width 100 height 19
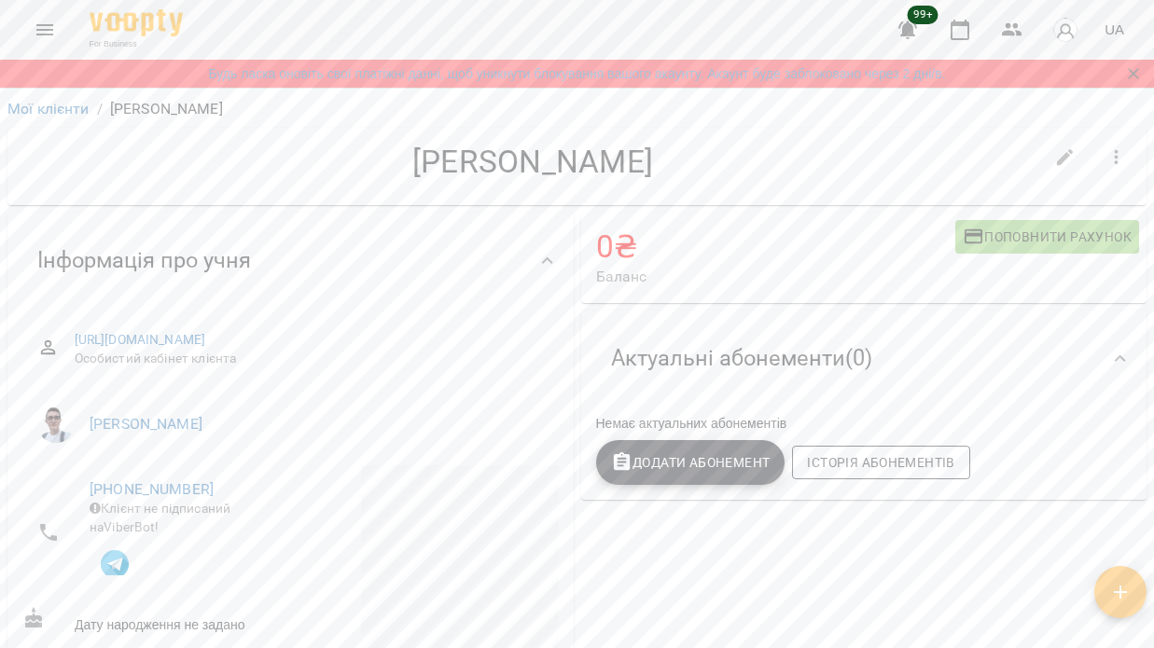
click at [869, 462] on span "Історія абонементів" at bounding box center [880, 462] width 147 height 22
click at [852, 451] on span "Історія абонементів" at bounding box center [880, 462] width 147 height 22
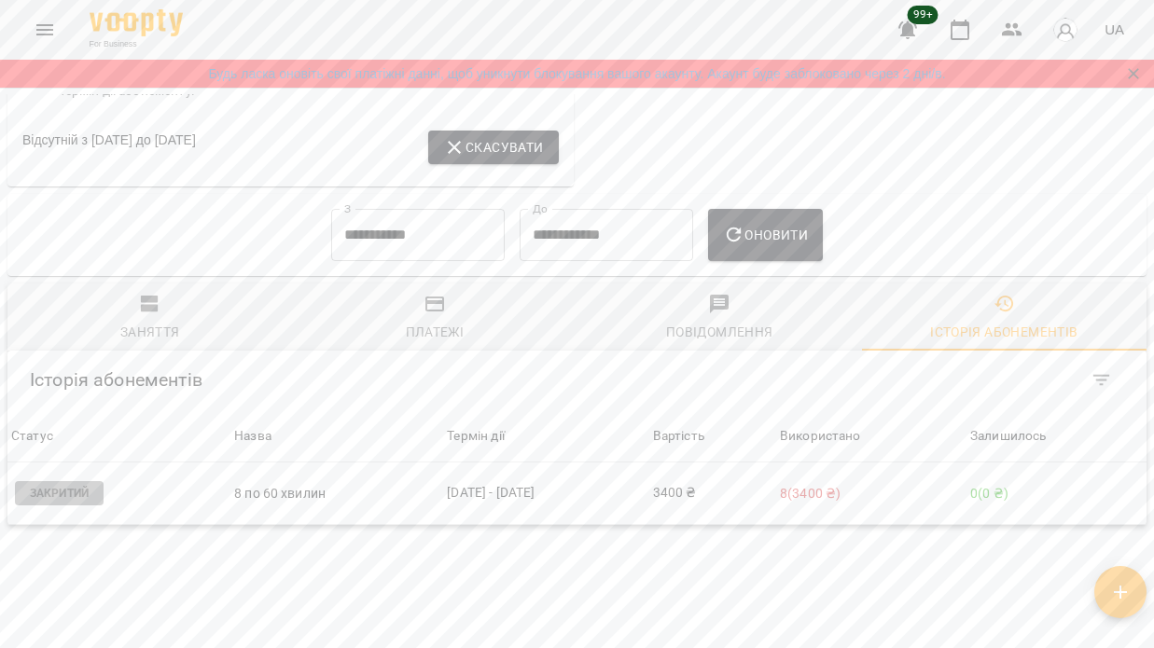
scroll to position [1765, 0]
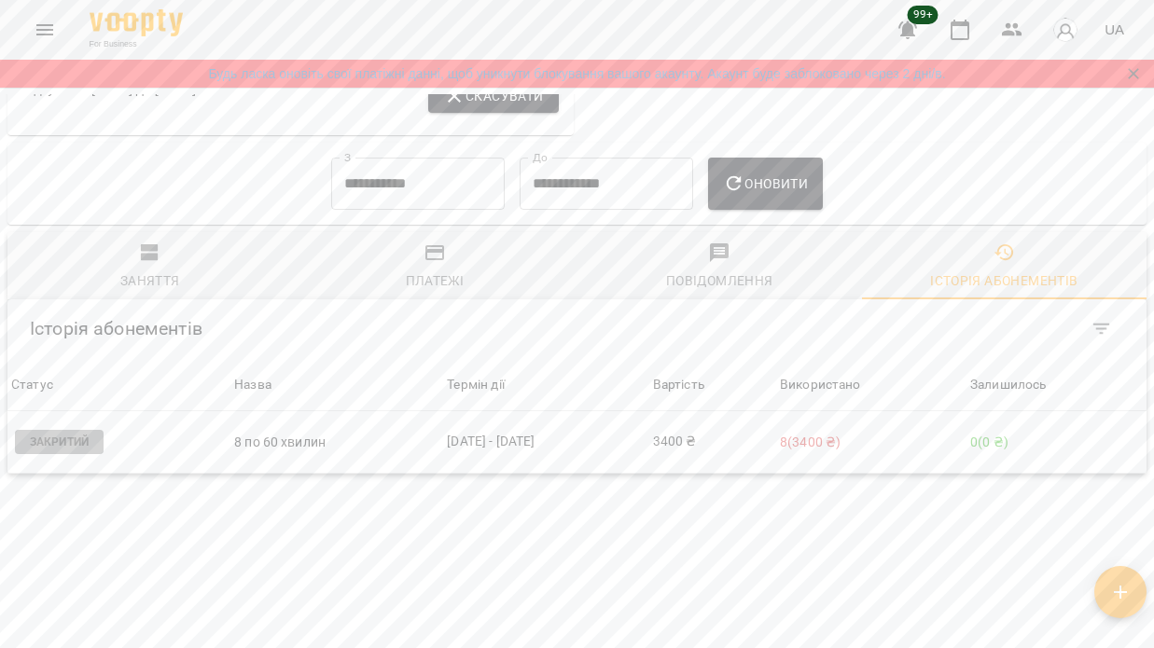
click at [140, 262] on icon "button" at bounding box center [150, 253] width 22 height 22
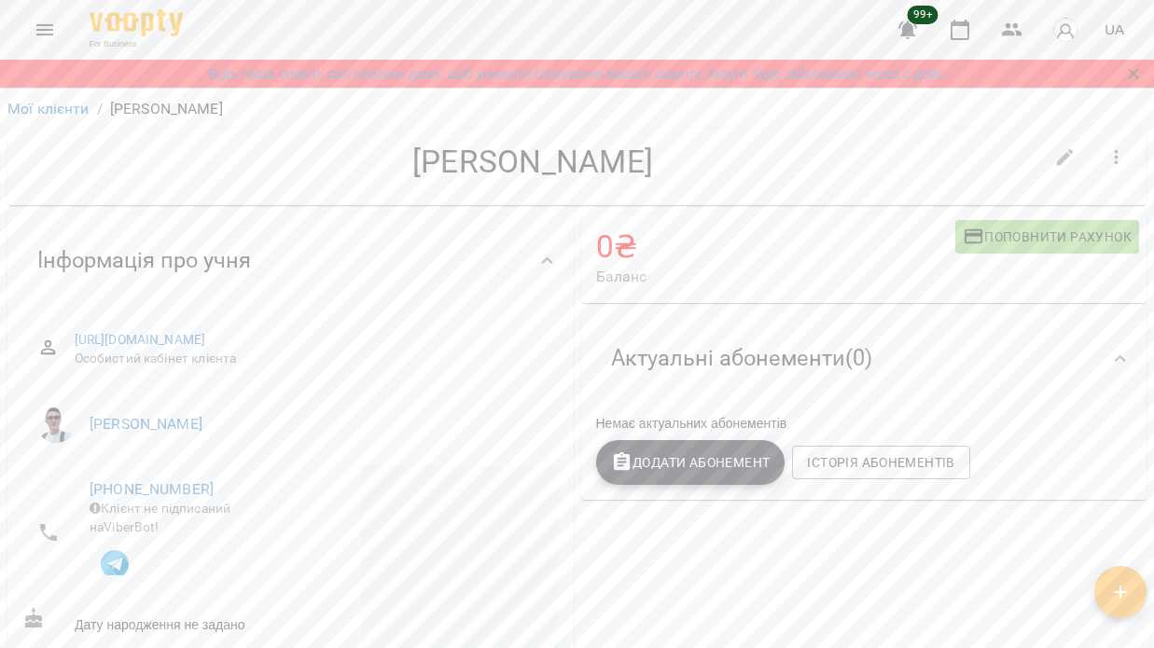
scroll to position [0, 0]
drag, startPoint x: 413, startPoint y: 163, endPoint x: 727, endPoint y: 167, distance: 313.4
click at [727, 167] on h4 "[PERSON_NAME]" at bounding box center [532, 162] width 1020 height 38
copy h4 "[PERSON_NAME]"
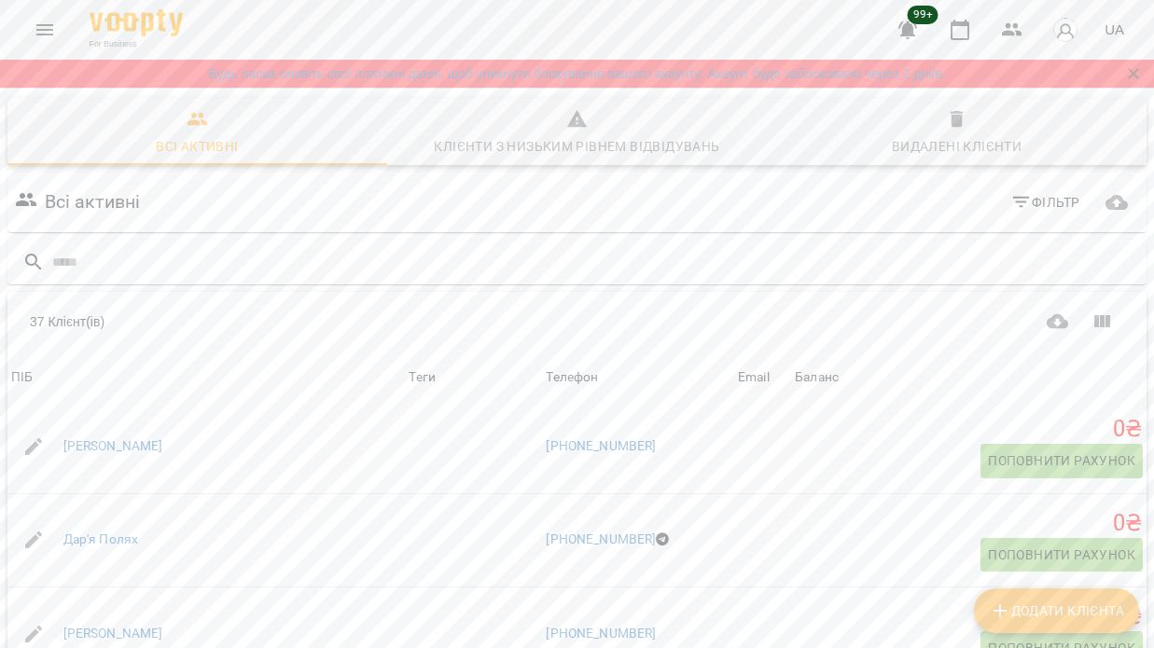
scroll to position [1561, 0]
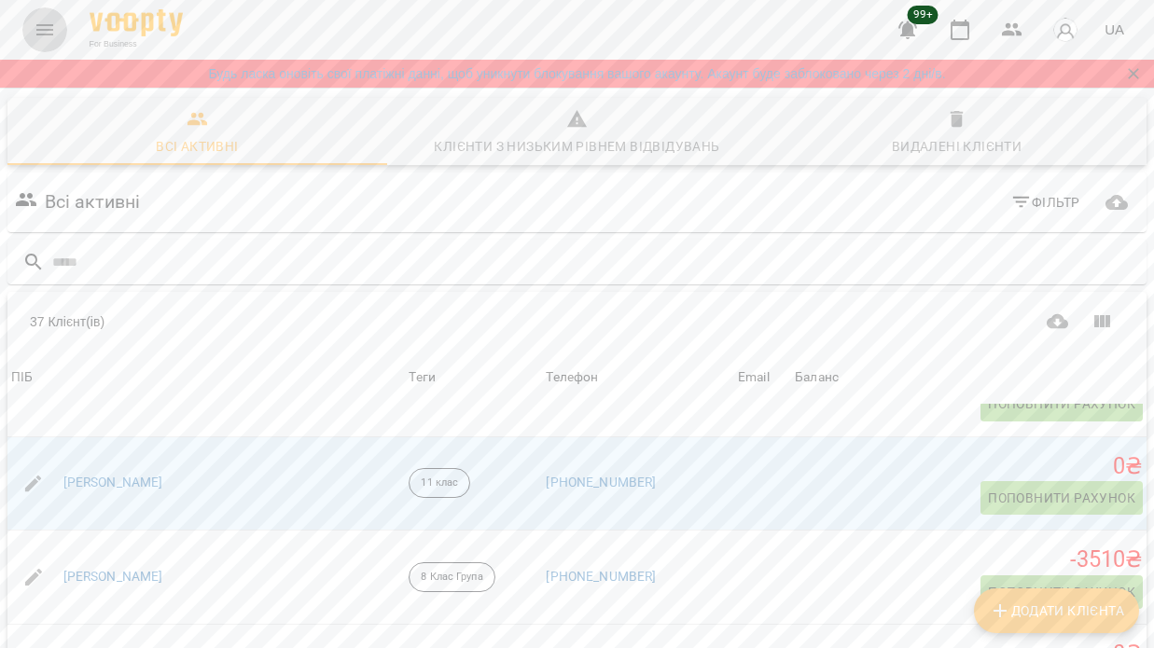
click at [39, 13] on button "Menu" at bounding box center [44, 29] width 45 height 45
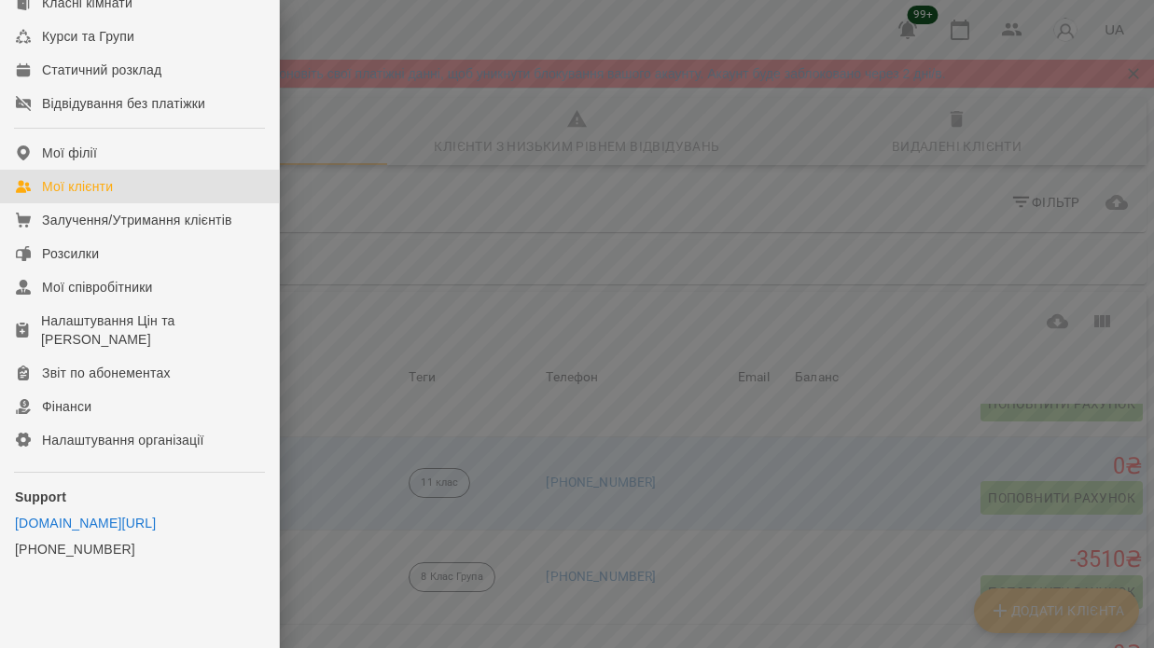
scroll to position [213, 0]
click at [407, 314] on div at bounding box center [577, 324] width 1154 height 648
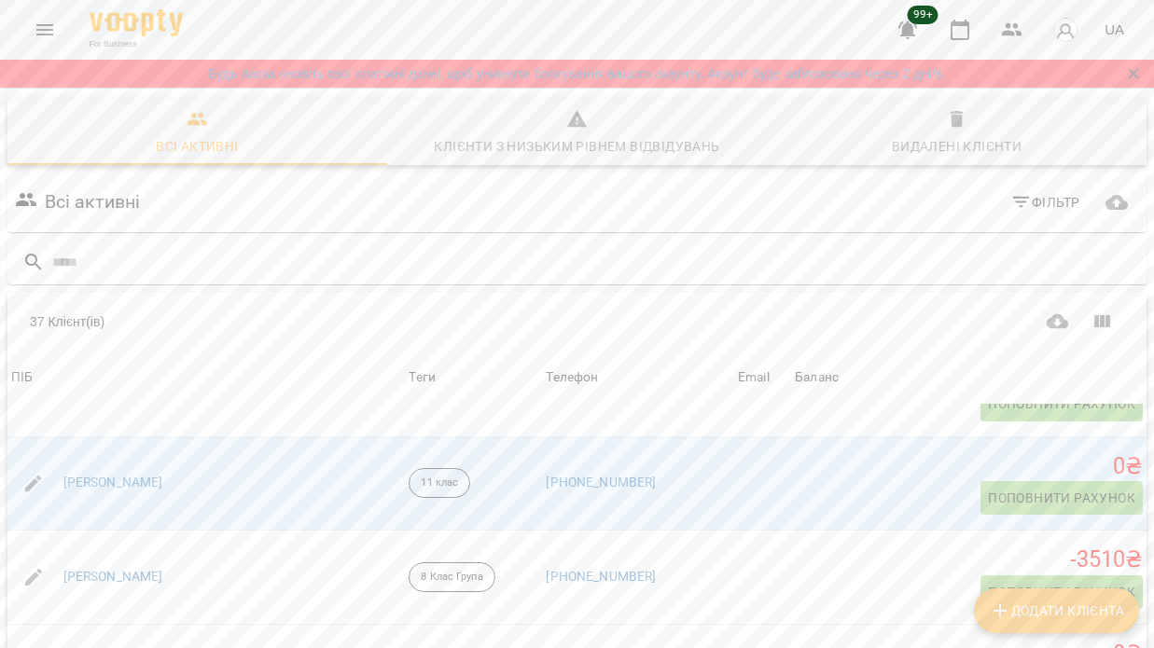
click at [948, 148] on div "Видалені клієнти" at bounding box center [957, 146] width 130 height 22
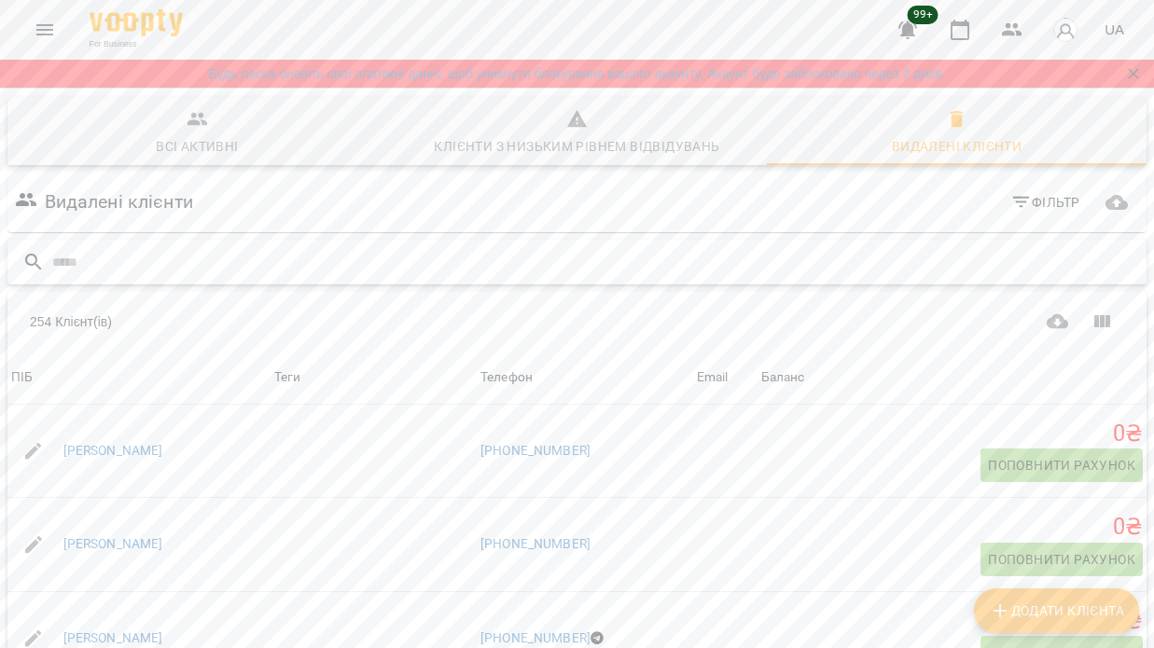
click at [615, 256] on input "text" at bounding box center [595, 262] width 1087 height 31
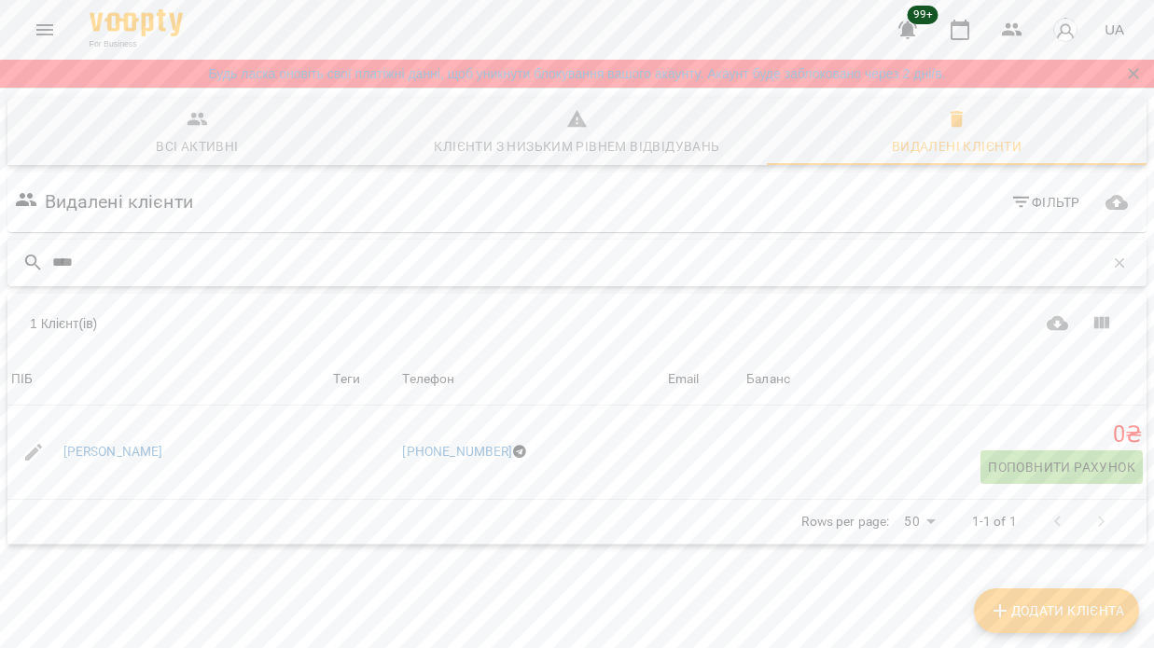
type input "****"
click at [202, 133] on span "Всі активні" at bounding box center [197, 133] width 357 height 50
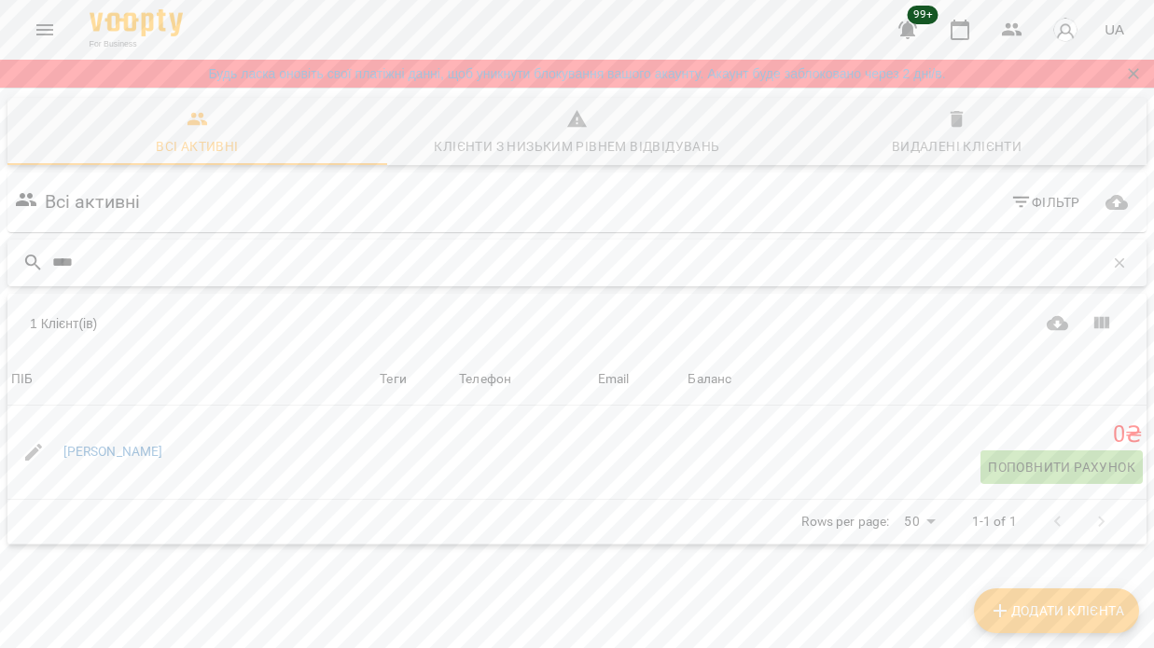
click at [247, 267] on input "****" at bounding box center [577, 262] width 1051 height 31
drag, startPoint x: 247, startPoint y: 267, endPoint x: 99, endPoint y: 453, distance: 238.3
click at [99, 453] on link "[PERSON_NAME]" at bounding box center [113, 452] width 100 height 19
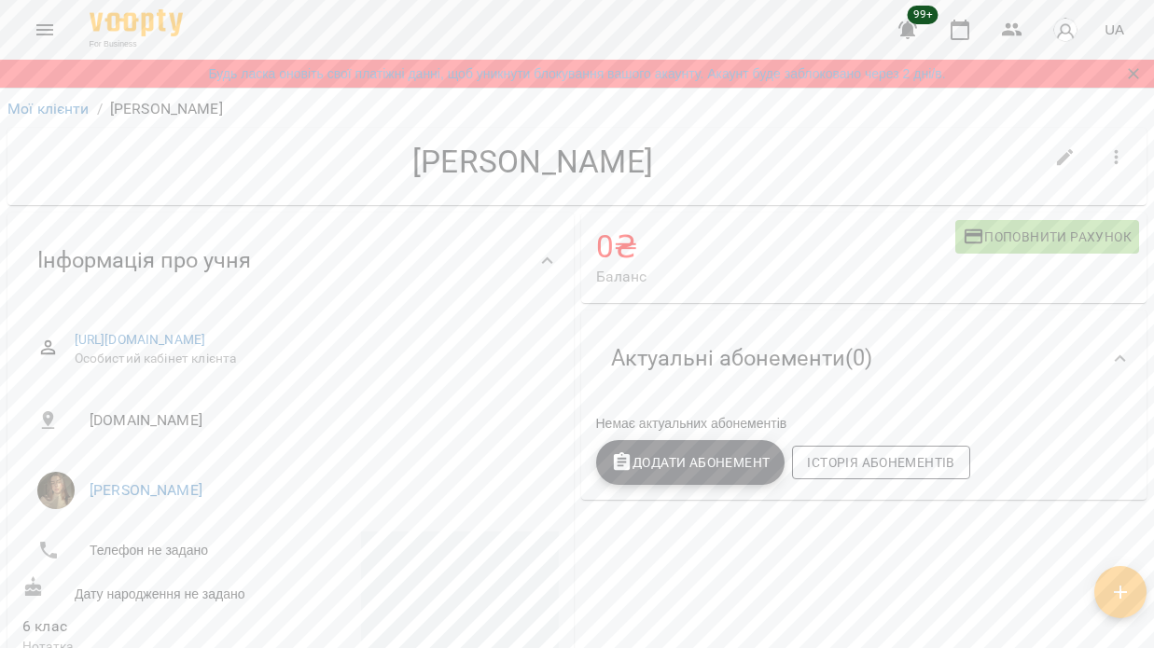
click at [936, 465] on span "Історія абонементів" at bounding box center [880, 462] width 147 height 22
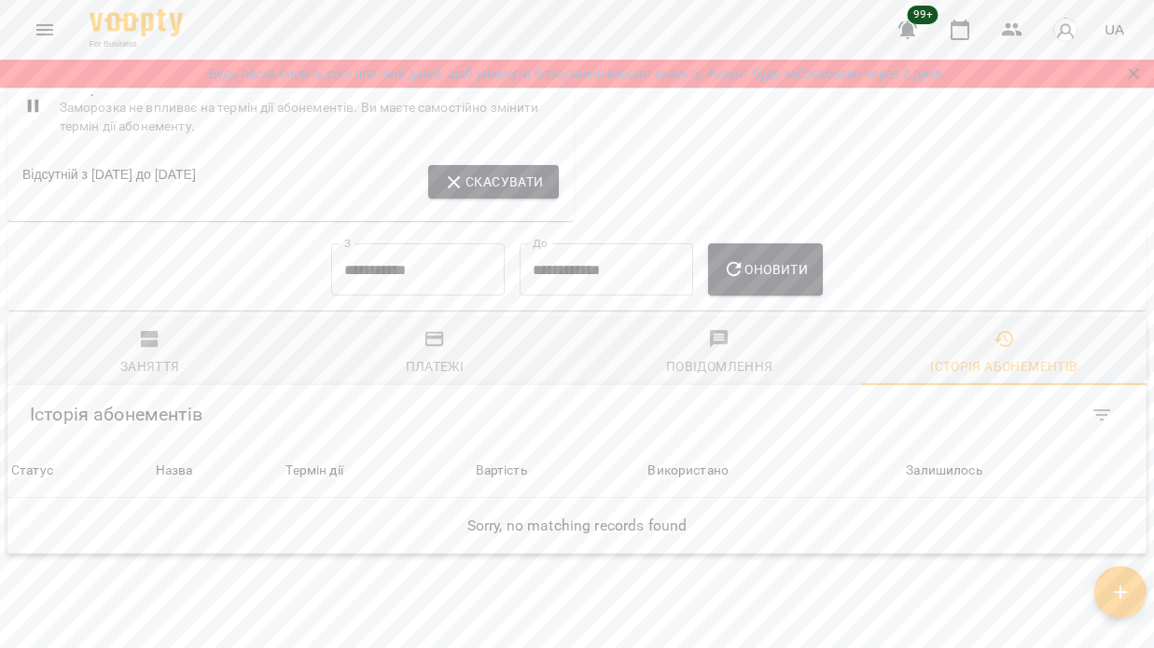
click at [436, 243] on input "**********" at bounding box center [417, 269] width 173 height 52
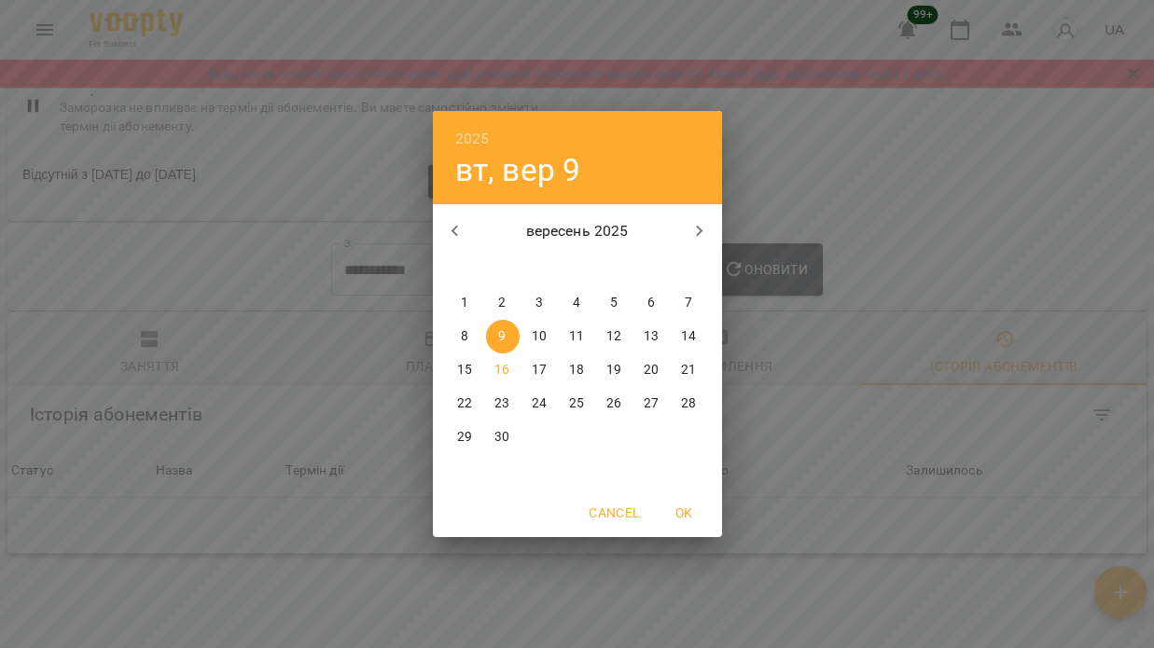
click at [455, 222] on icon "button" at bounding box center [455, 231] width 22 height 22
click at [501, 297] on p "1" at bounding box center [501, 303] width 7 height 19
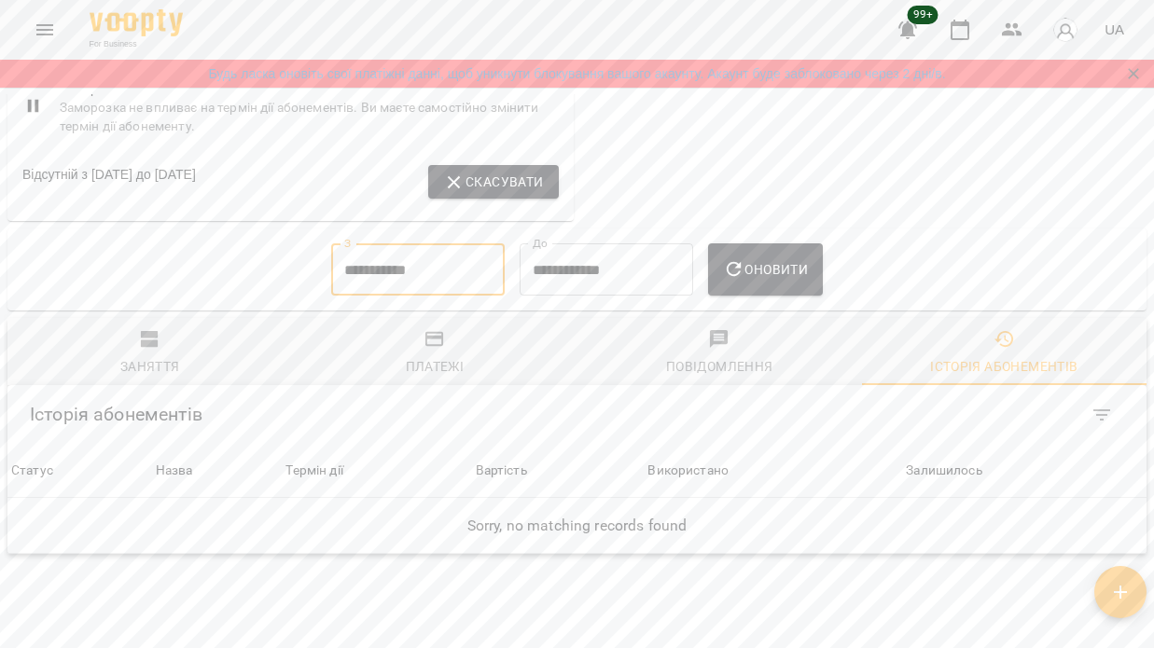
click at [771, 243] on button "Оновити" at bounding box center [765, 269] width 115 height 52
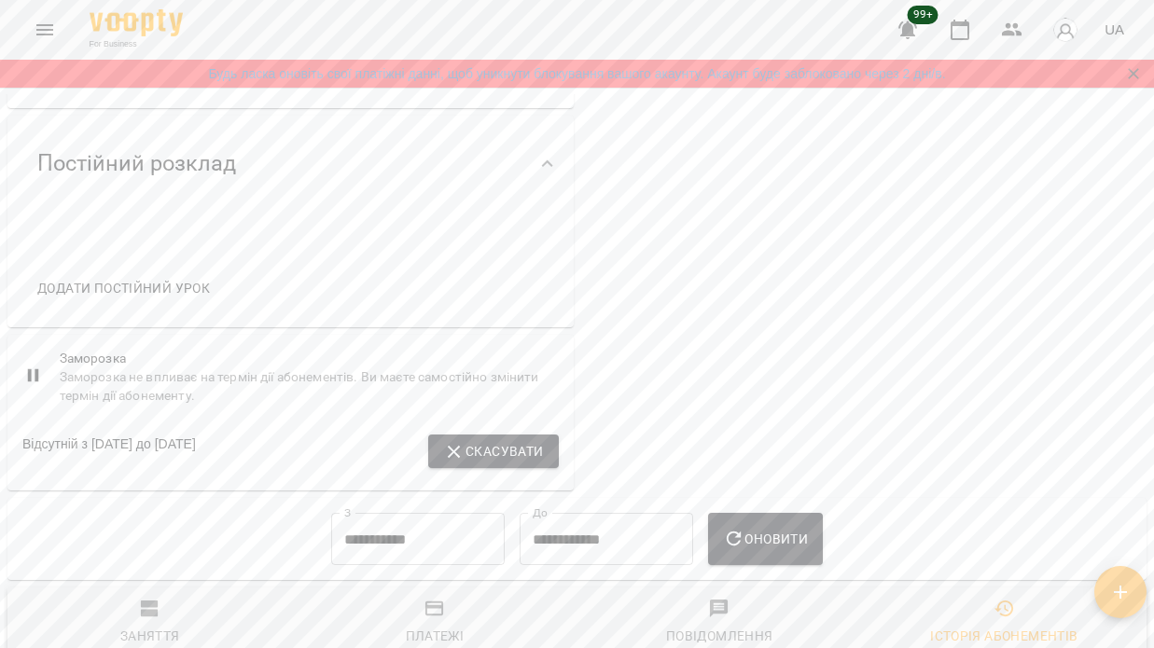
scroll to position [781, 0]
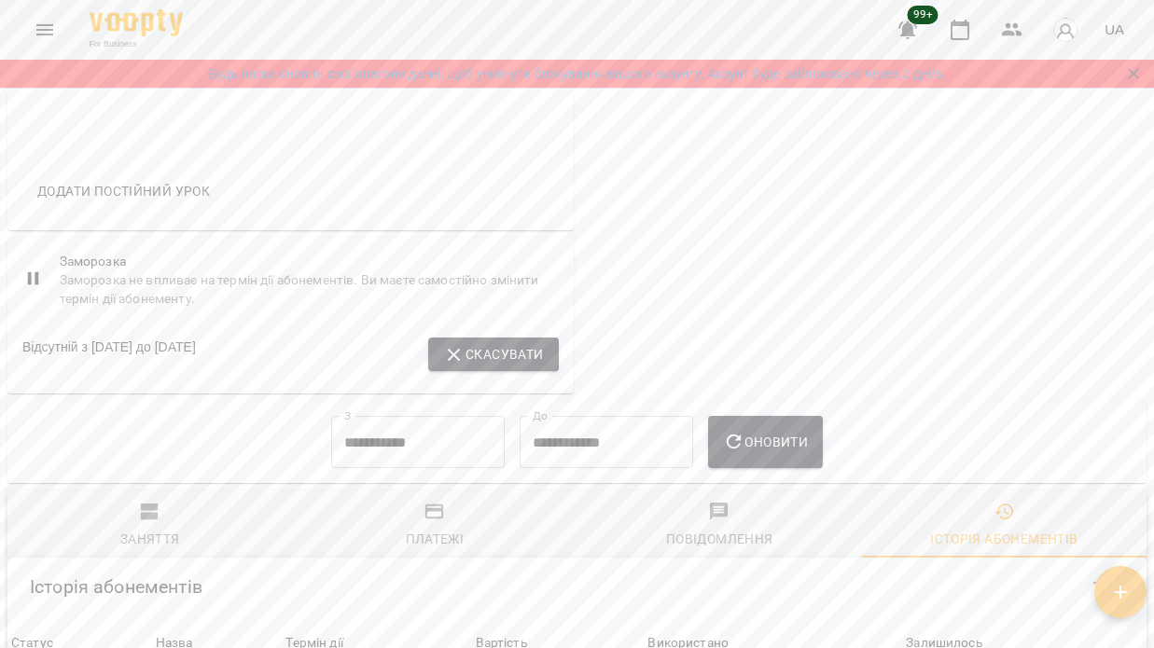
click at [141, 501] on icon "button" at bounding box center [150, 512] width 22 height 22
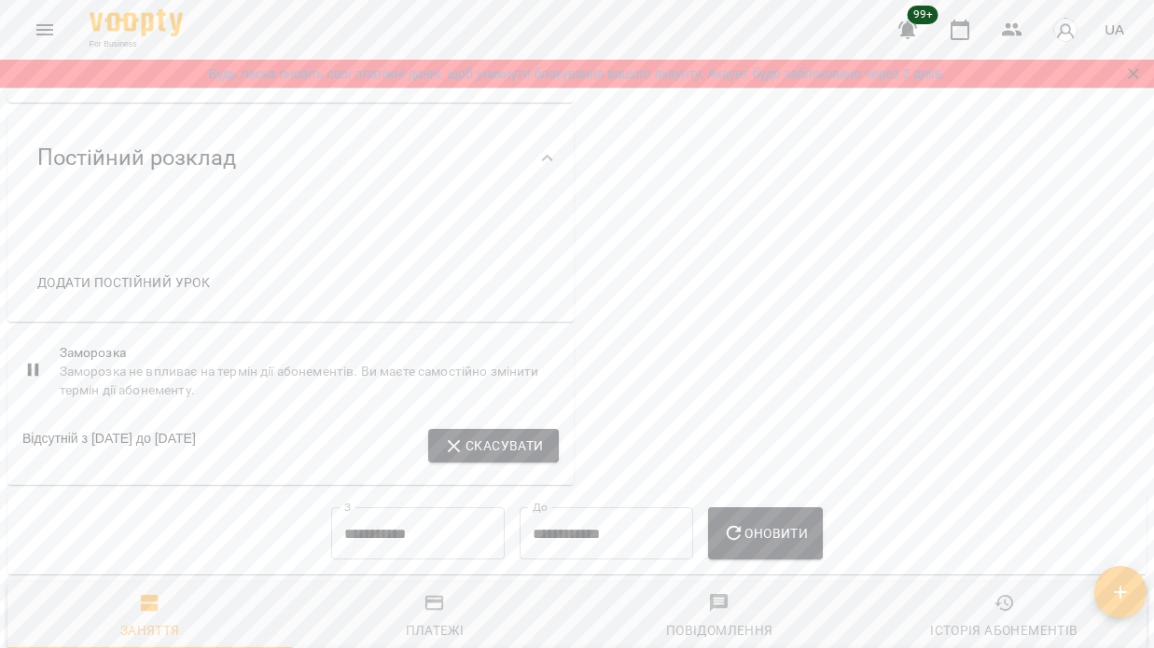
scroll to position [700, 0]
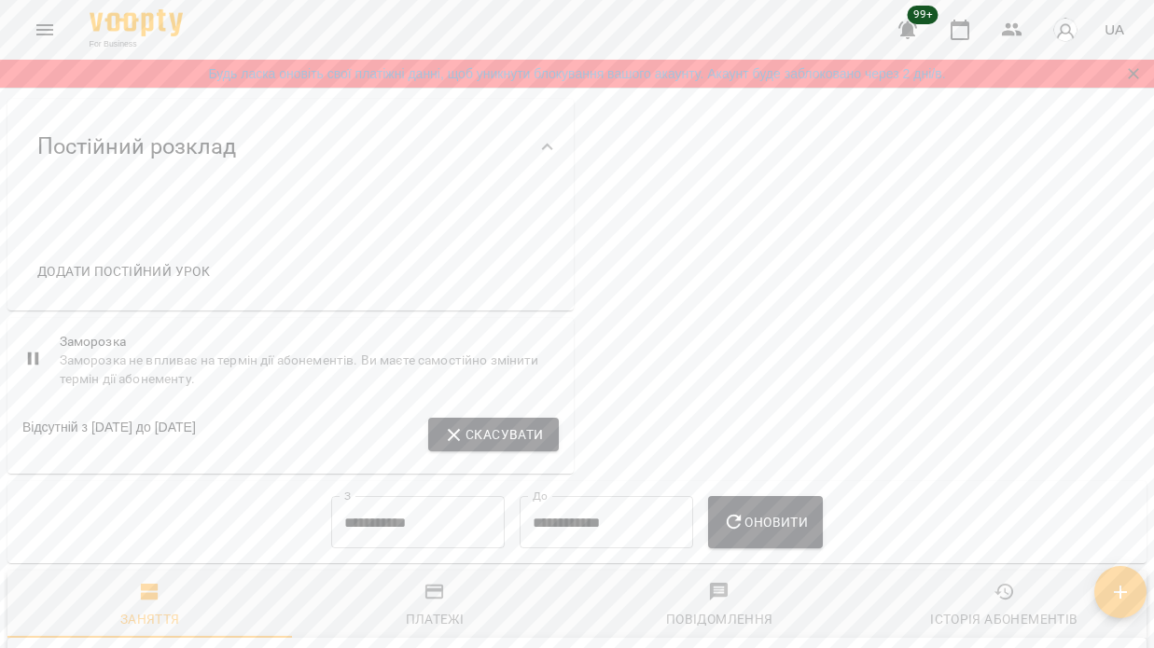
click at [397, 496] on input "**********" at bounding box center [417, 522] width 173 height 52
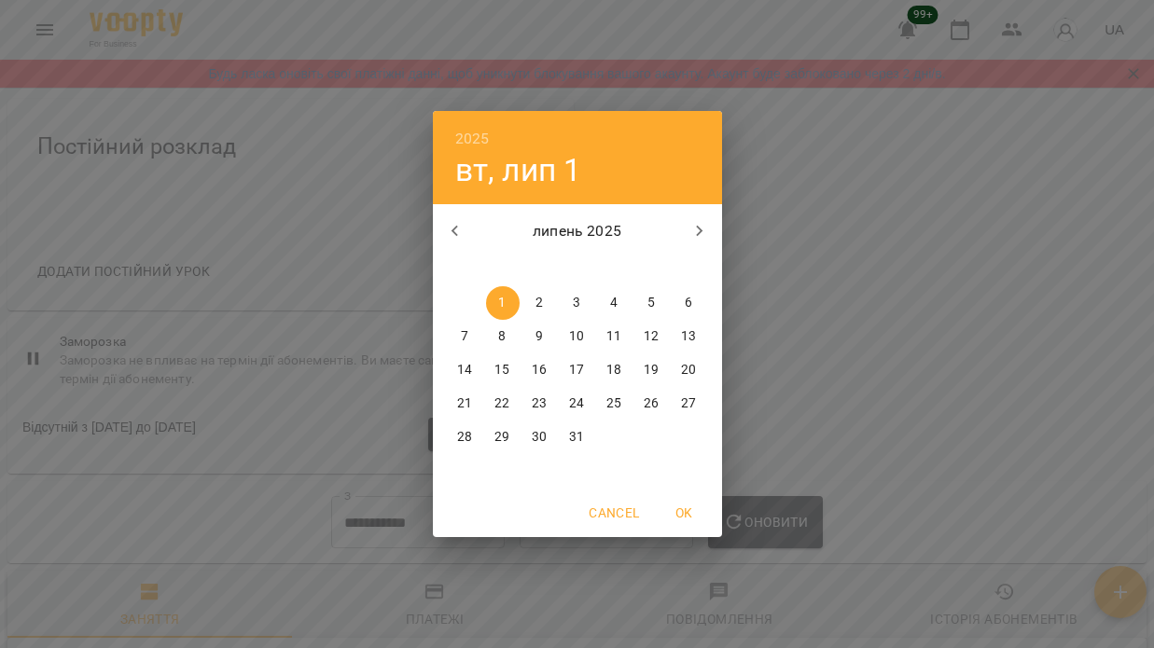
click at [457, 220] on icon "button" at bounding box center [455, 231] width 22 height 22
click at [574, 298] on p "1" at bounding box center [576, 303] width 7 height 19
type input "**********"
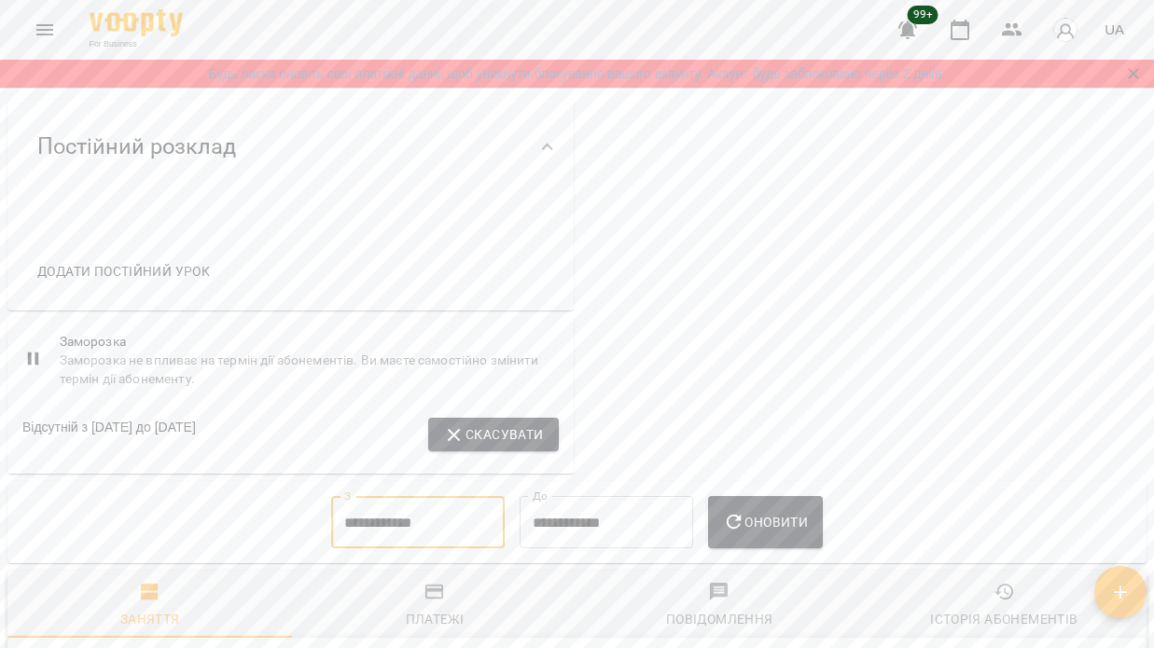
click at [782, 511] on span "Оновити" at bounding box center [765, 522] width 85 height 22
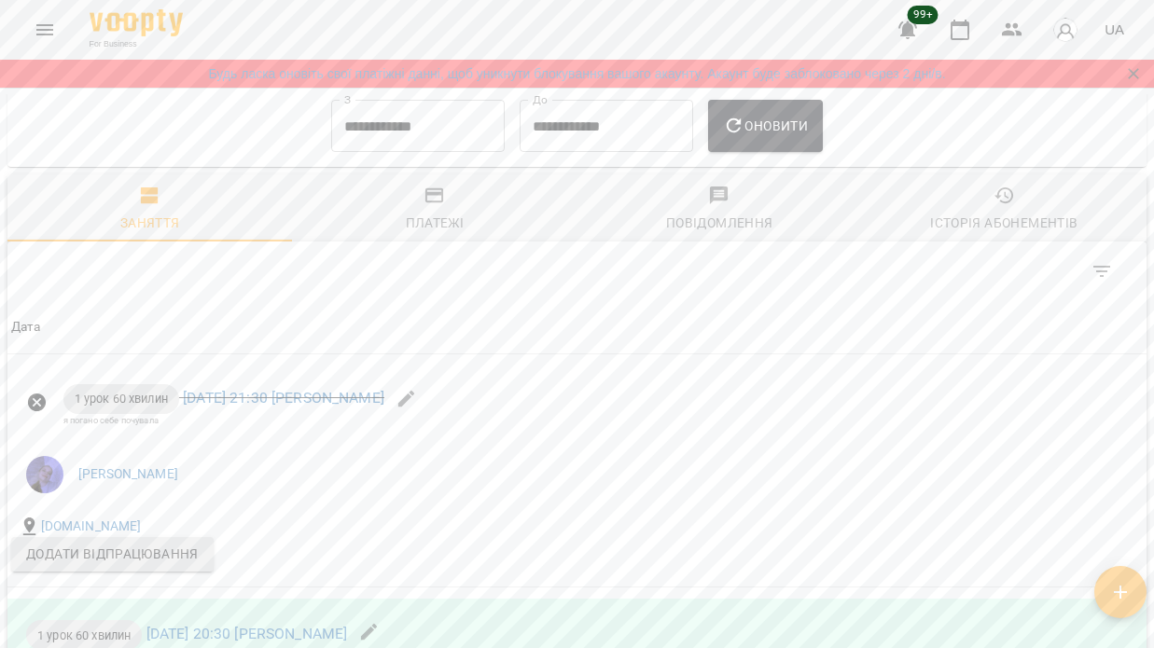
scroll to position [1122, 0]
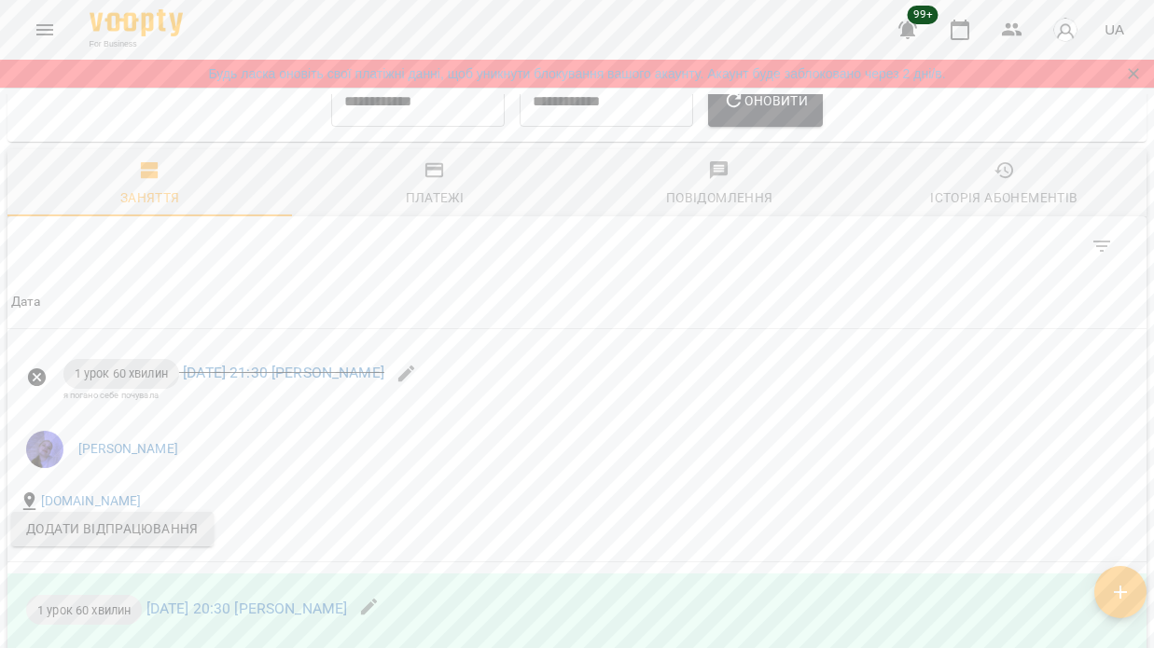
click at [1051, 187] on div "Історія абонементів" at bounding box center [1003, 198] width 147 height 22
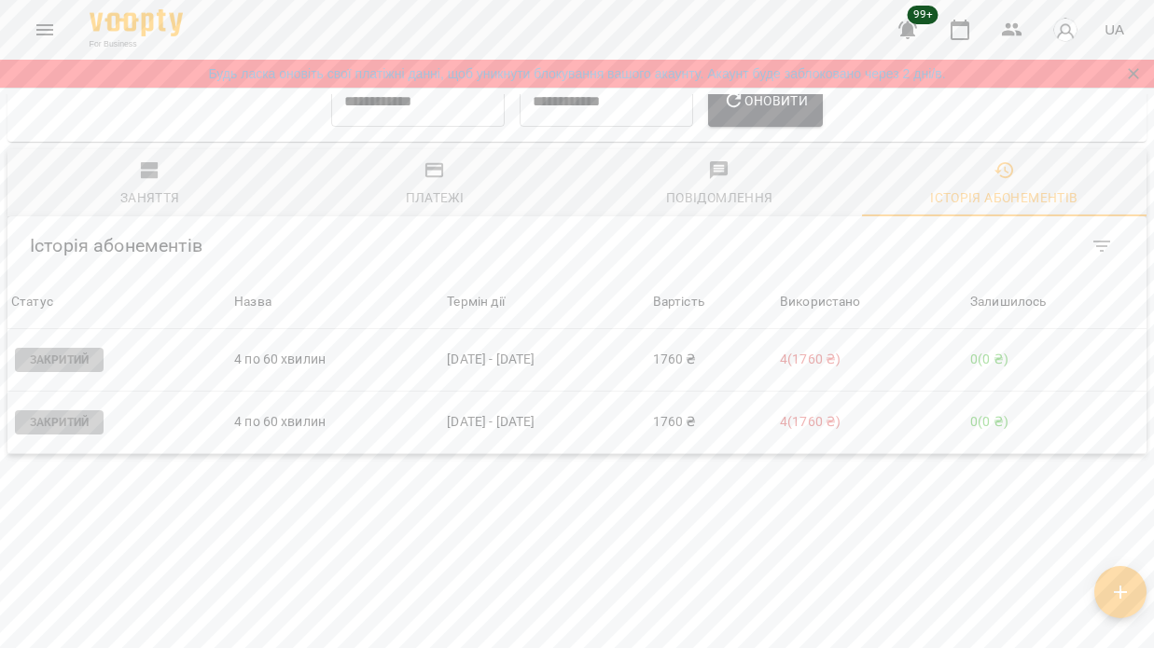
scroll to position [953, 0]
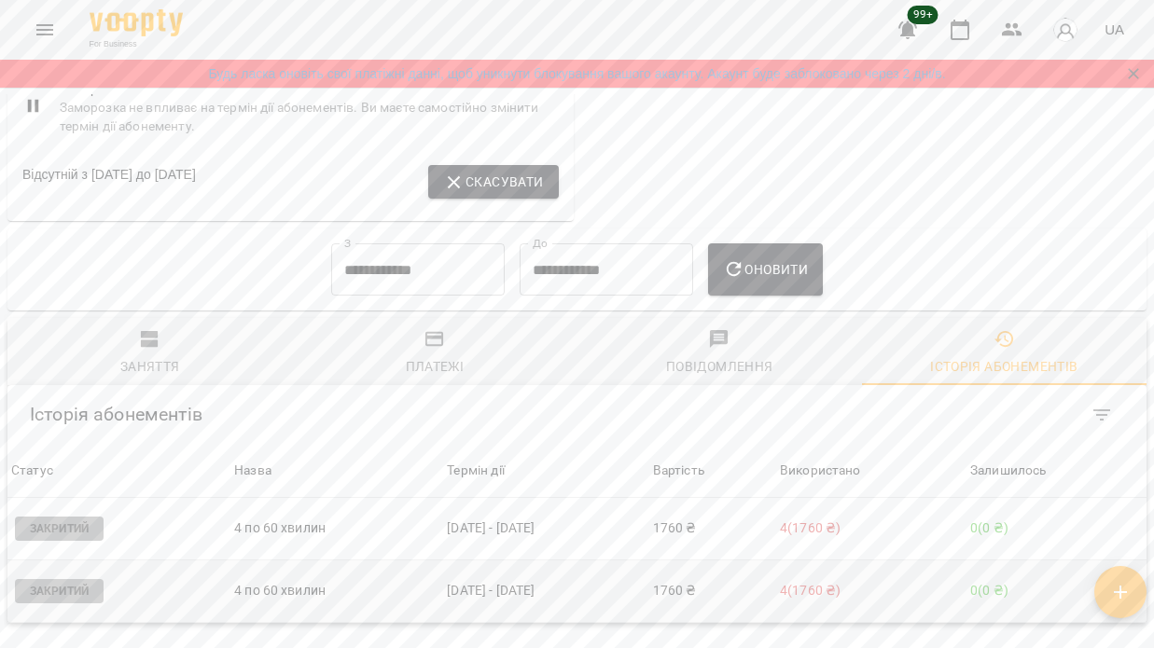
click at [527, 560] on td "27 трав - 27 трав" at bounding box center [545, 591] width 205 height 62
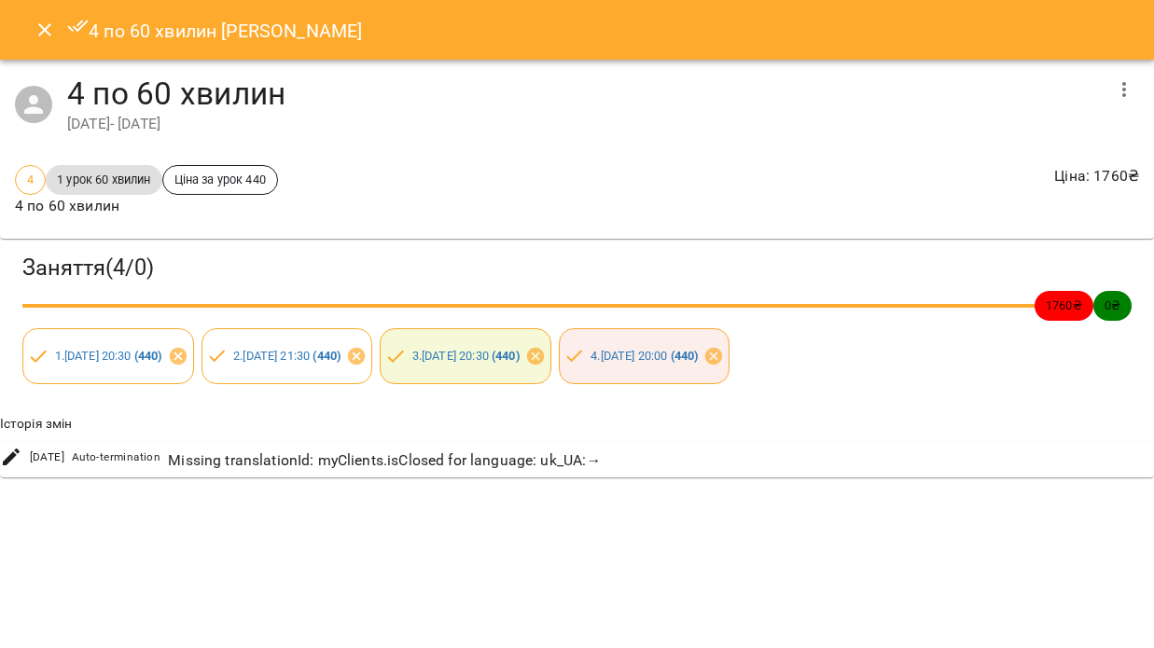
click at [1125, 84] on icon "button" at bounding box center [1124, 89] width 4 height 15
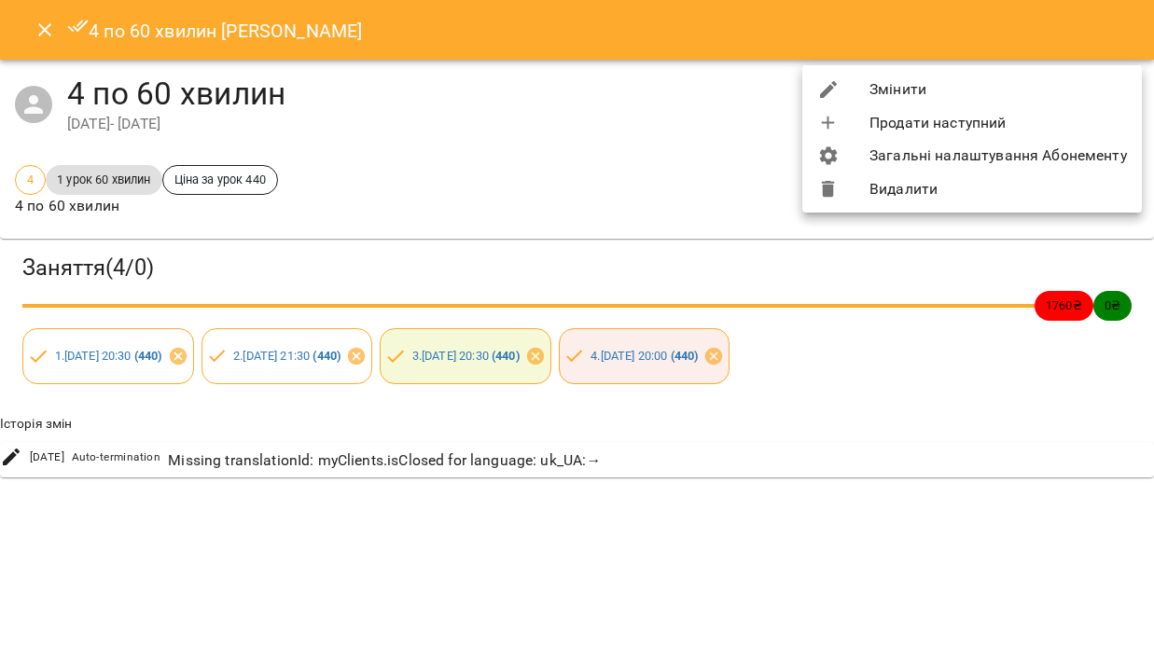
click at [974, 79] on li "Змінити" at bounding box center [971, 90] width 339 height 34
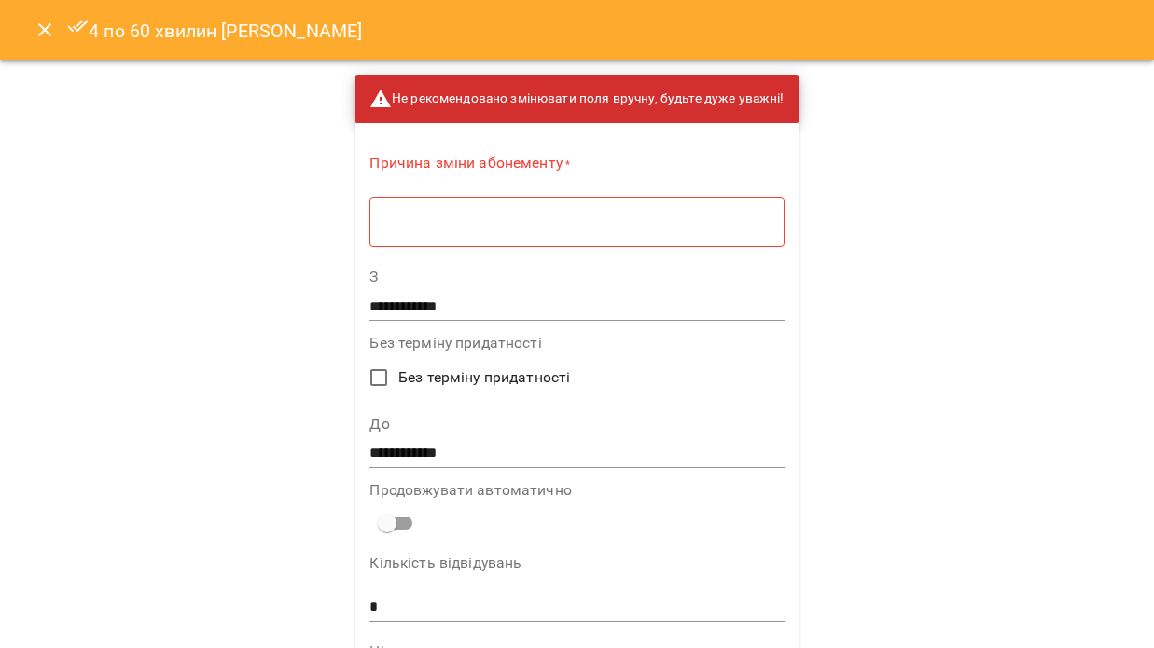
click at [573, 228] on textarea at bounding box center [576, 222] width 388 height 17
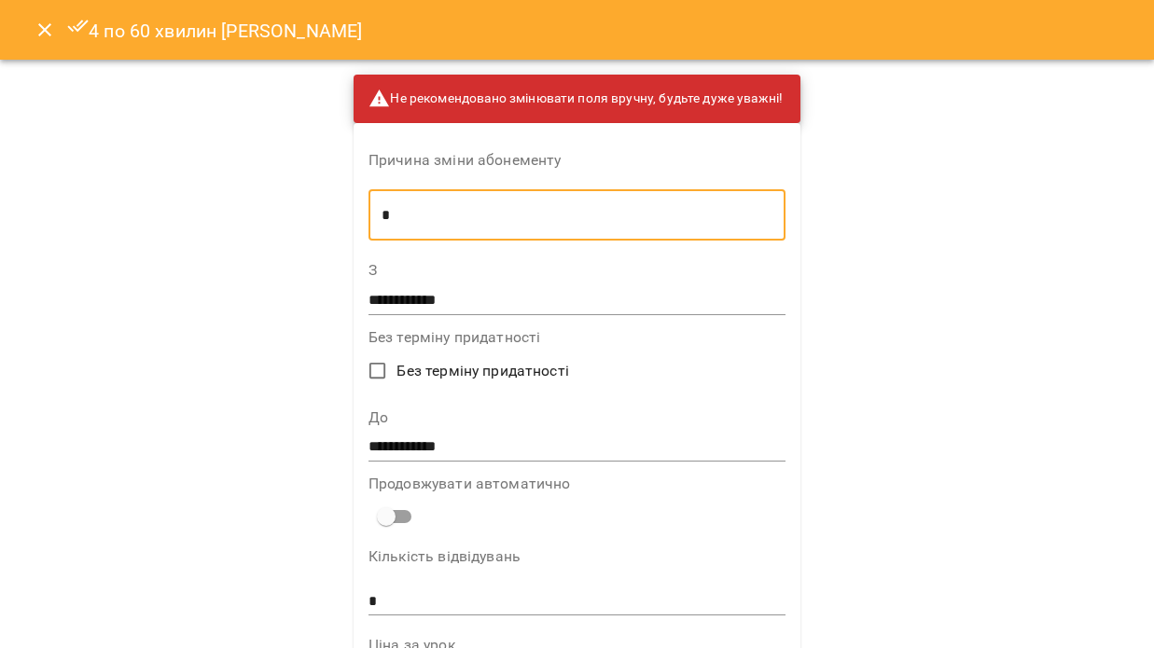
type textarea "*"
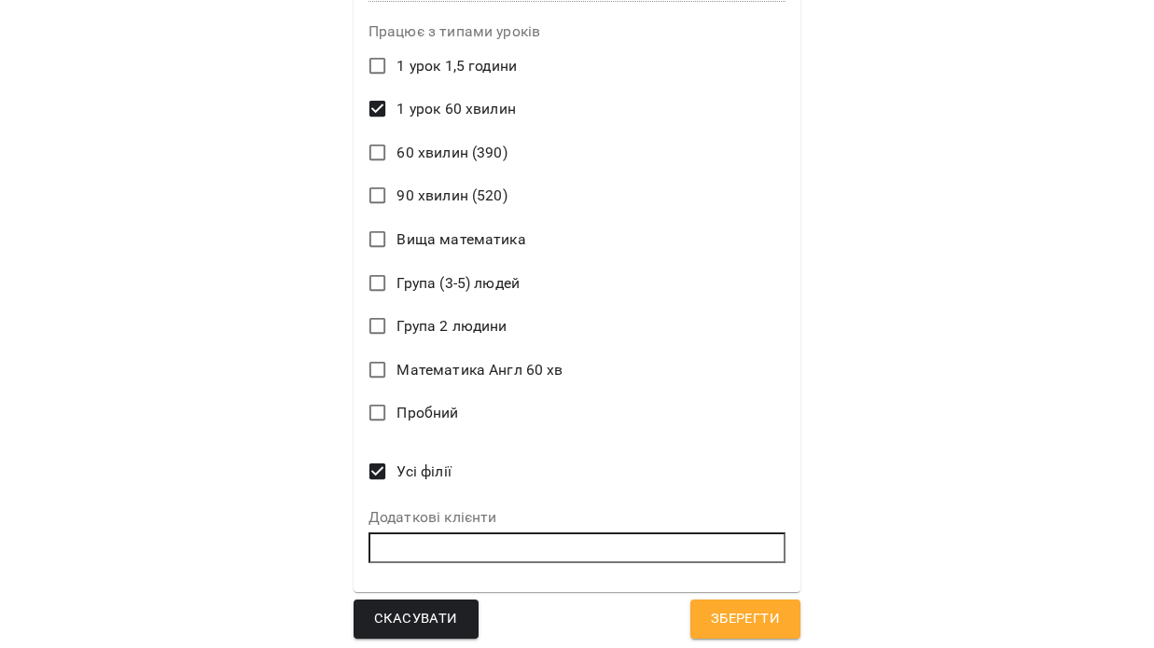
scroll to position [652, 0]
click at [770, 619] on span "Зберегти" at bounding box center [745, 620] width 69 height 24
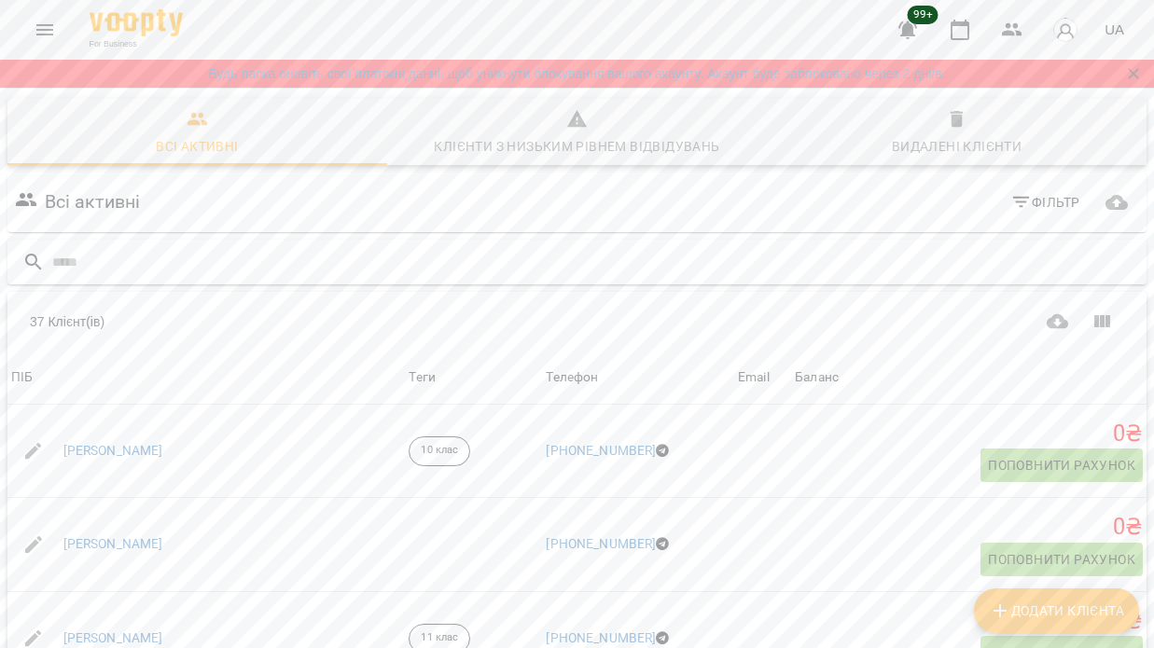
click at [283, 250] on input "text" at bounding box center [595, 262] width 1087 height 31
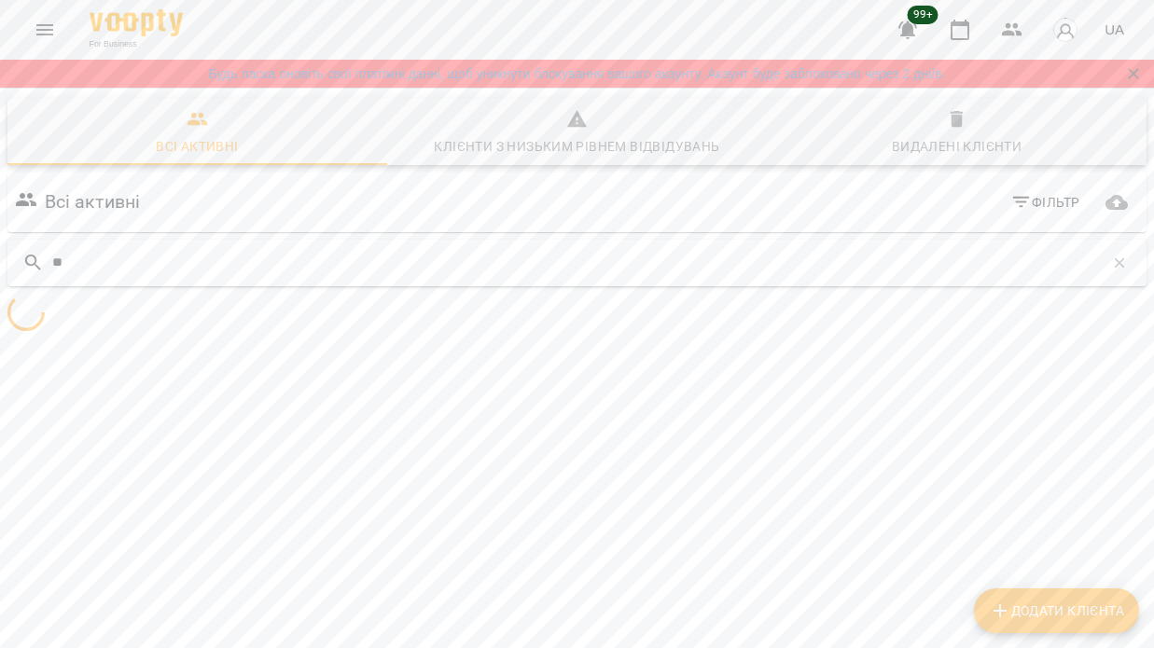
type input "***"
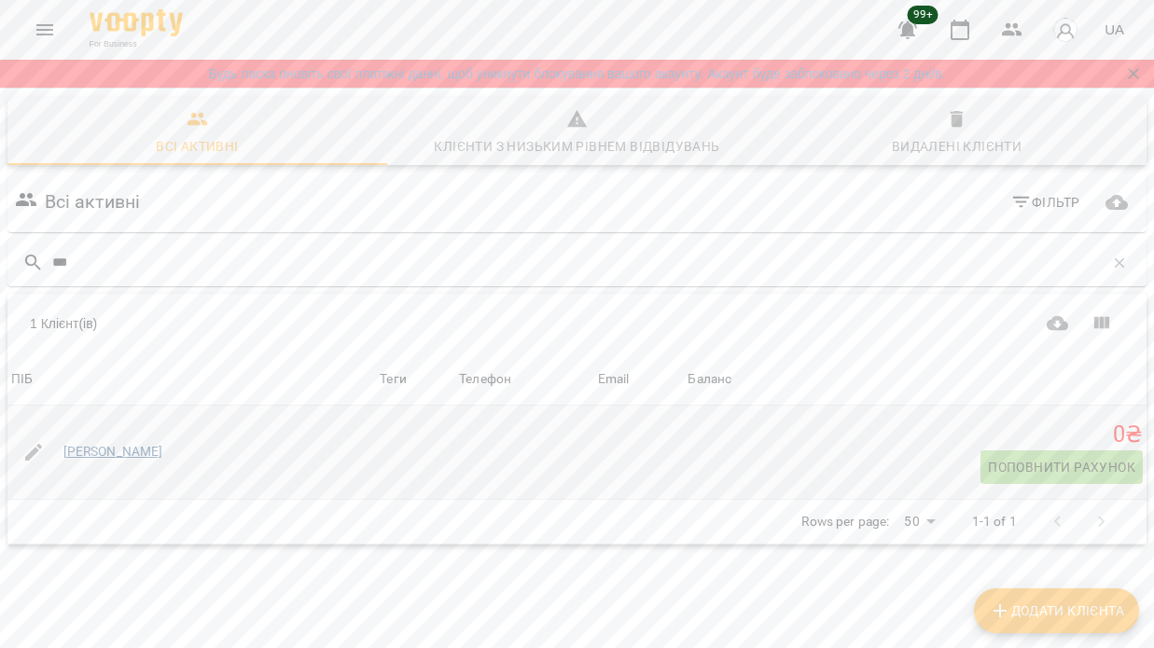
click at [115, 447] on link "[PERSON_NAME]" at bounding box center [113, 452] width 100 height 19
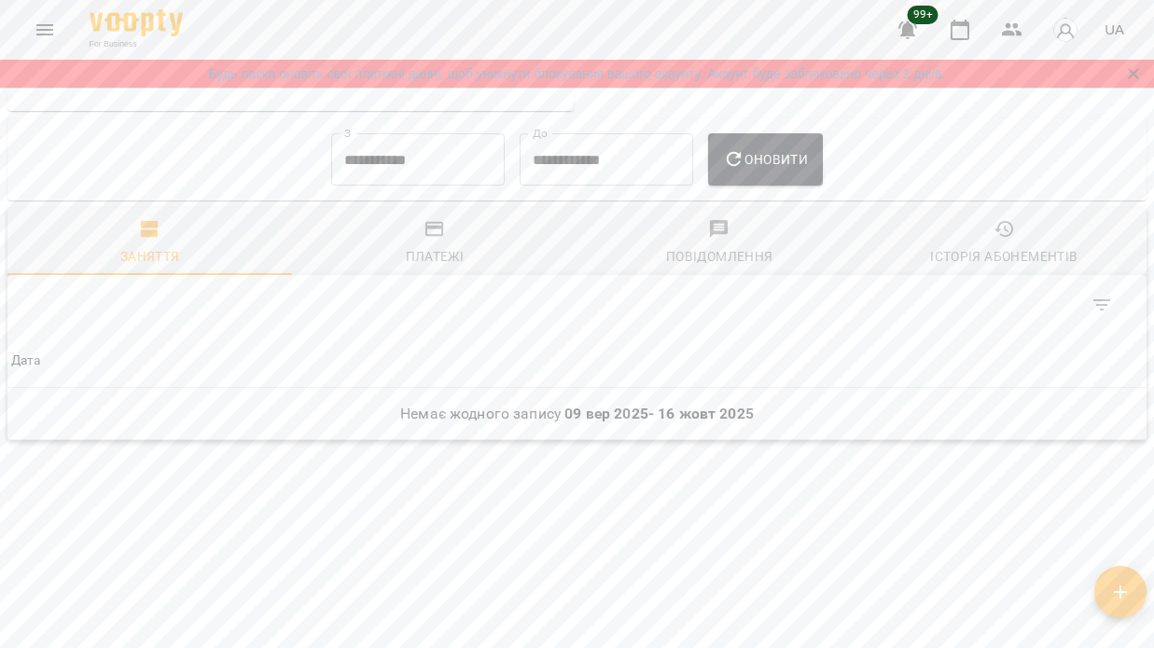
scroll to position [1074, 0]
click at [1039, 240] on span "Історія абонементів" at bounding box center [1004, 243] width 262 height 50
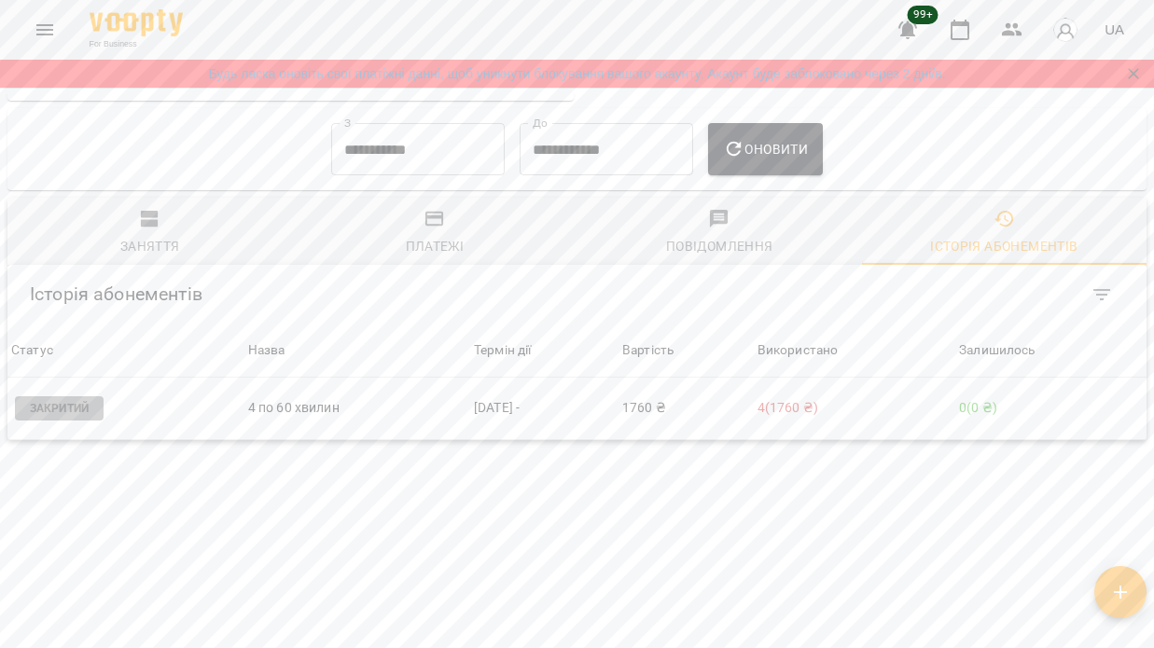
scroll to position [953, 0]
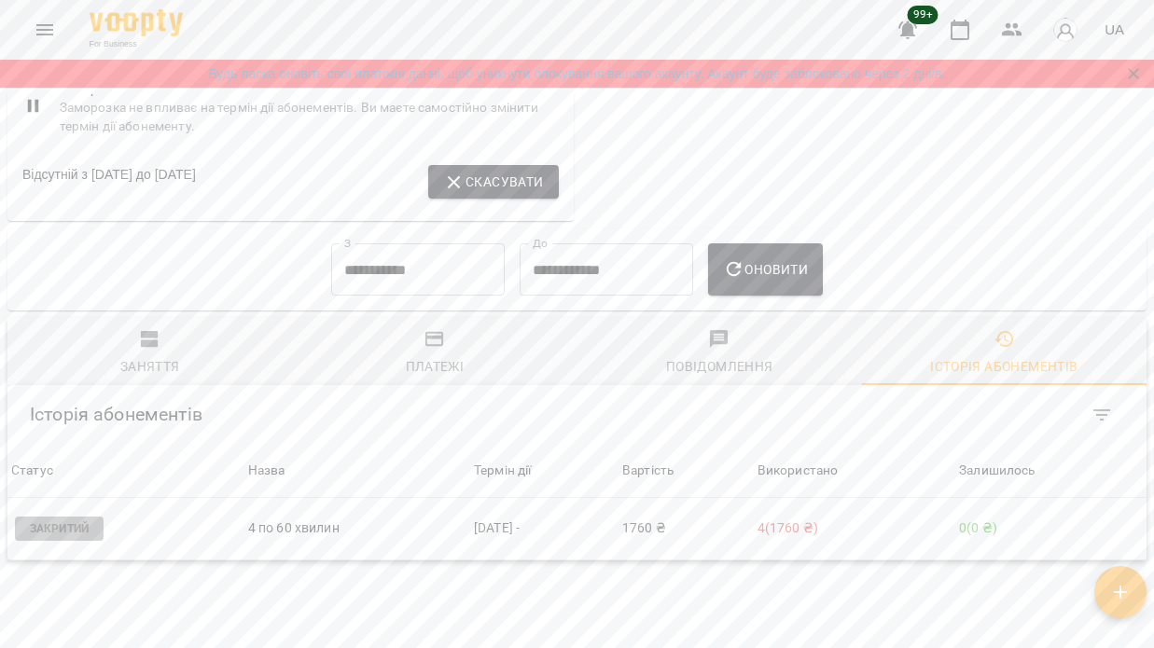
click at [145, 345] on icon "button" at bounding box center [150, 339] width 18 height 17
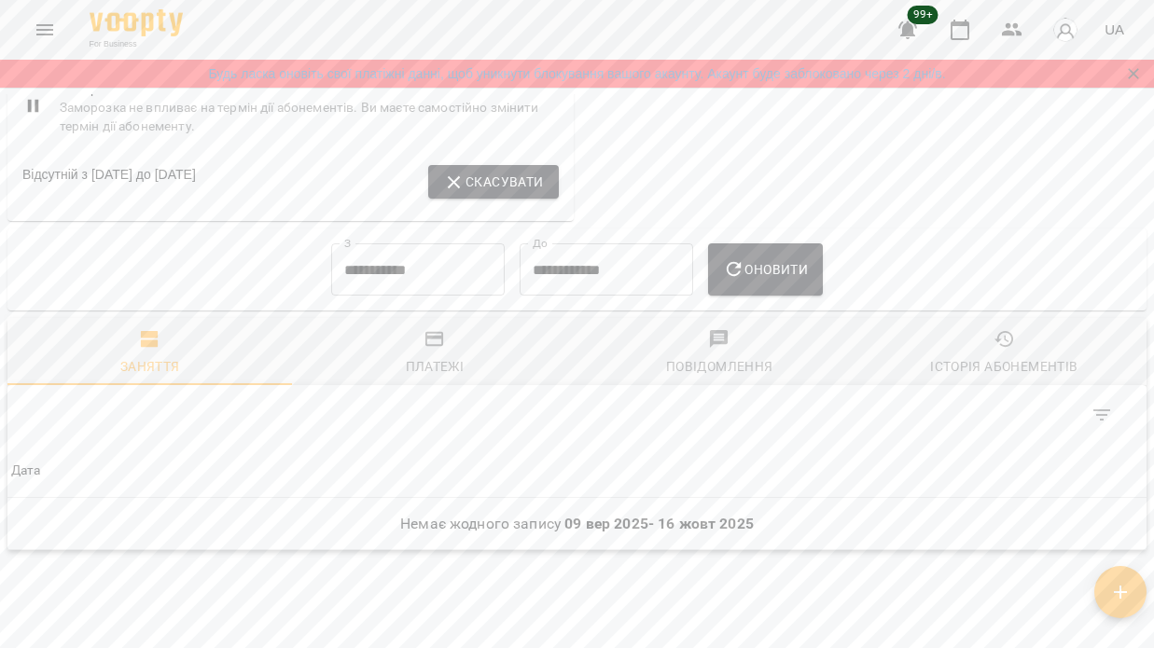
click at [442, 278] on input "**********" at bounding box center [417, 269] width 173 height 52
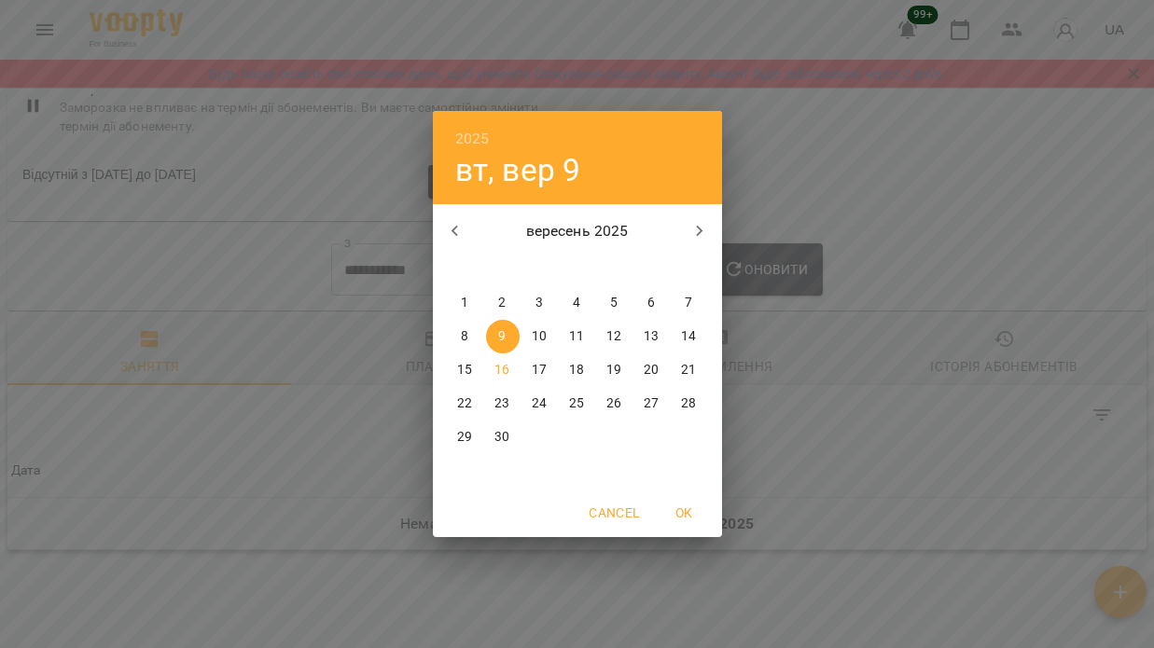
click at [460, 233] on icon "button" at bounding box center [455, 231] width 22 height 22
click at [690, 302] on p "1" at bounding box center [688, 303] width 7 height 19
type input "**********"
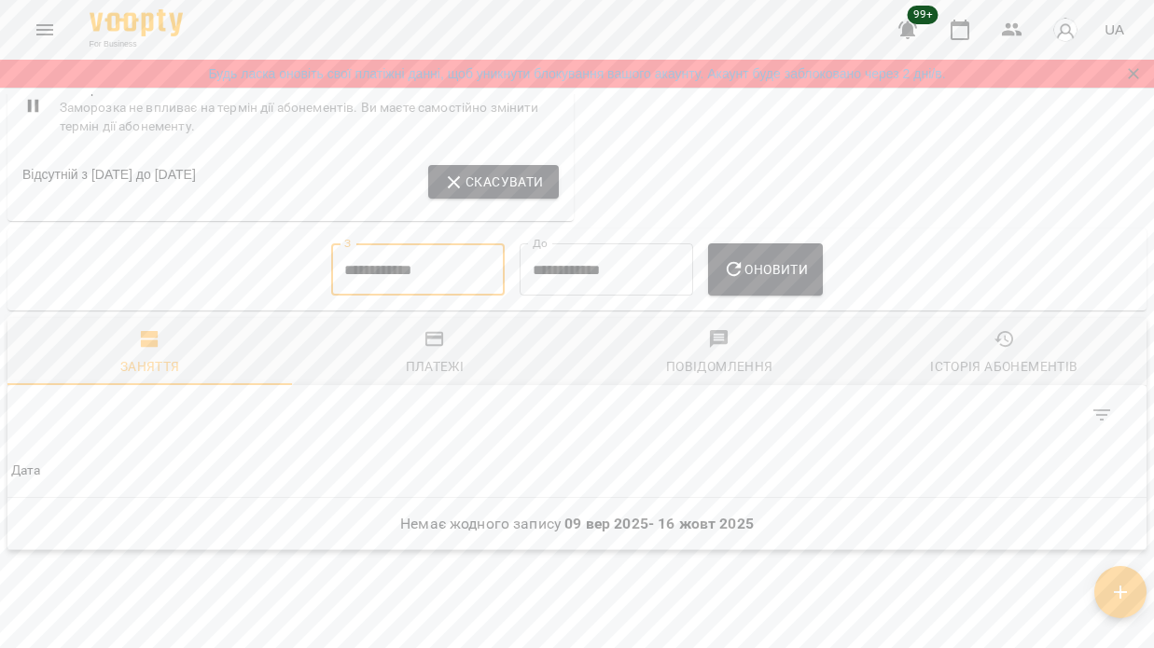
click at [804, 281] on span "Оновити" at bounding box center [765, 269] width 85 height 22
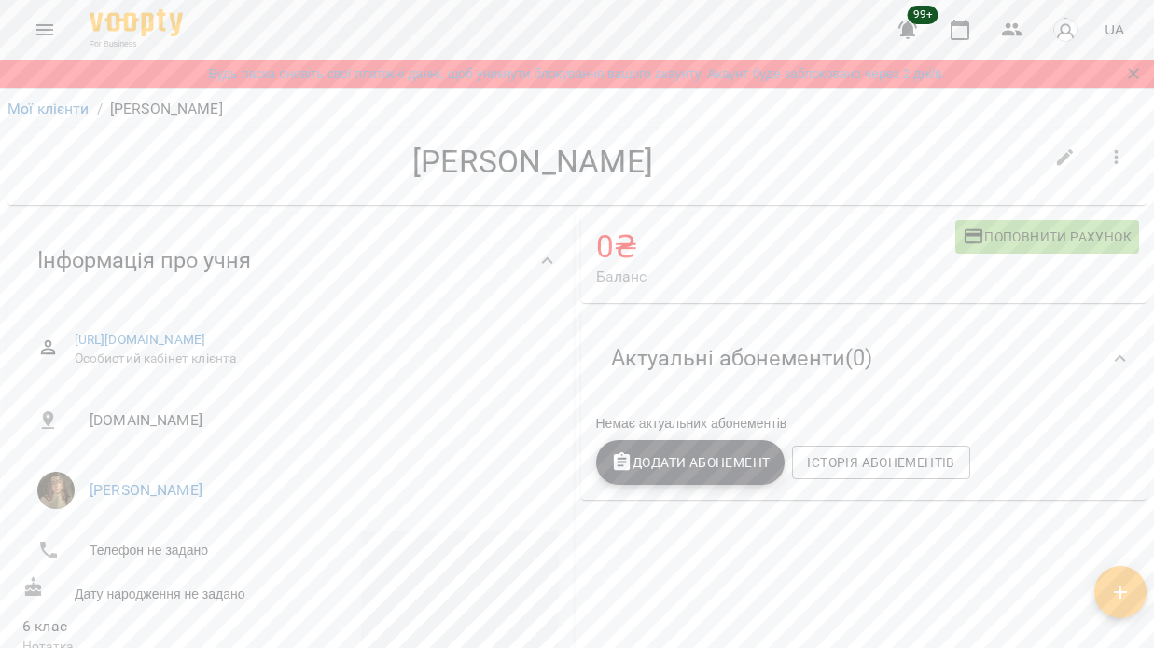
scroll to position [0, 0]
click at [1066, 157] on icon "button" at bounding box center [1065, 157] width 17 height 17
select select "**"
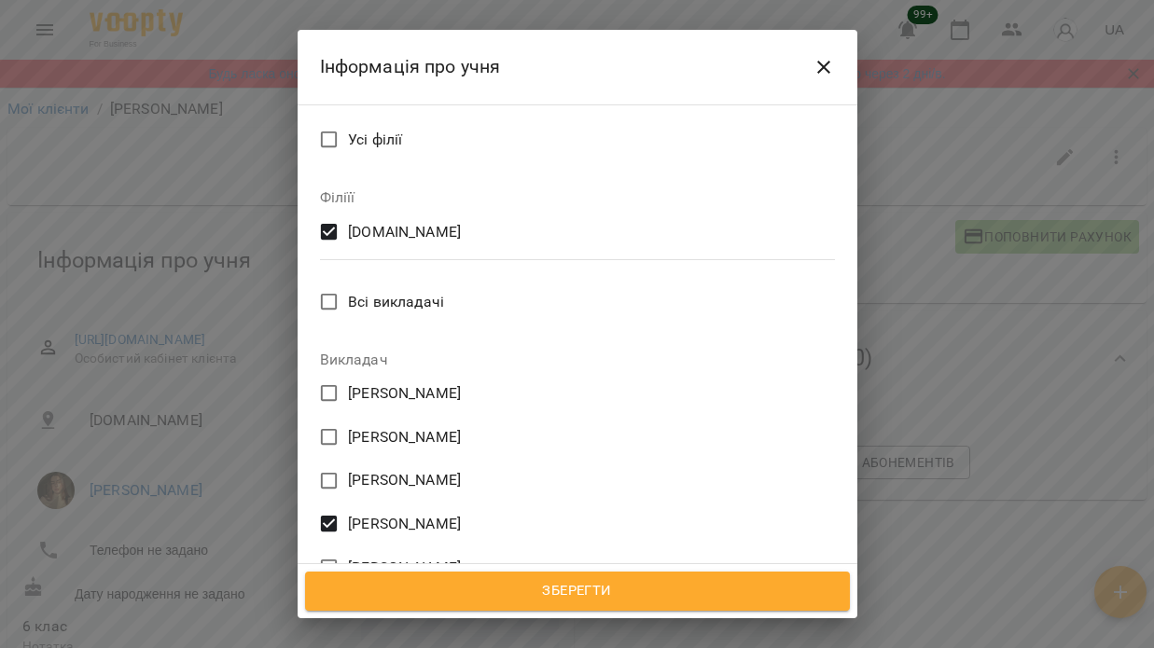
scroll to position [833, 0]
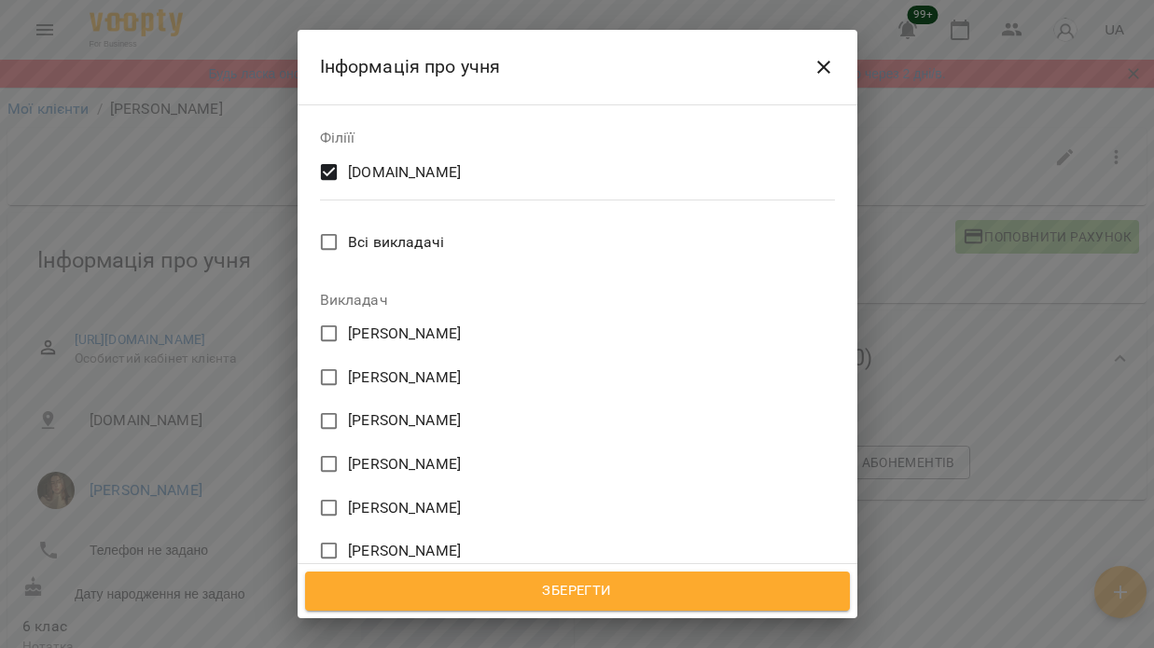
click at [505, 601] on span "Зберегти" at bounding box center [577, 591] width 504 height 24
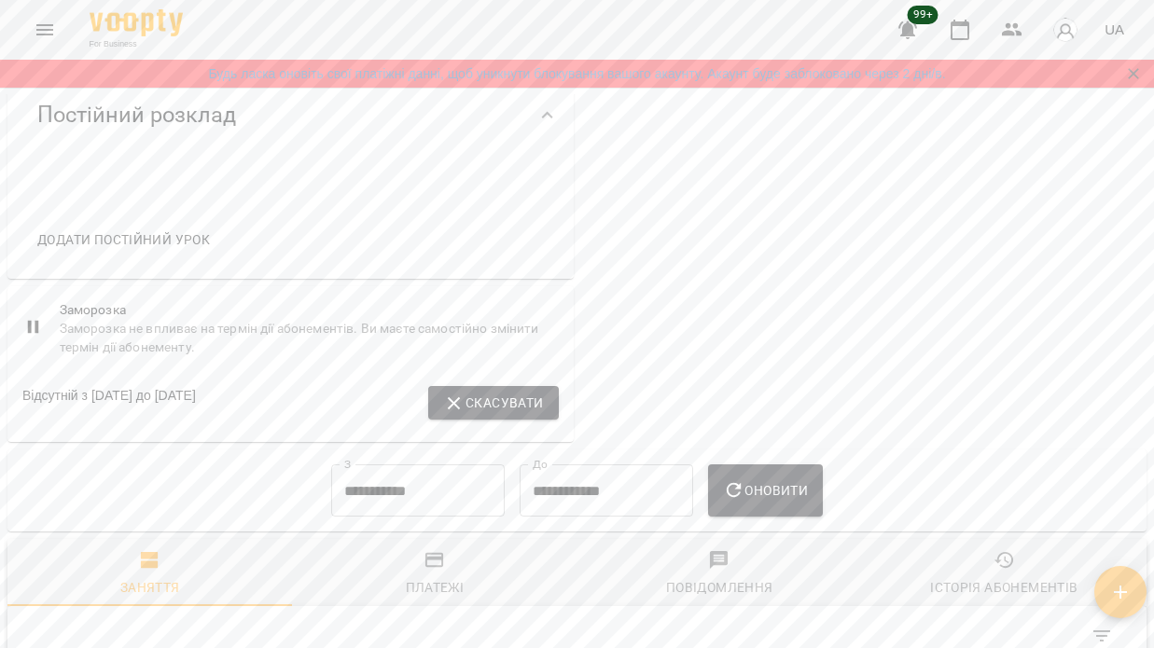
scroll to position [753, 0]
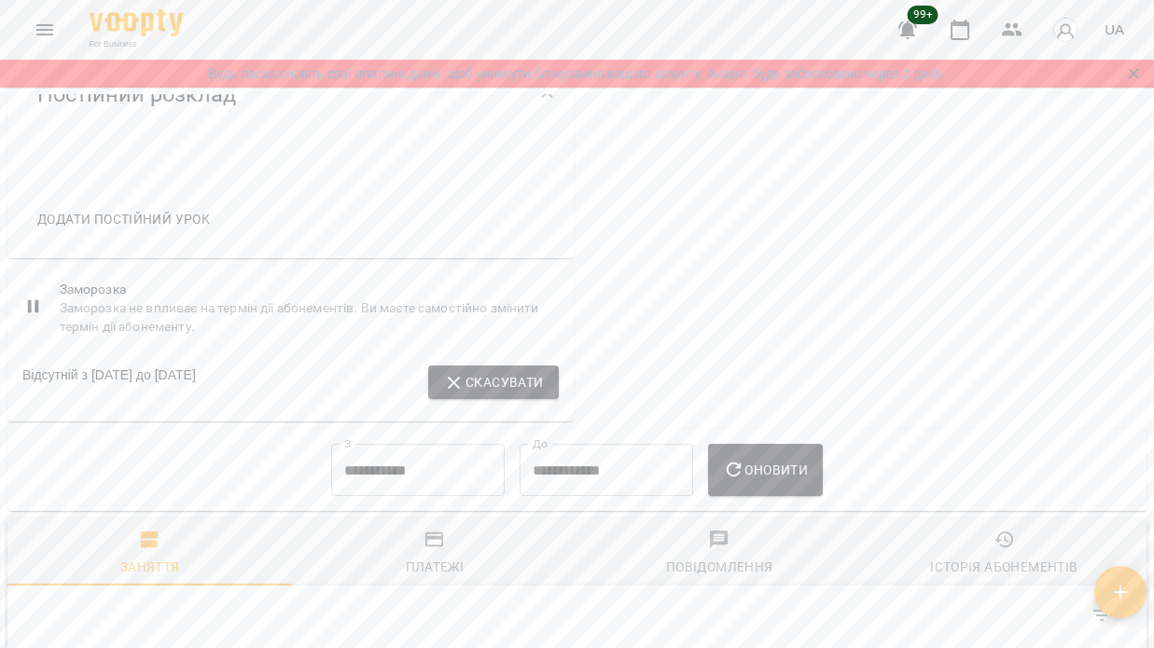
click at [452, 389] on icon "button" at bounding box center [454, 382] width 13 height 13
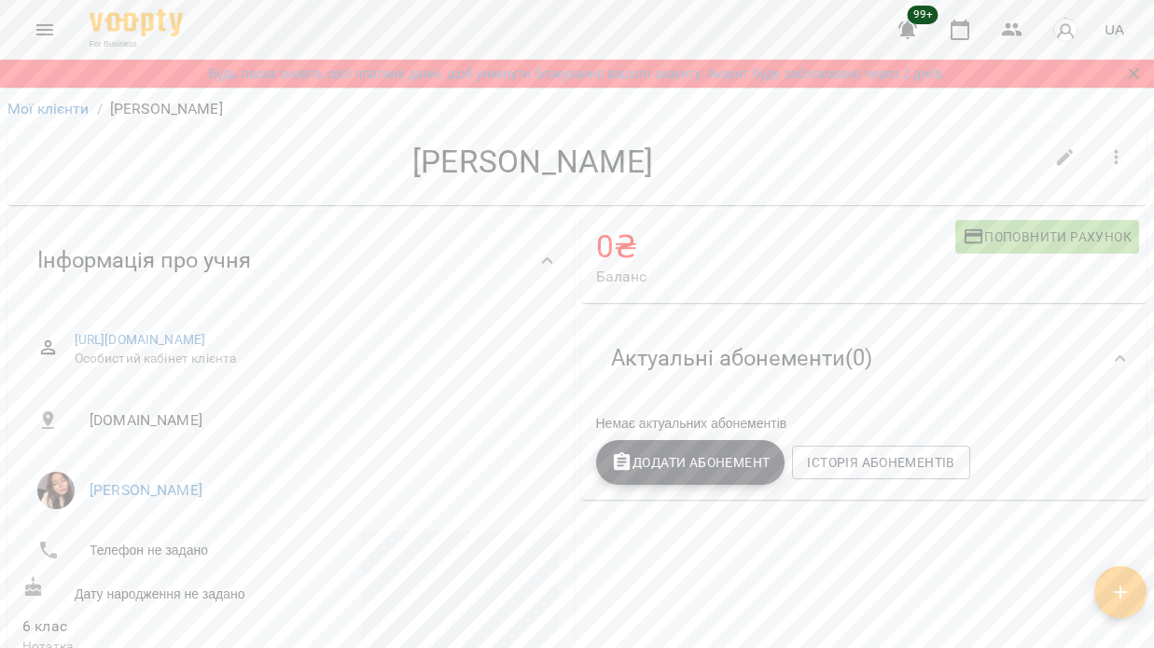
scroll to position [0, 0]
click at [66, 110] on link "Мої клієнти" at bounding box center [48, 109] width 82 height 18
